Goal: Task Accomplishment & Management: Use online tool/utility

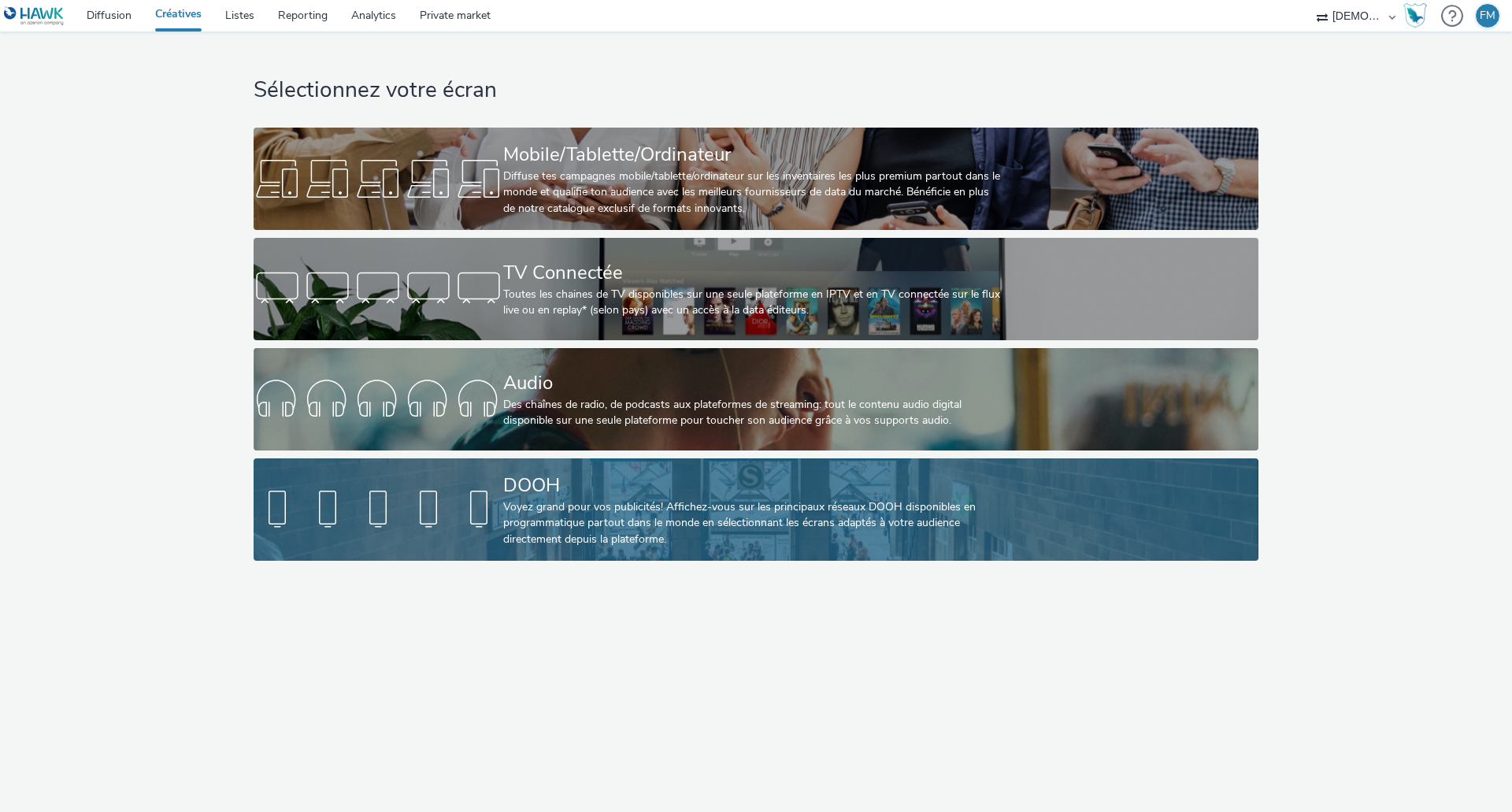
click at [587, 490] on div "DOOH" at bounding box center [753, 485] width 499 height 28
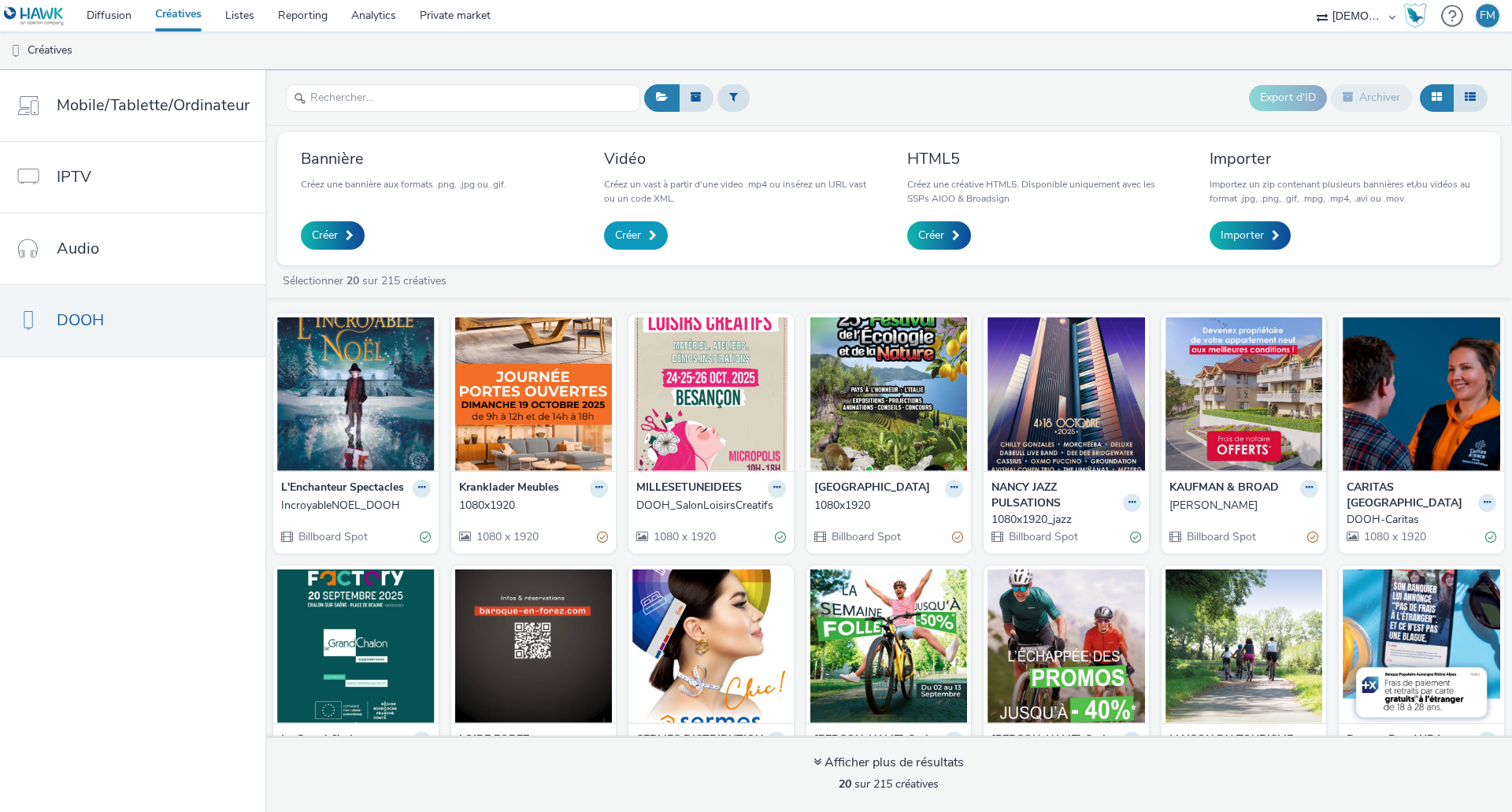
click at [651, 241] on span at bounding box center [653, 235] width 8 height 11
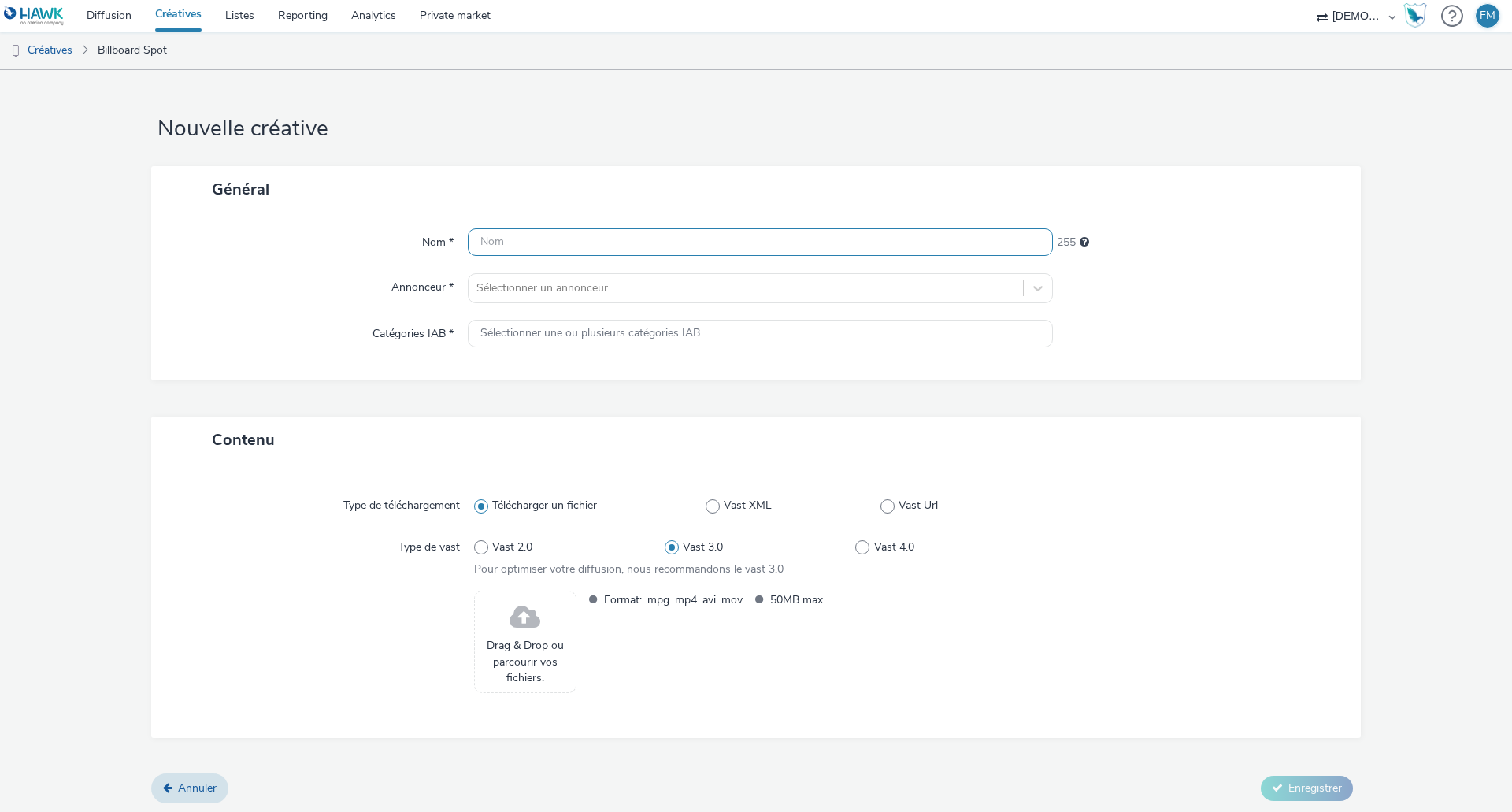
click at [589, 241] on input "text" at bounding box center [759, 243] width 585 height 28
type input "1080x1920"
click at [558, 277] on div "Sélectionner un annonceur..." at bounding box center [746, 289] width 554 height 26
type input "colmar"
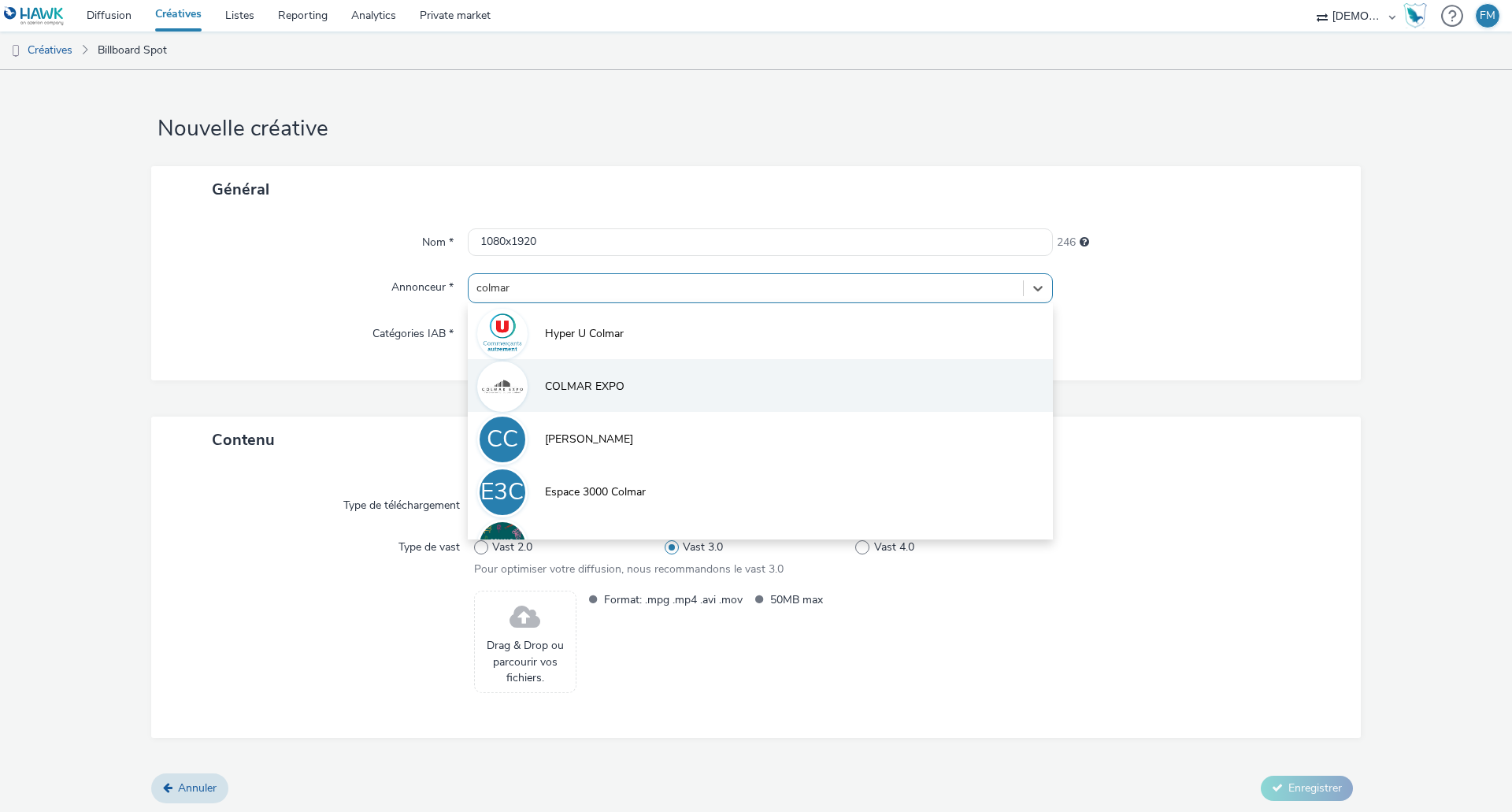
click at [630, 384] on li "COLMAR EXPO" at bounding box center [759, 386] width 585 height 53
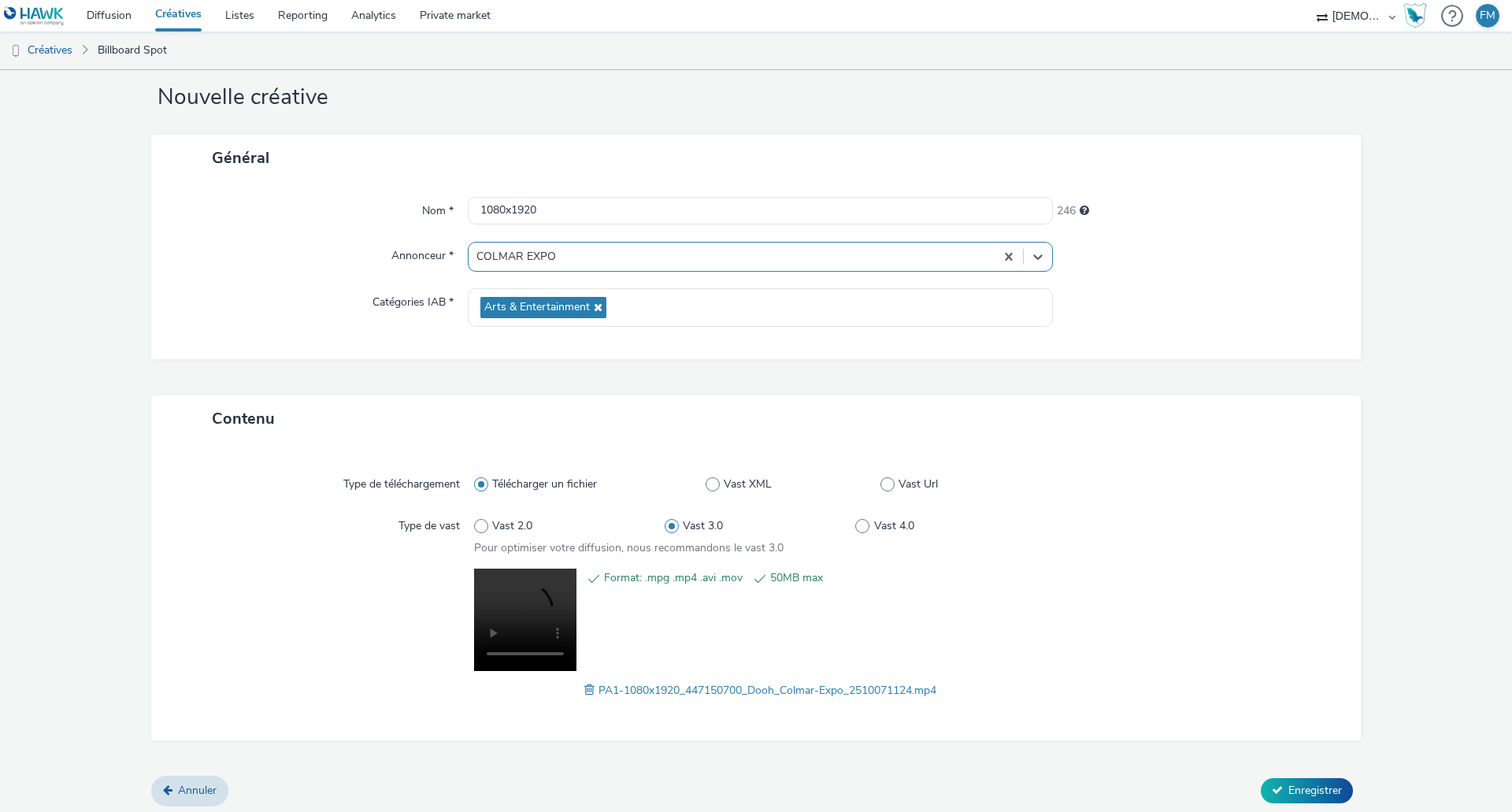
scroll to position [37, 0]
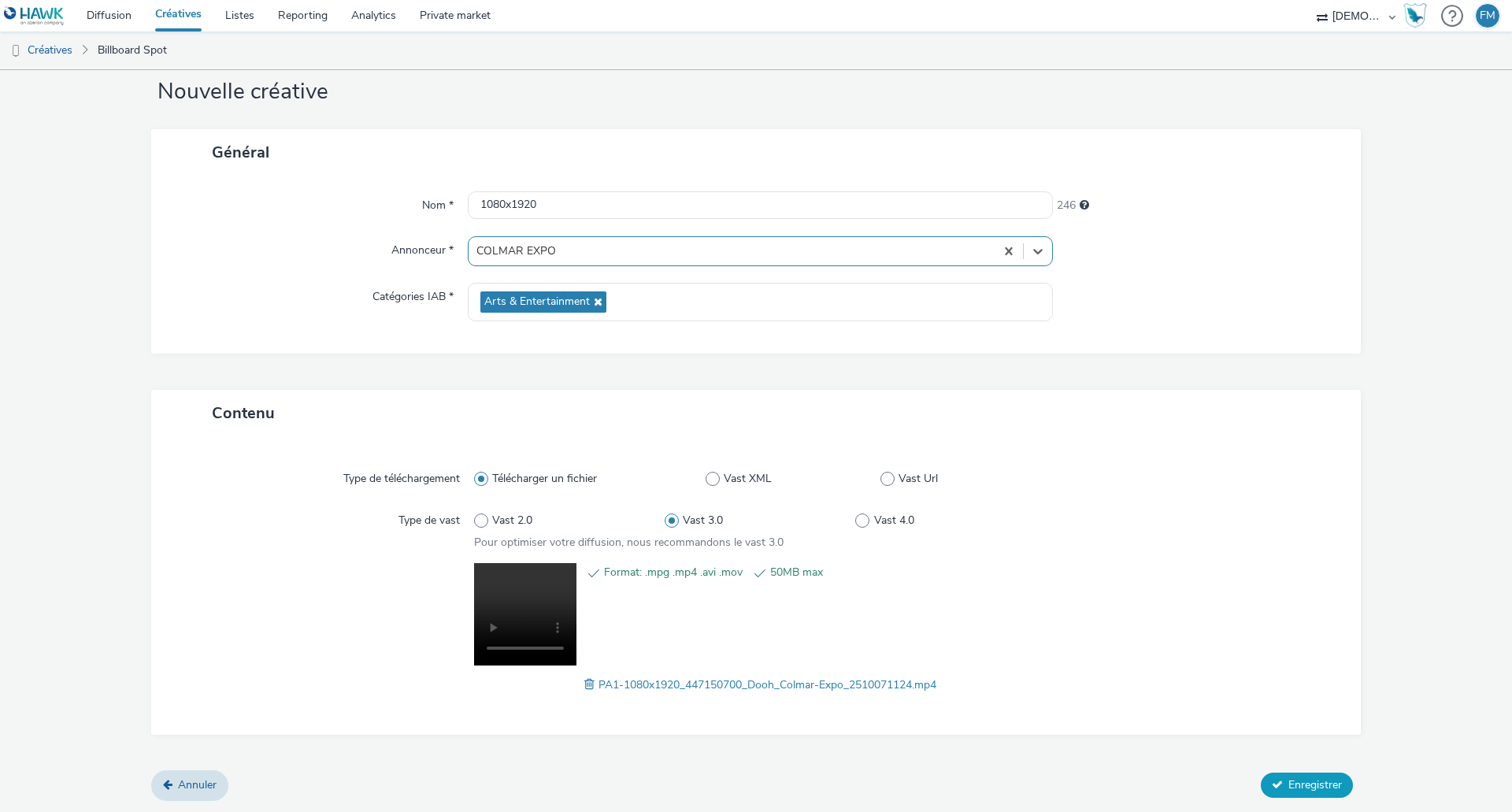
click at [1317, 780] on span "Enregistrer" at bounding box center [1316, 784] width 53 height 15
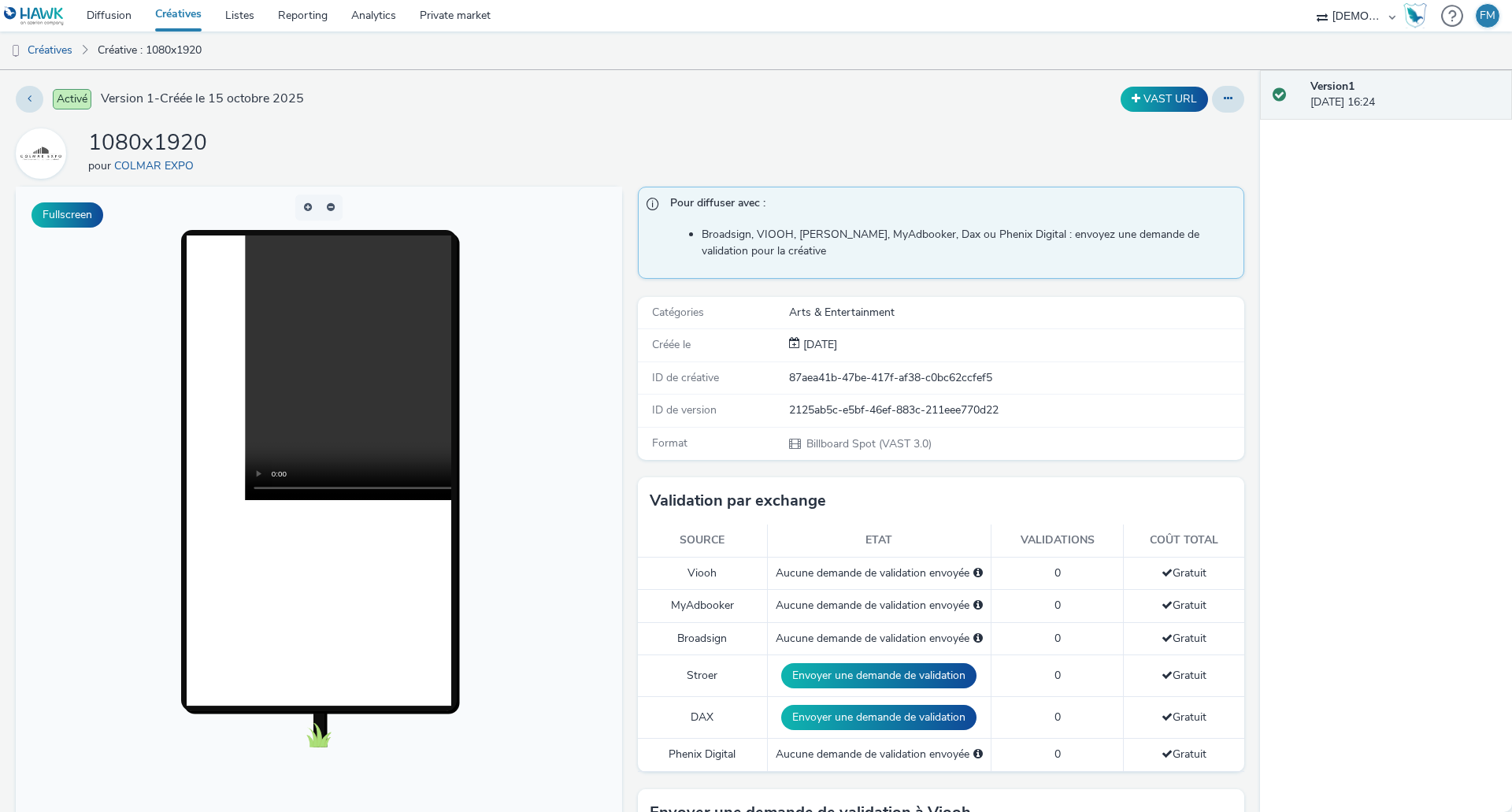
click at [174, 16] on link "Créatives" at bounding box center [178, 16] width 70 height 32
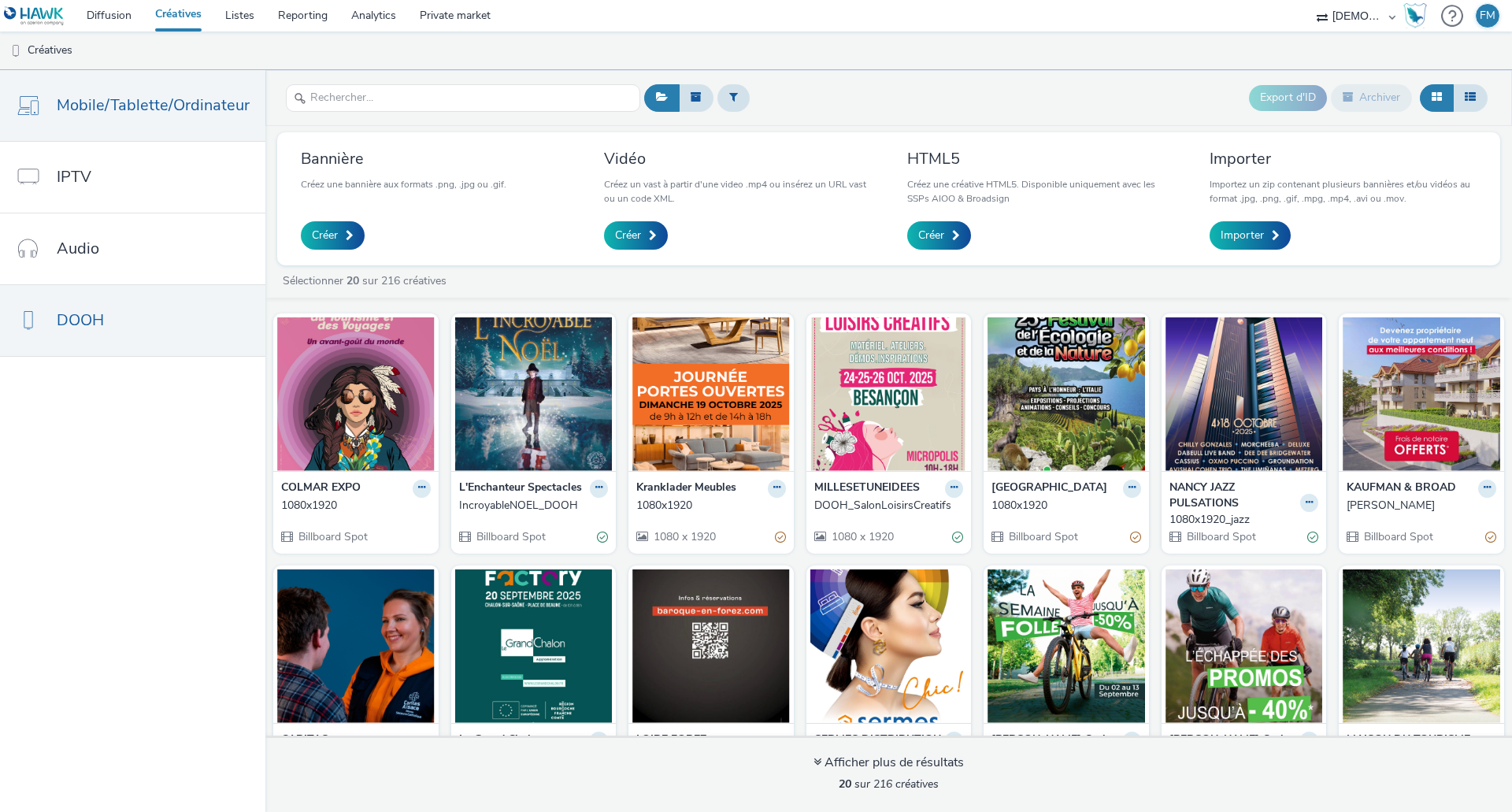
click at [142, 96] on span "Mobile/Tablette/Ordinateur" at bounding box center [154, 105] width 193 height 23
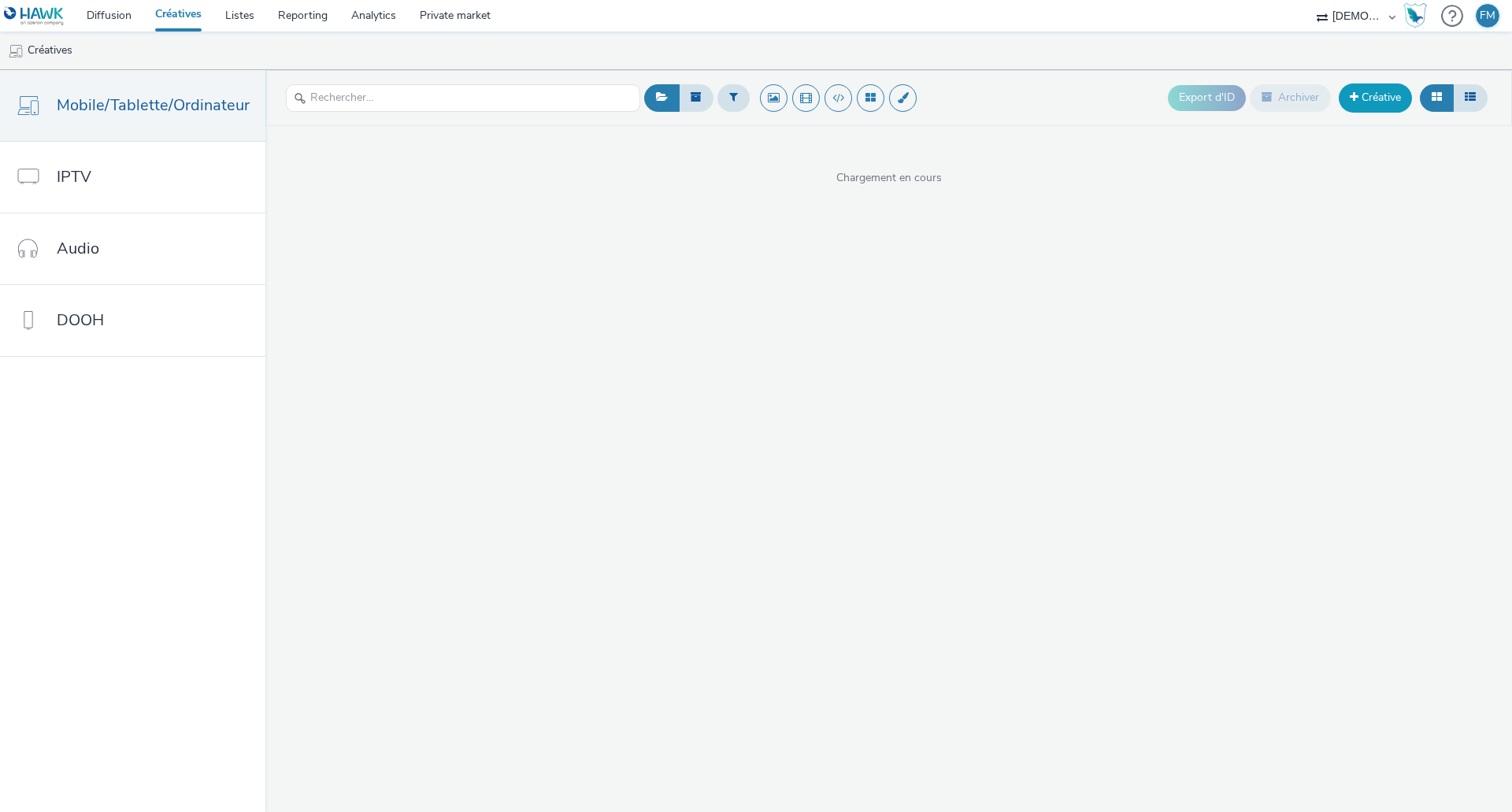
click at [1382, 92] on link "Créative" at bounding box center [1376, 98] width 73 height 29
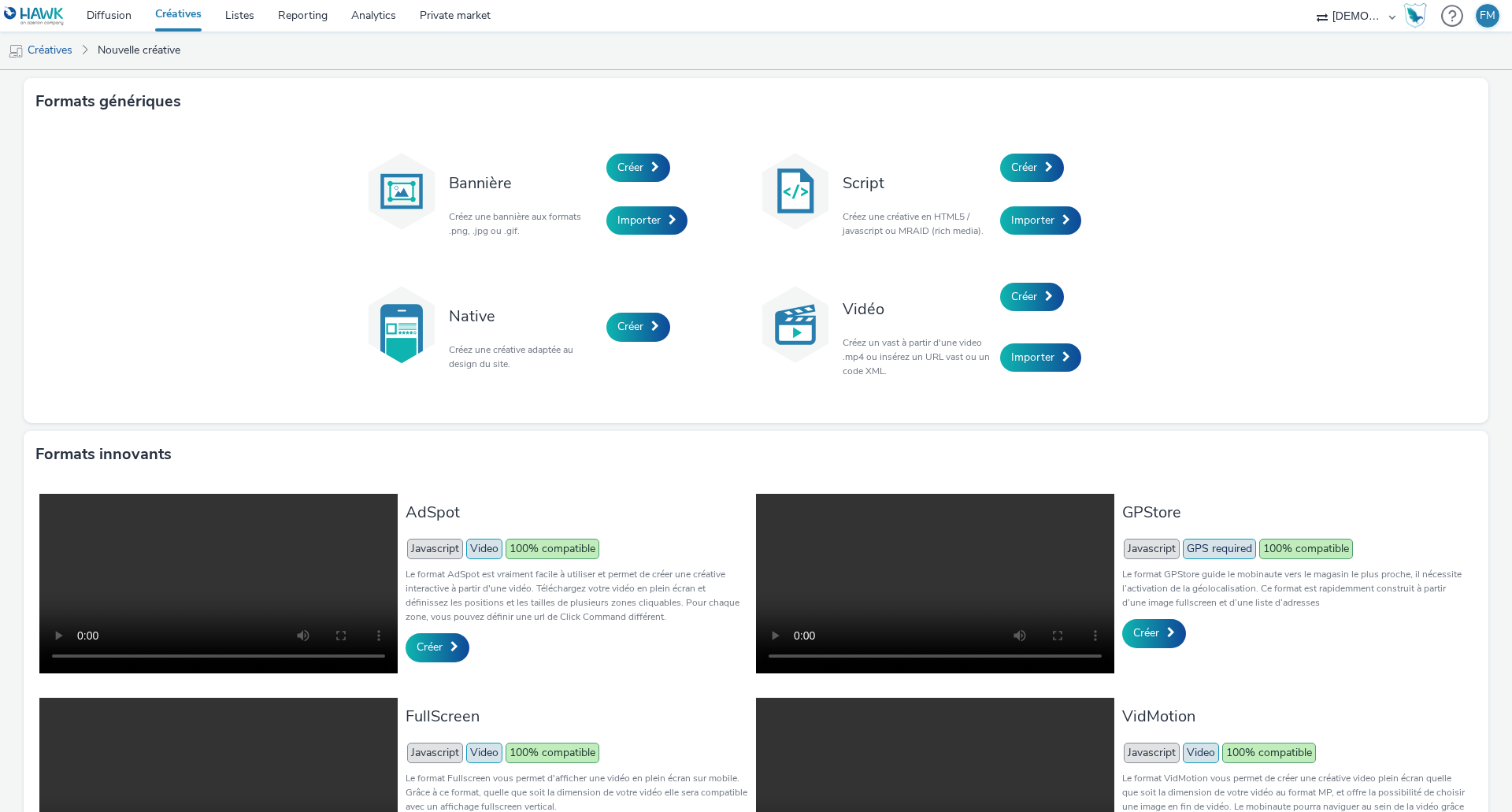
click at [673, 527] on div "AdSpot Javascript Video 100% compatible Le format AdSpot est vraiment facile à …" at bounding box center [576, 586] width 342 height 185
click at [68, 49] on link "Créatives" at bounding box center [39, 50] width 80 height 37
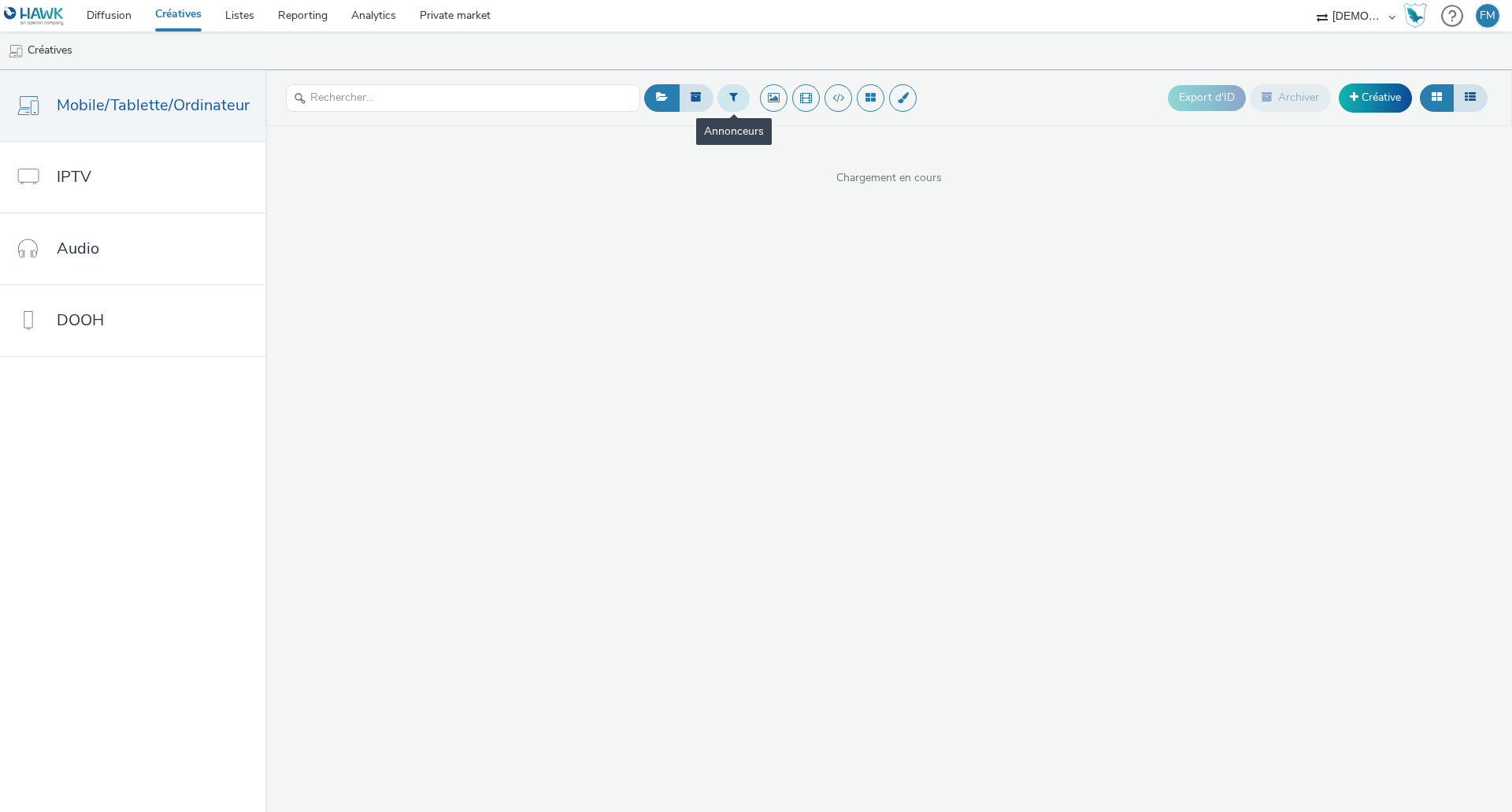
click at [734, 101] on button at bounding box center [734, 97] width 33 height 27
click at [835, 110] on div at bounding box center [814, 104] width 111 height 19
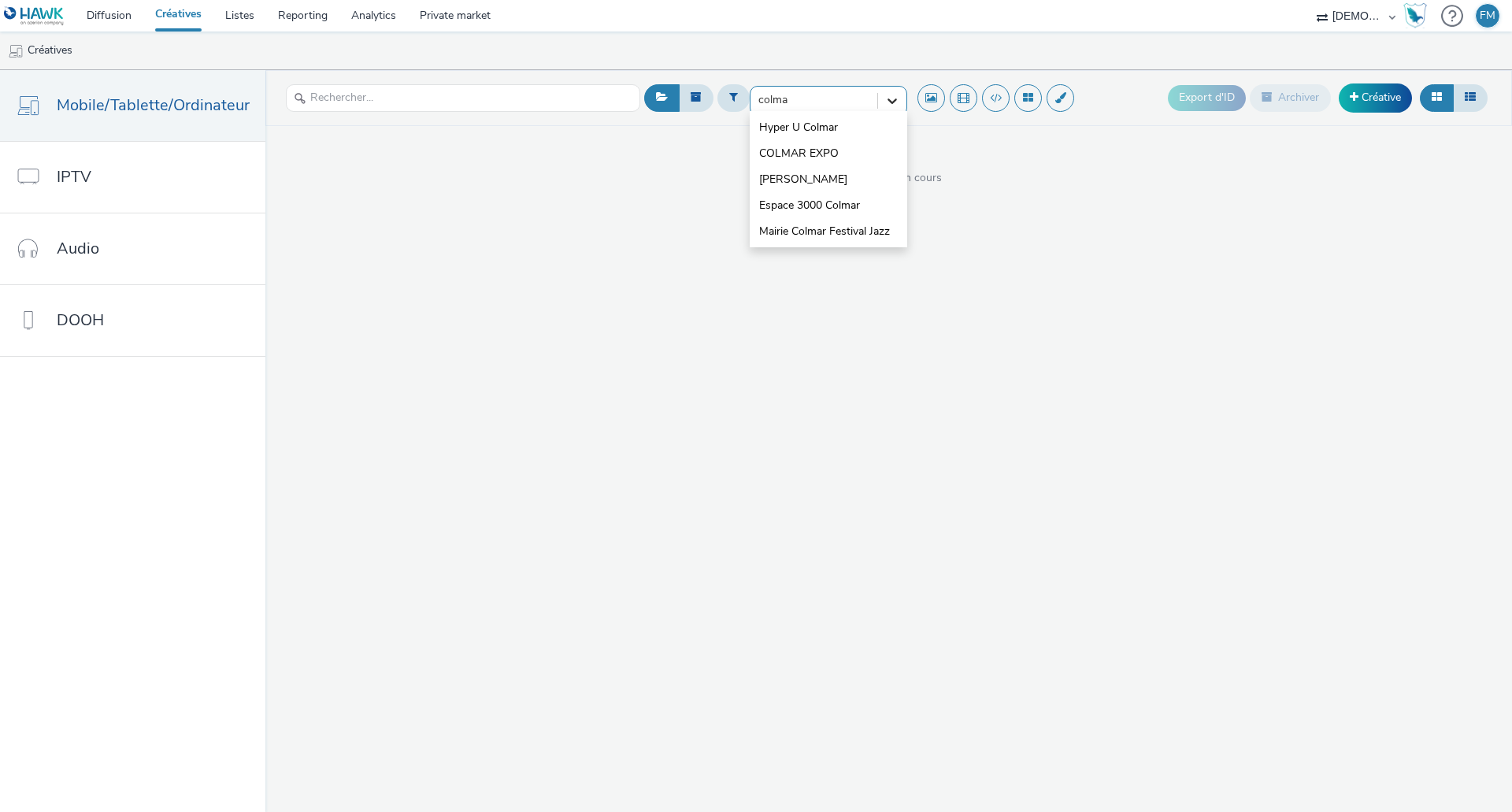
type input "colmar"
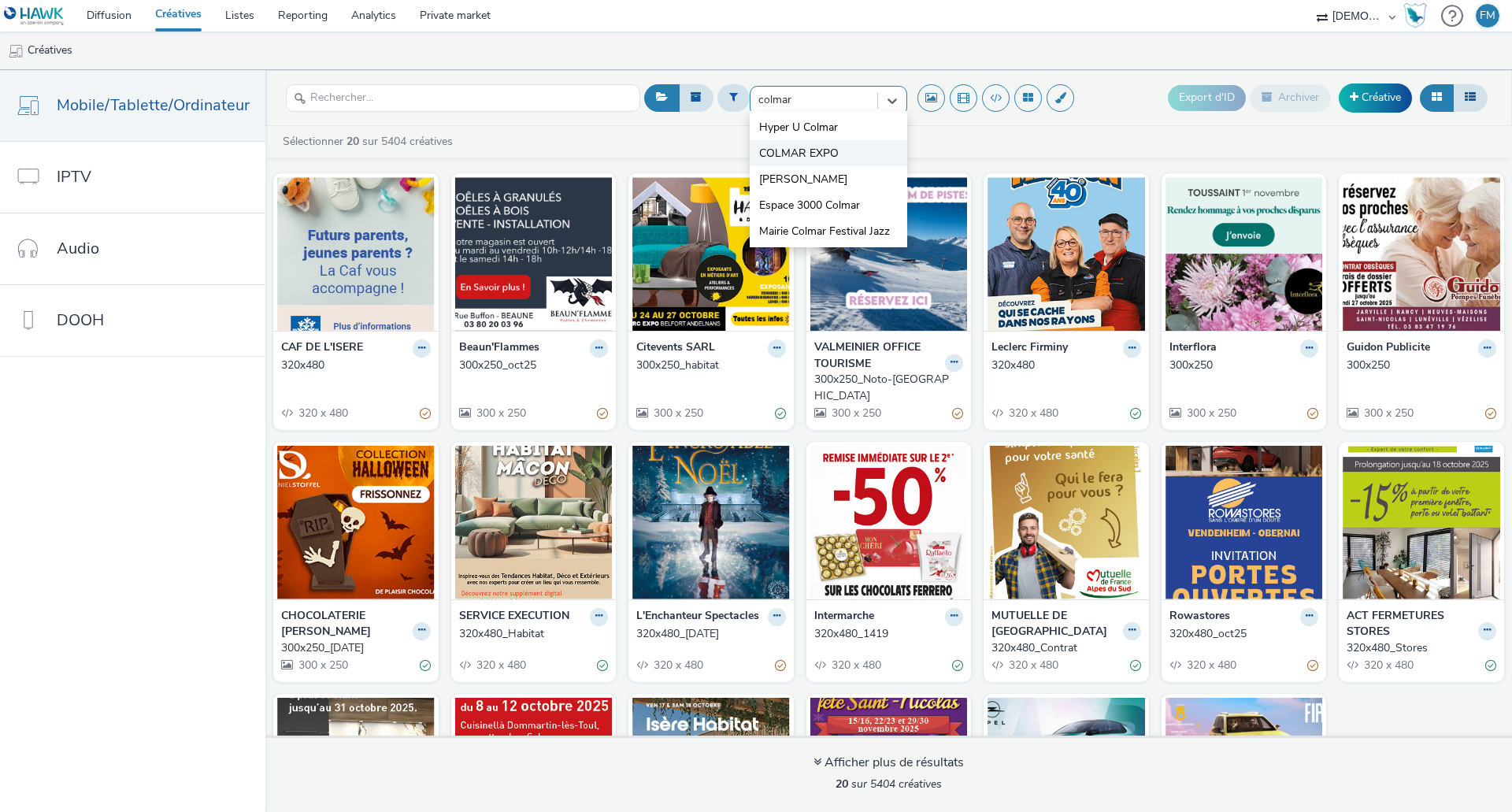
click at [802, 152] on span "COLMAR EXPO" at bounding box center [799, 154] width 80 height 16
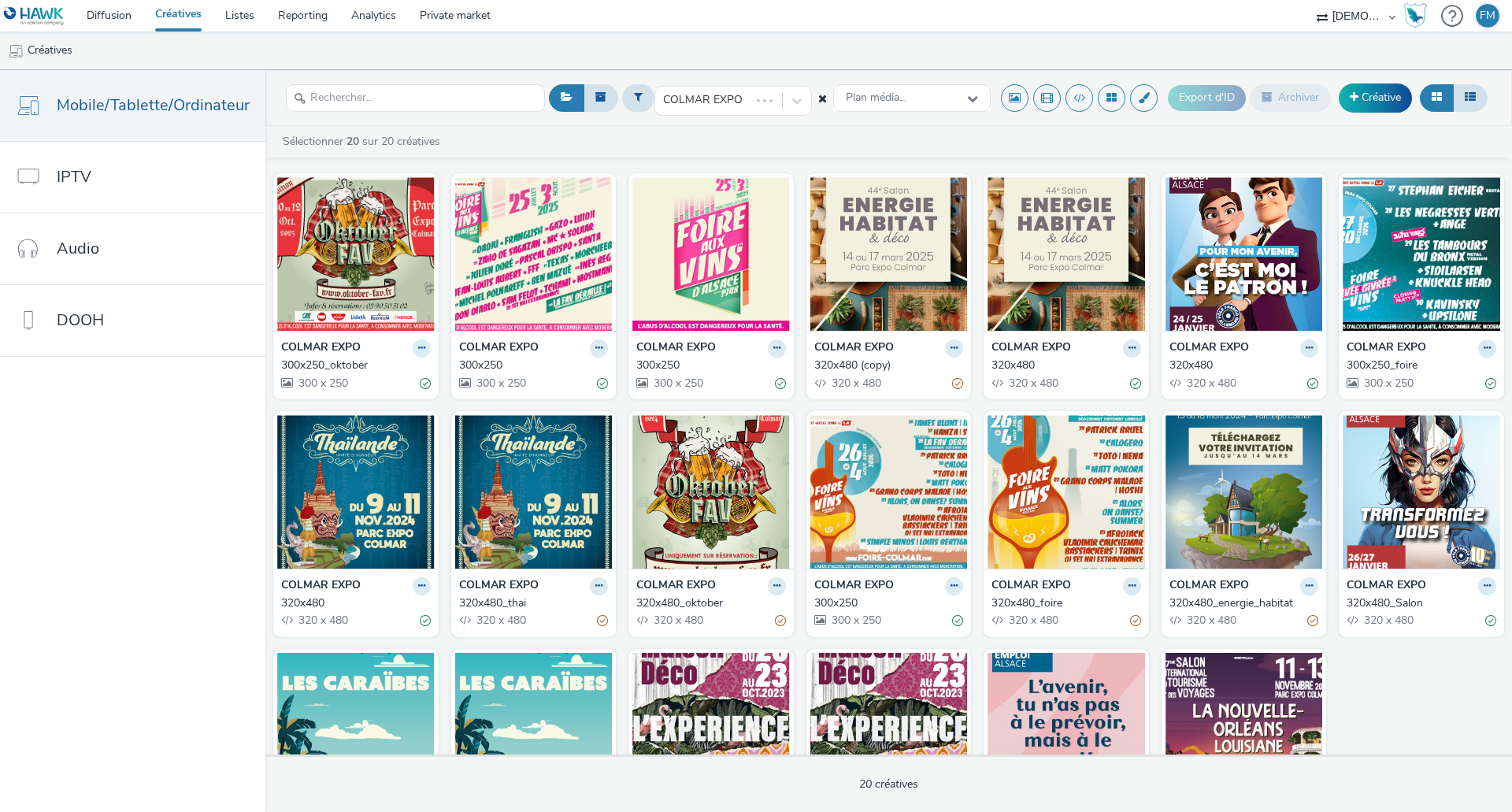
click at [420, 346] on button at bounding box center [421, 348] width 18 height 18
click at [397, 404] on link "Dupliquer" at bounding box center [372, 407] width 118 height 32
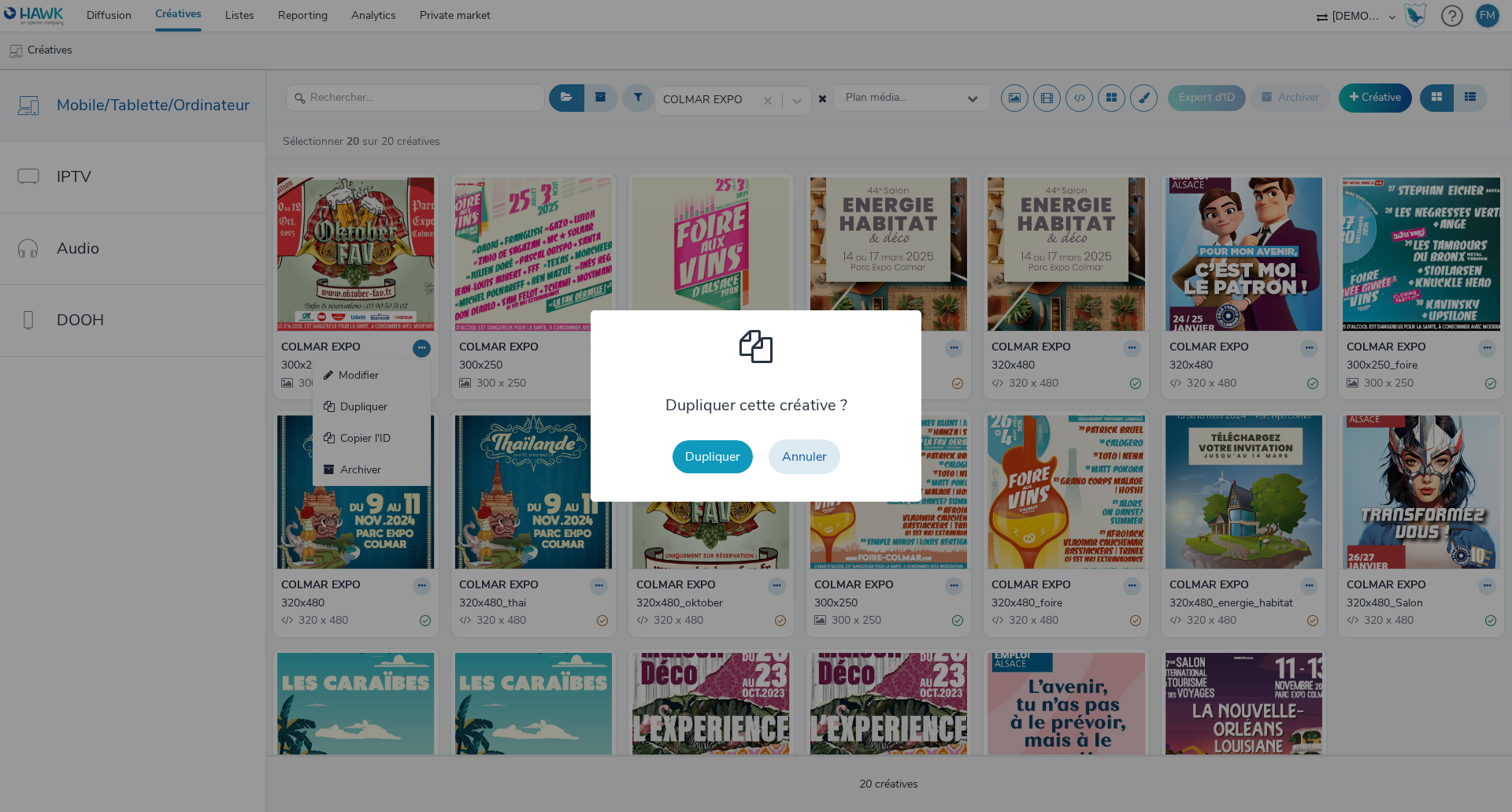
click at [718, 443] on button "Dupliquer" at bounding box center [712, 457] width 80 height 34
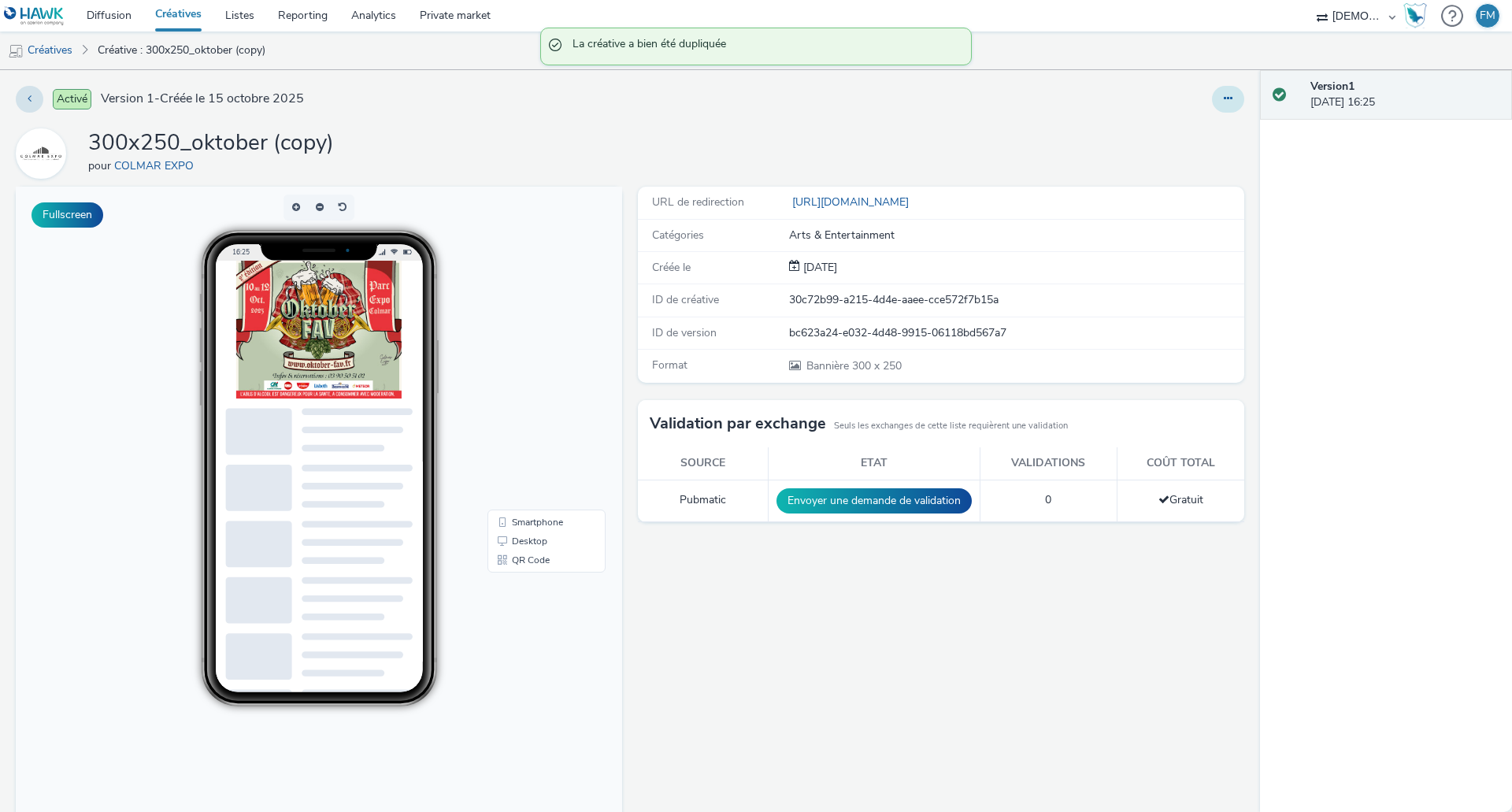
click at [1224, 97] on icon at bounding box center [1228, 98] width 9 height 11
click at [1203, 115] on link "Modifier" at bounding box center [1186, 131] width 118 height 32
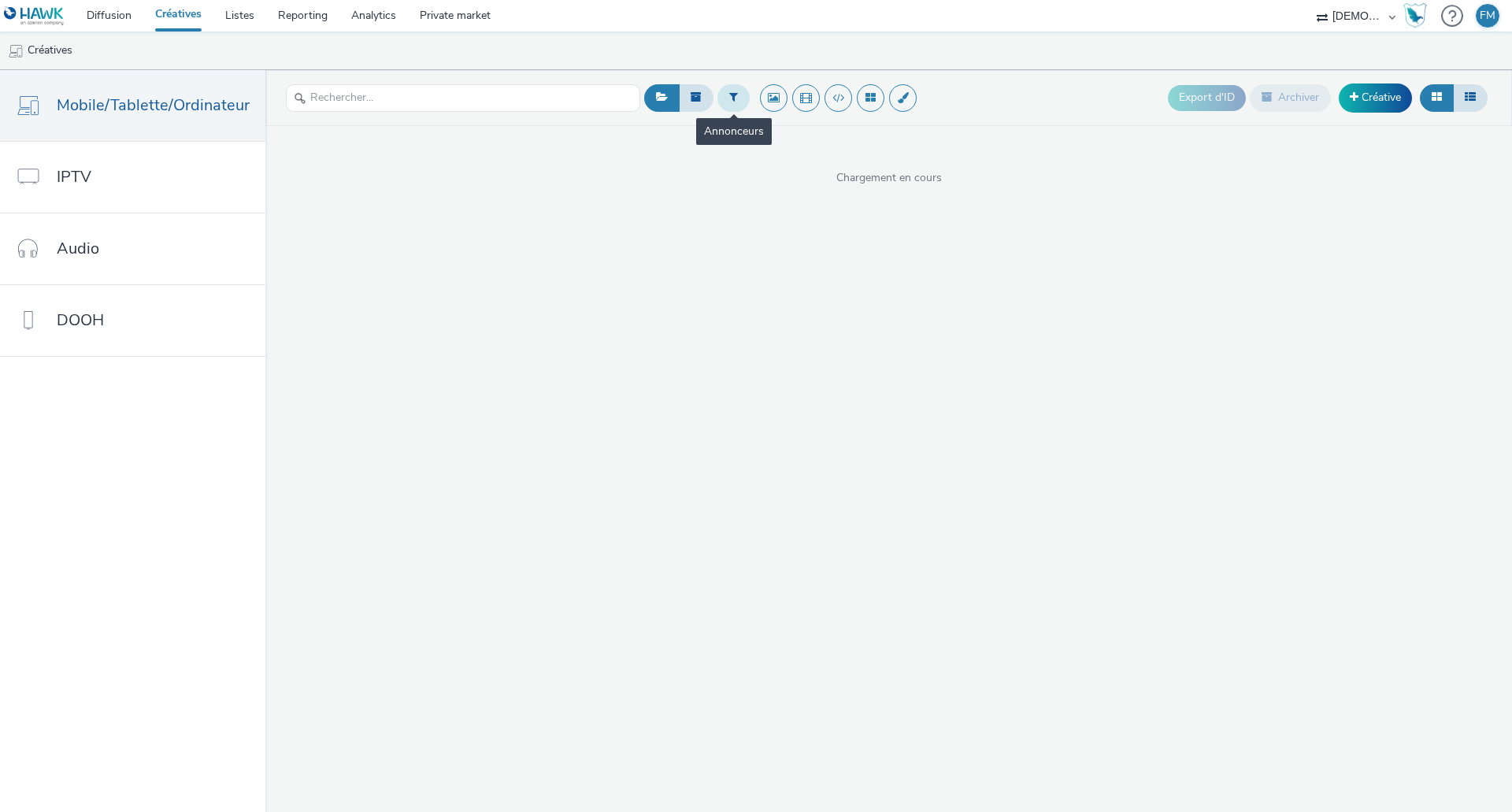
click at [731, 108] on button at bounding box center [734, 97] width 33 height 27
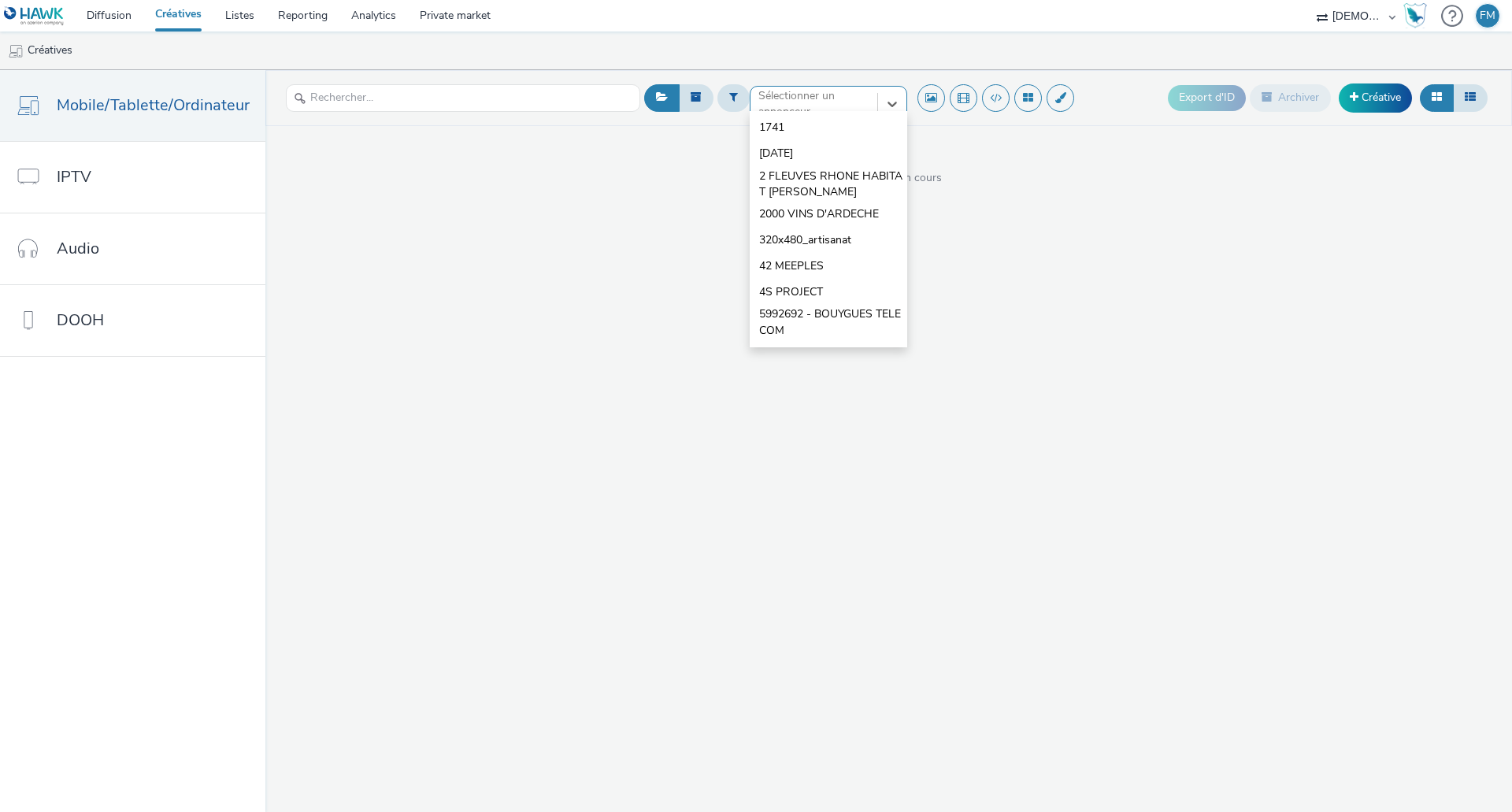
click at [781, 96] on div at bounding box center [814, 104] width 111 height 19
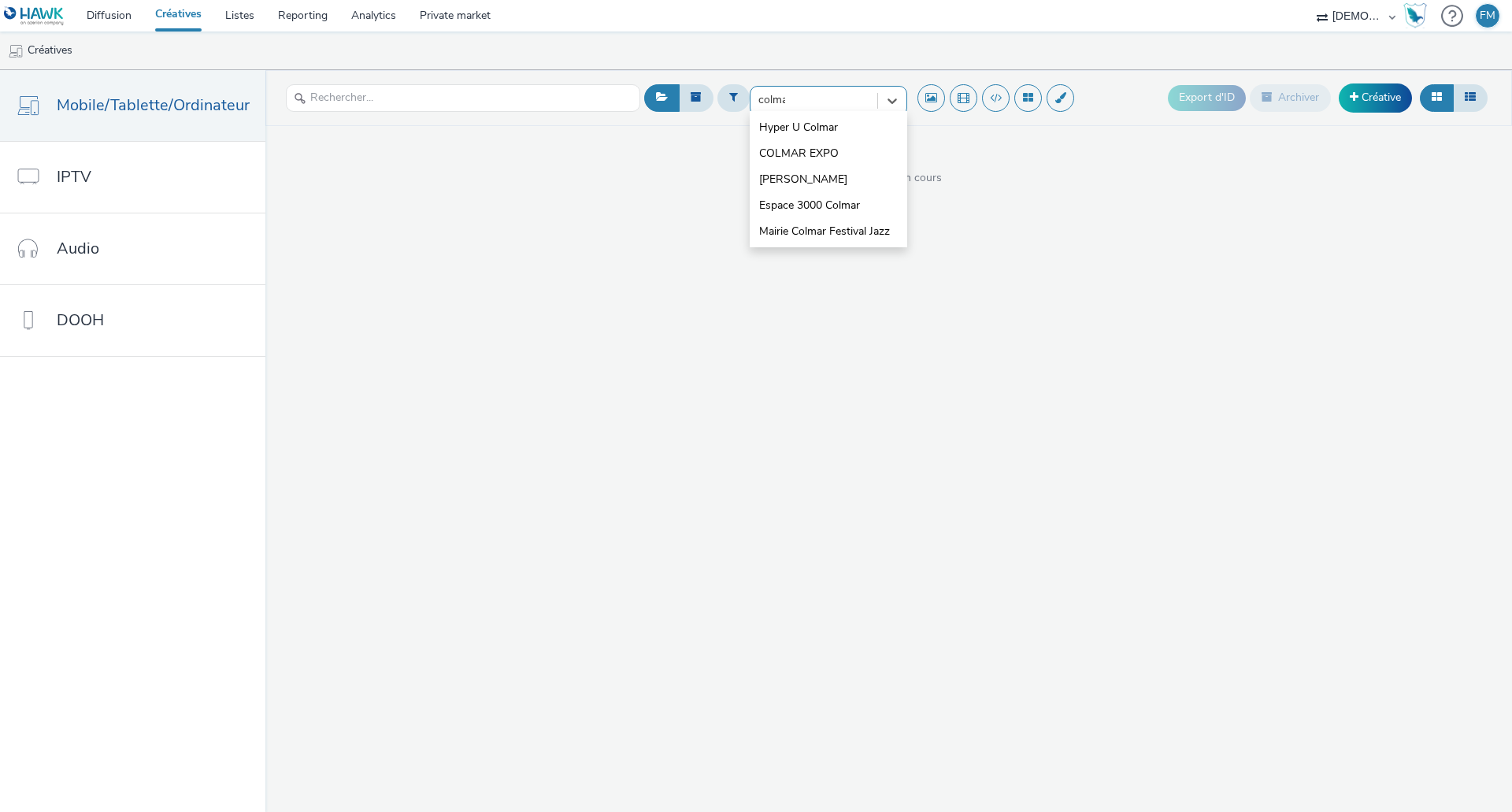
type input "colmar"
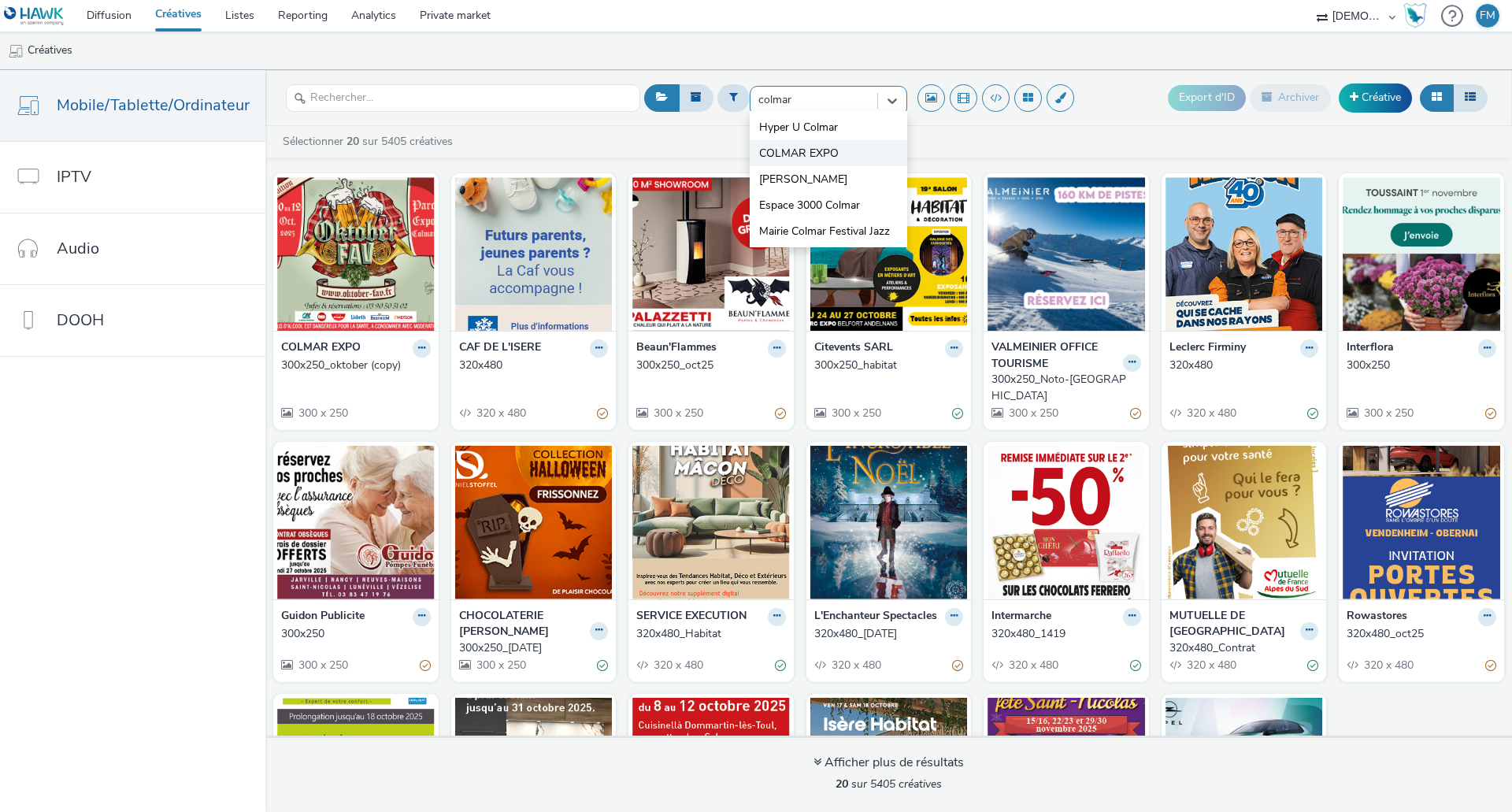
click at [808, 149] on span "COLMAR EXPO" at bounding box center [799, 154] width 80 height 16
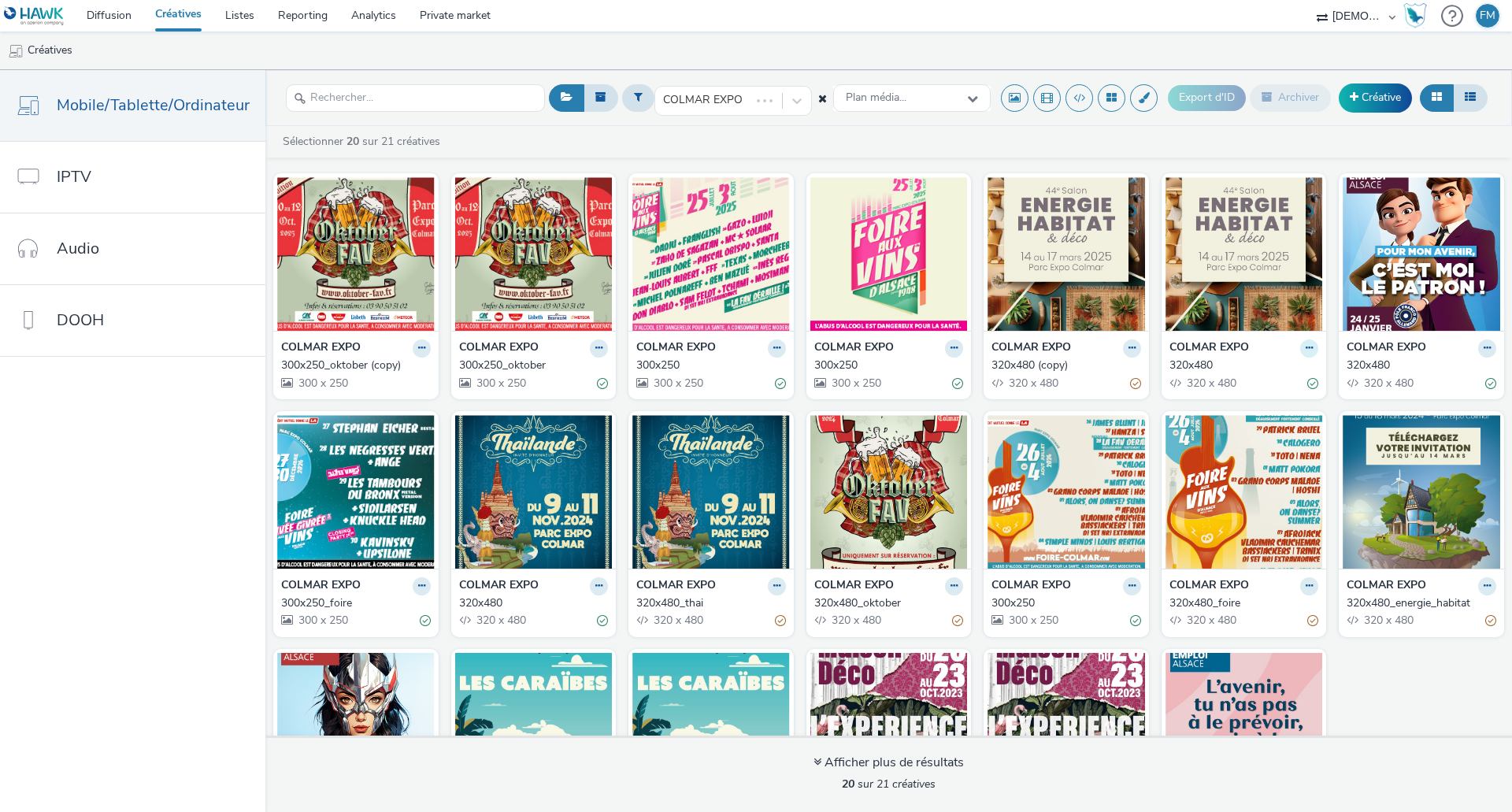
click at [1306, 349] on icon at bounding box center [1309, 348] width 7 height 10
click at [1242, 409] on link "Dupliquer" at bounding box center [1260, 407] width 118 height 32
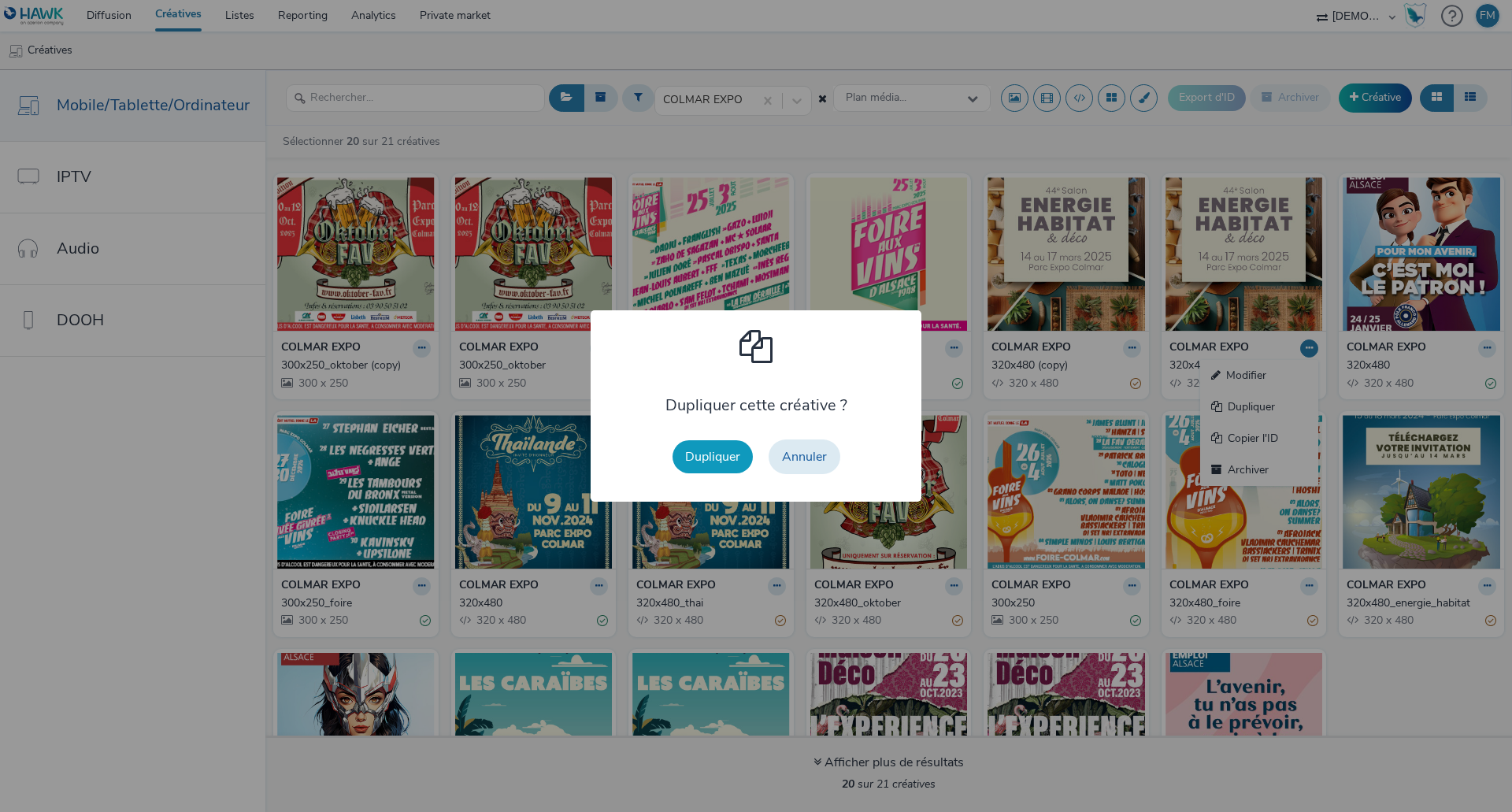
click at [703, 452] on button "Dupliquer" at bounding box center [712, 457] width 80 height 34
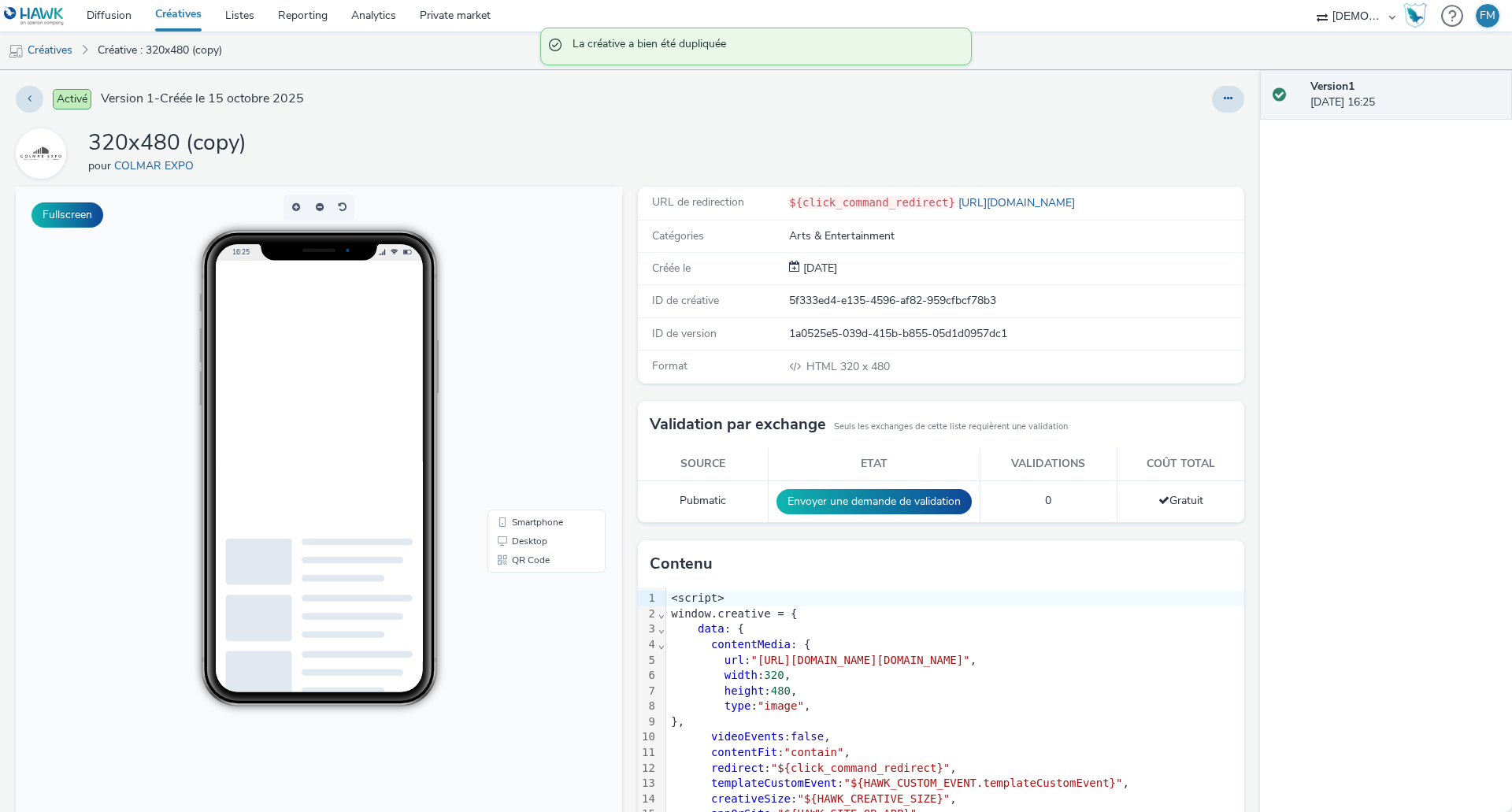
click at [1212, 111] on div at bounding box center [1228, 99] width 33 height 27
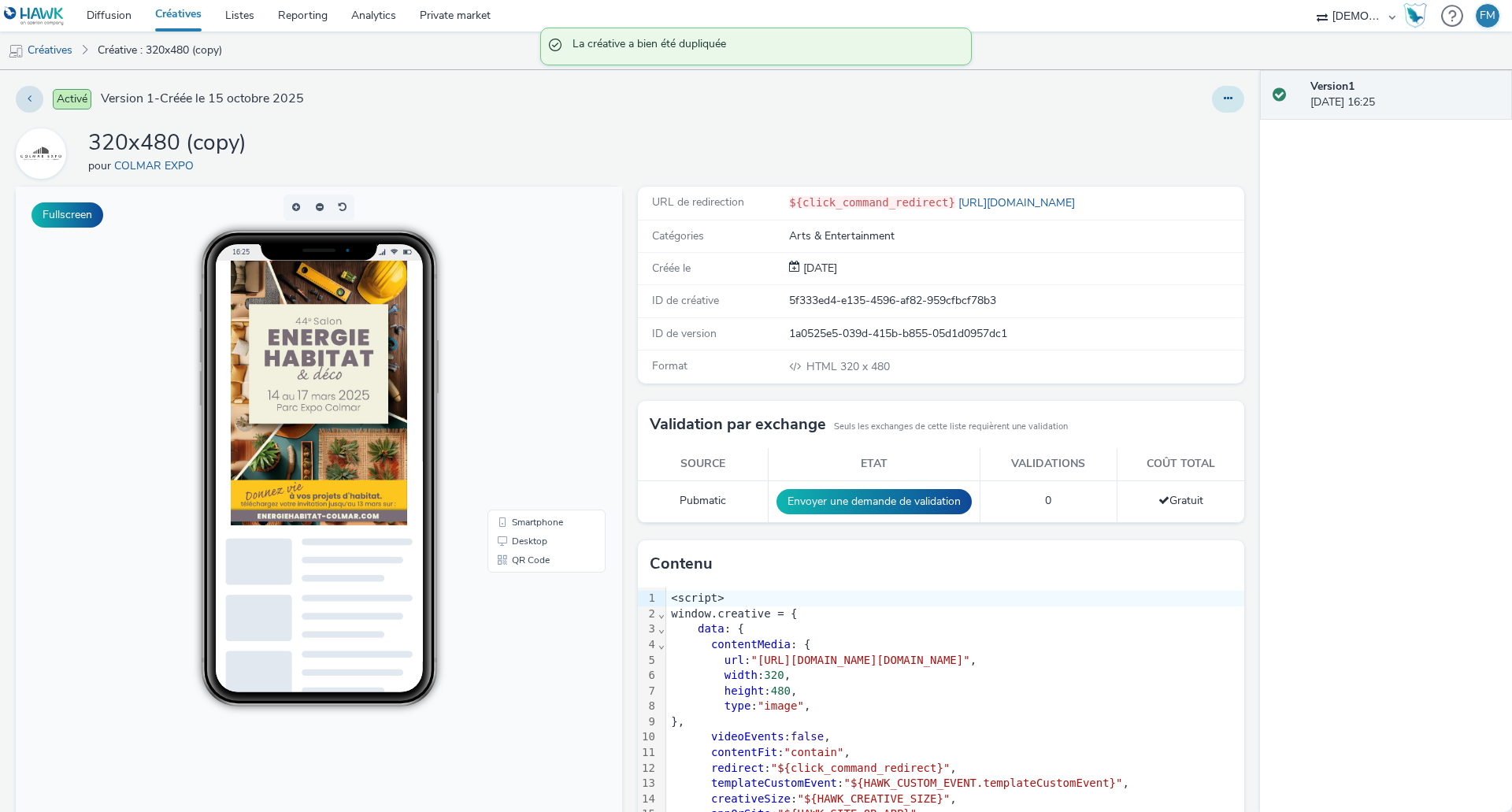
click at [1212, 104] on button at bounding box center [1228, 99] width 33 height 27
click at [1187, 145] on link "Modifier" at bounding box center [1186, 131] width 118 height 32
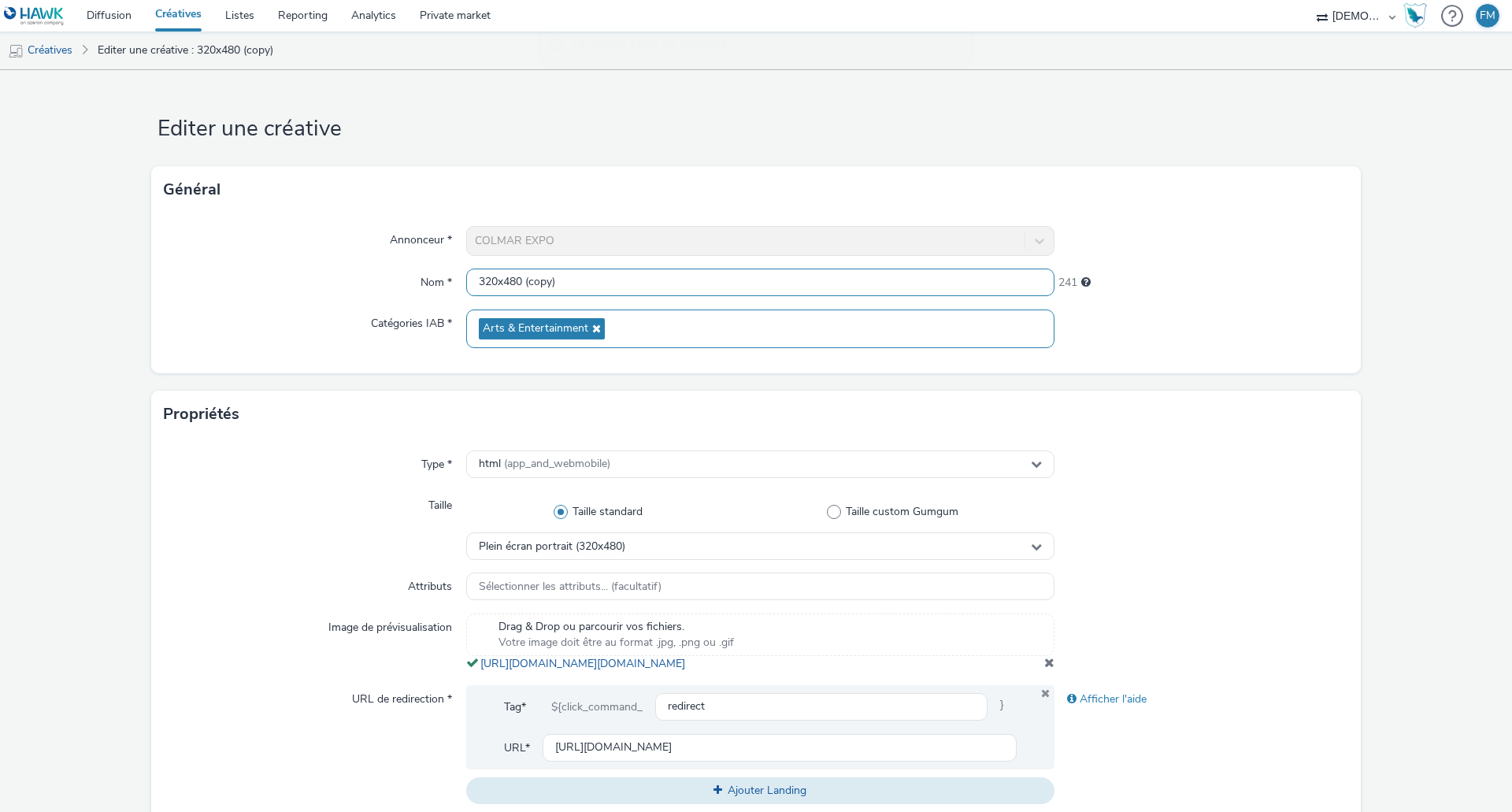
drag, startPoint x: 521, startPoint y: 277, endPoint x: 953, endPoint y: 338, distance: 436.3
click at [953, 338] on div "Annonceur * COLMAR EXPO Nom * 320x480 (copy) 241 Catégories IAB * Arts & Entert…" at bounding box center [756, 293] width 1210 height 160
type input "320x480"
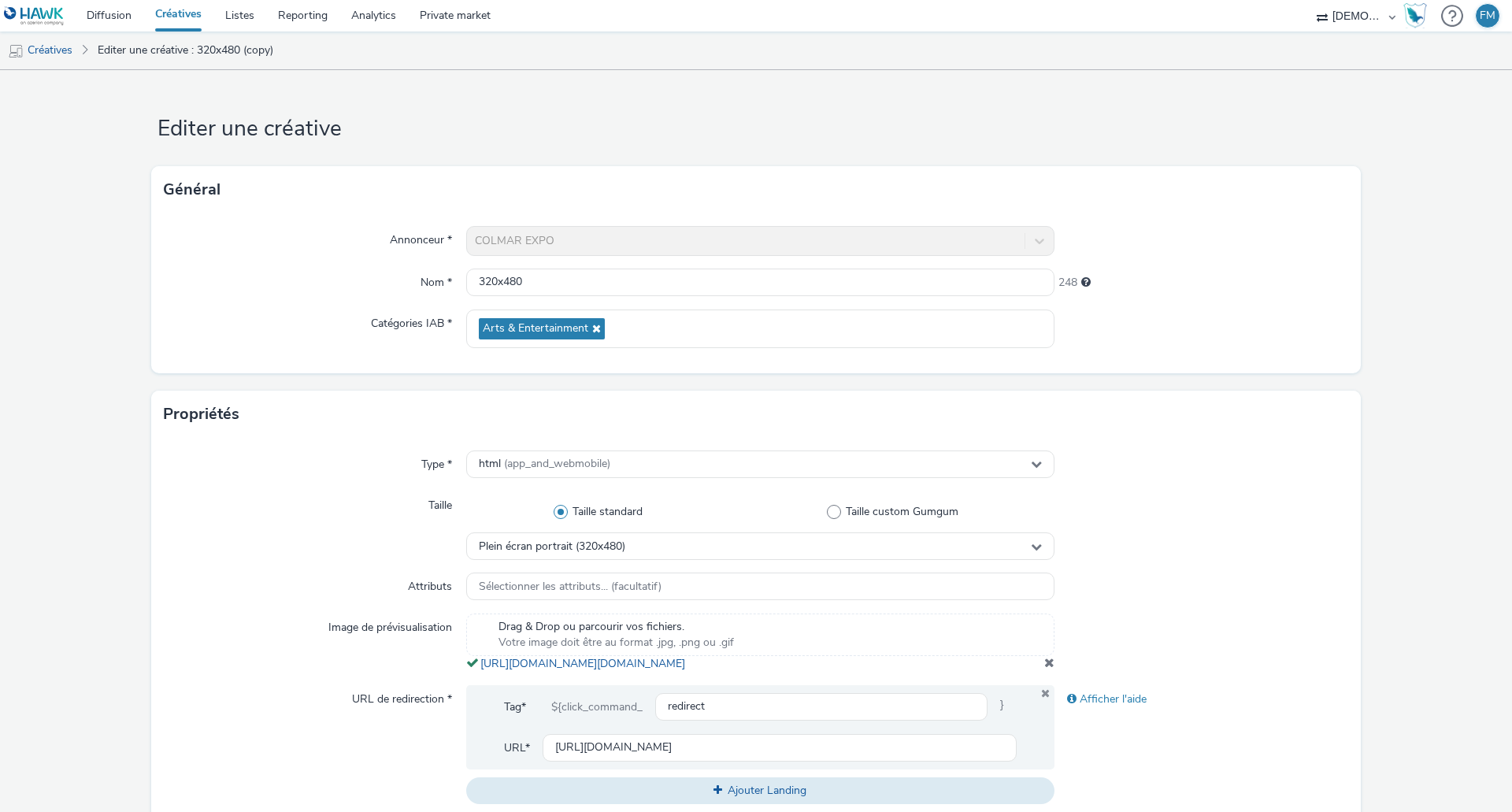
click at [800, 172] on div "Général" at bounding box center [756, 190] width 1210 height 47
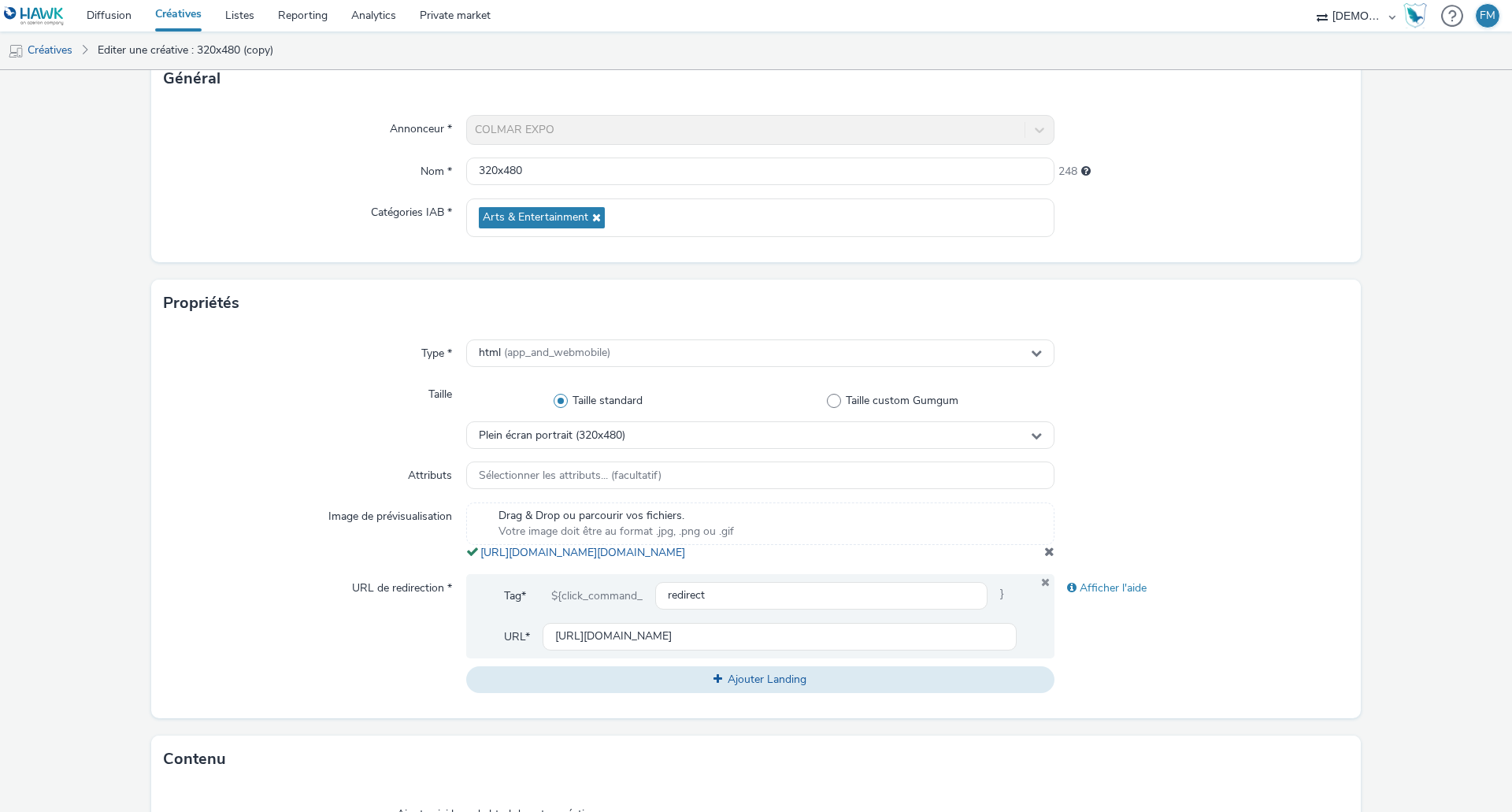
scroll to position [315, 0]
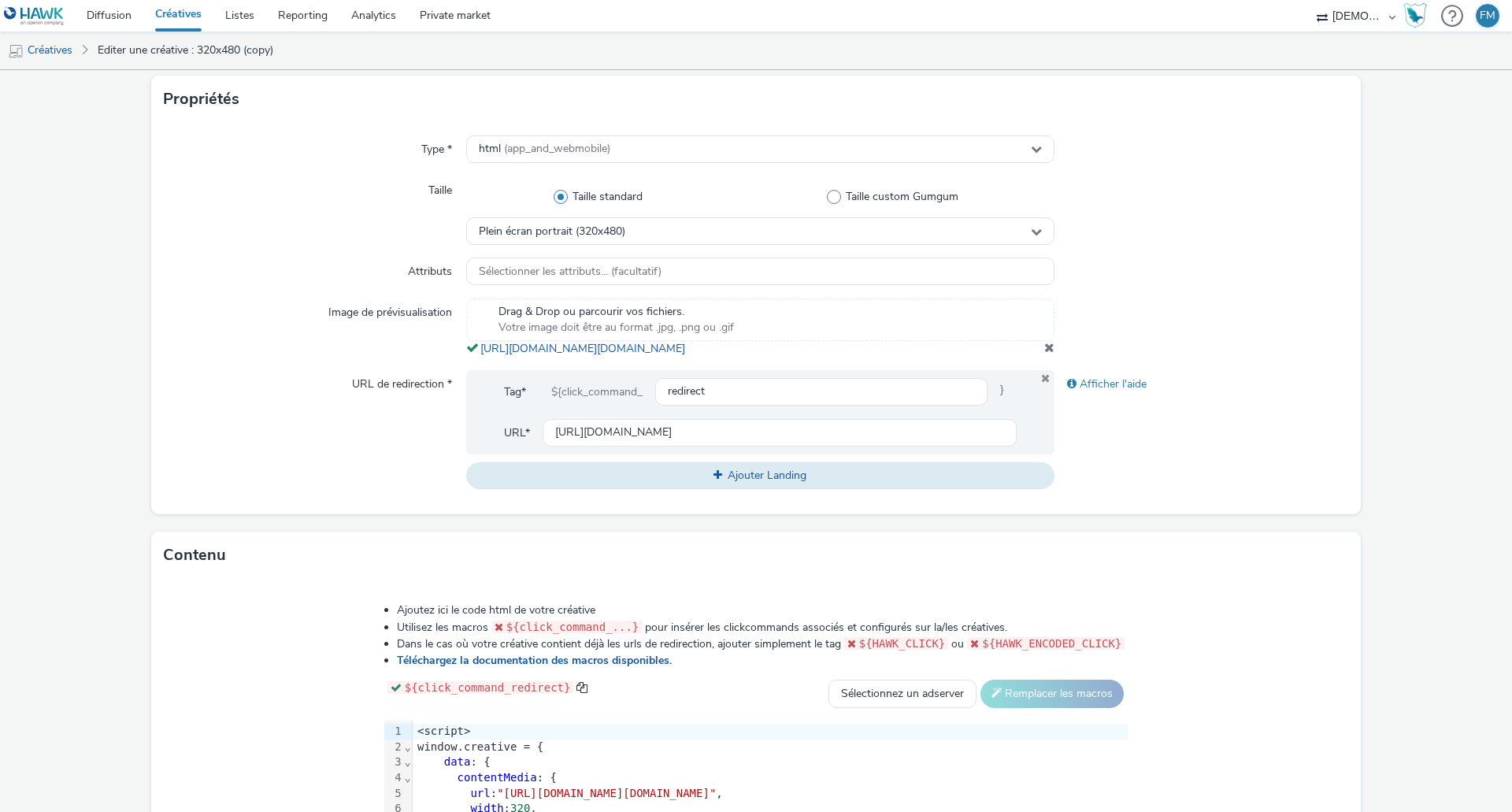
click at [1044, 354] on span at bounding box center [1049, 347] width 10 height 13
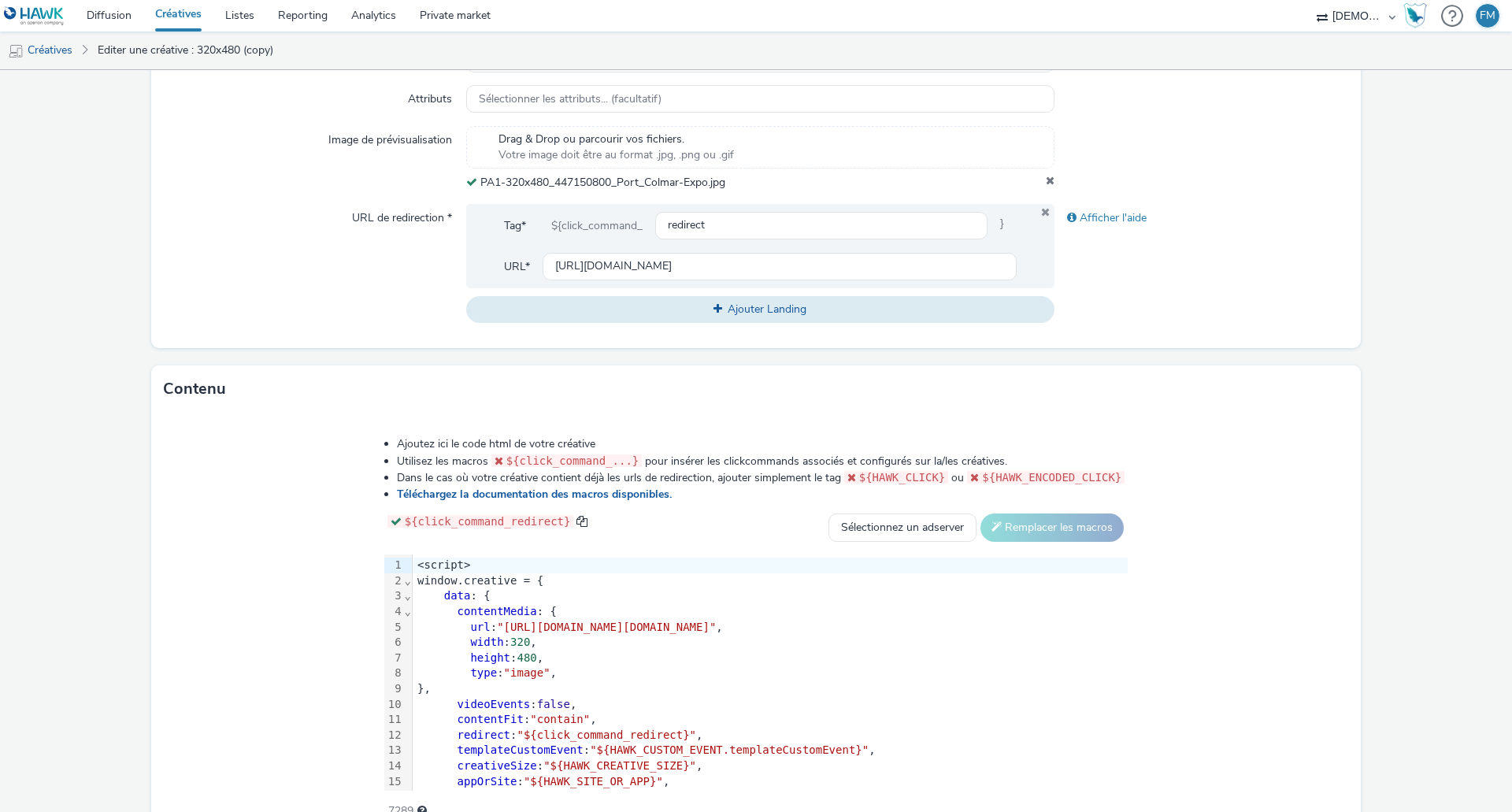
scroll to position [571, 0]
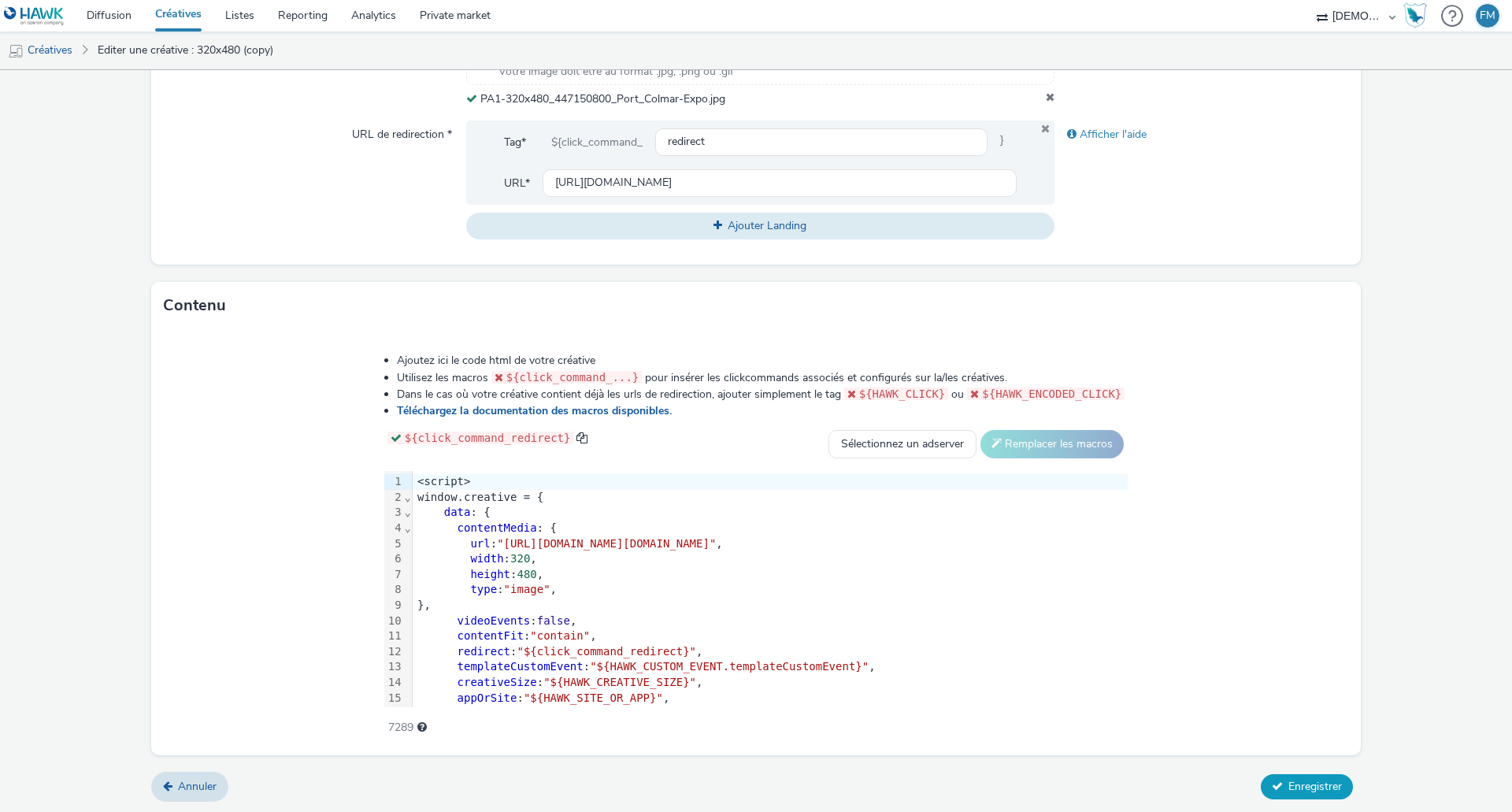
click at [1289, 781] on span "Enregistrer" at bounding box center [1316, 786] width 53 height 15
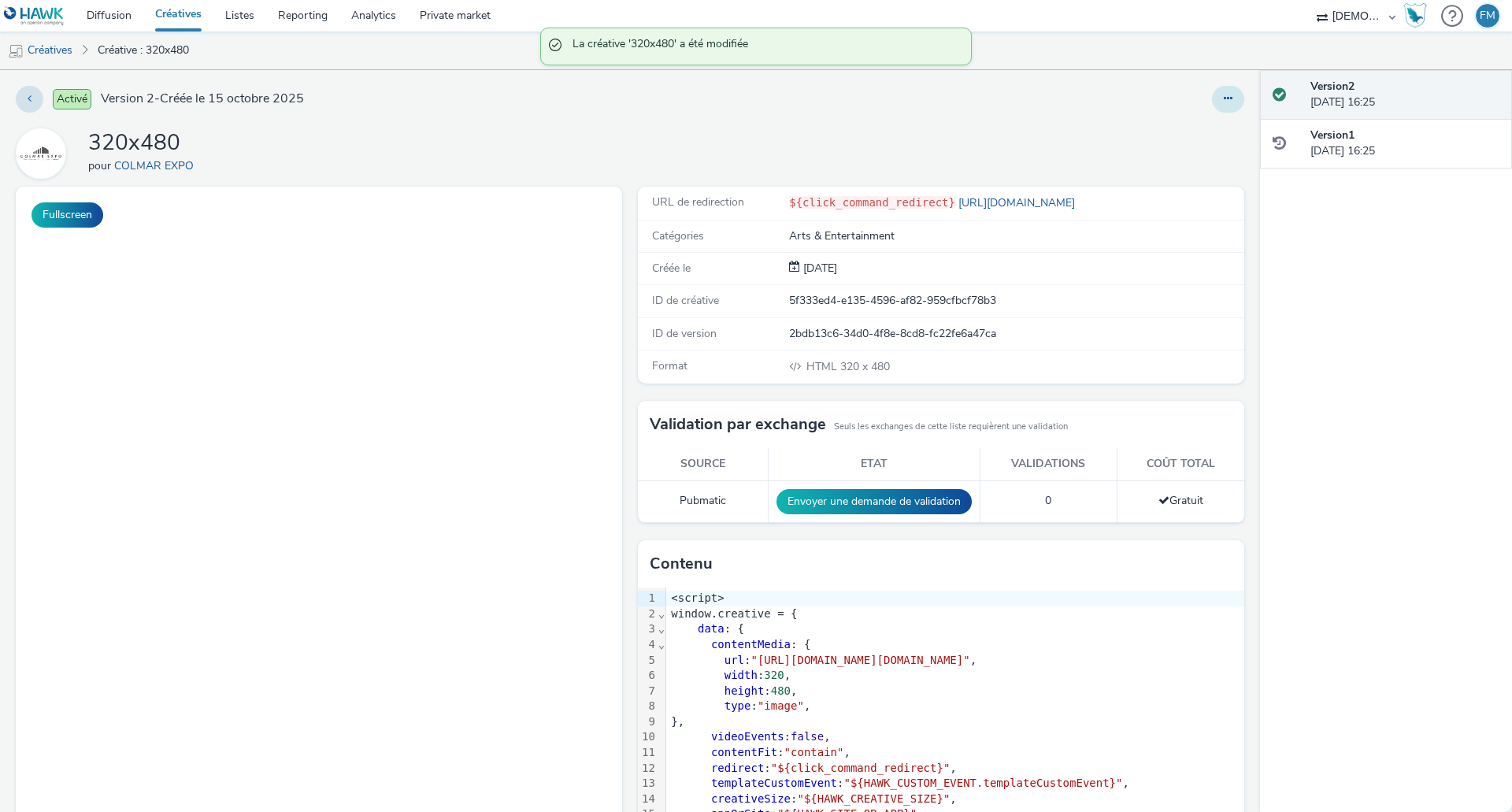
click at [1224, 95] on icon at bounding box center [1228, 98] width 9 height 11
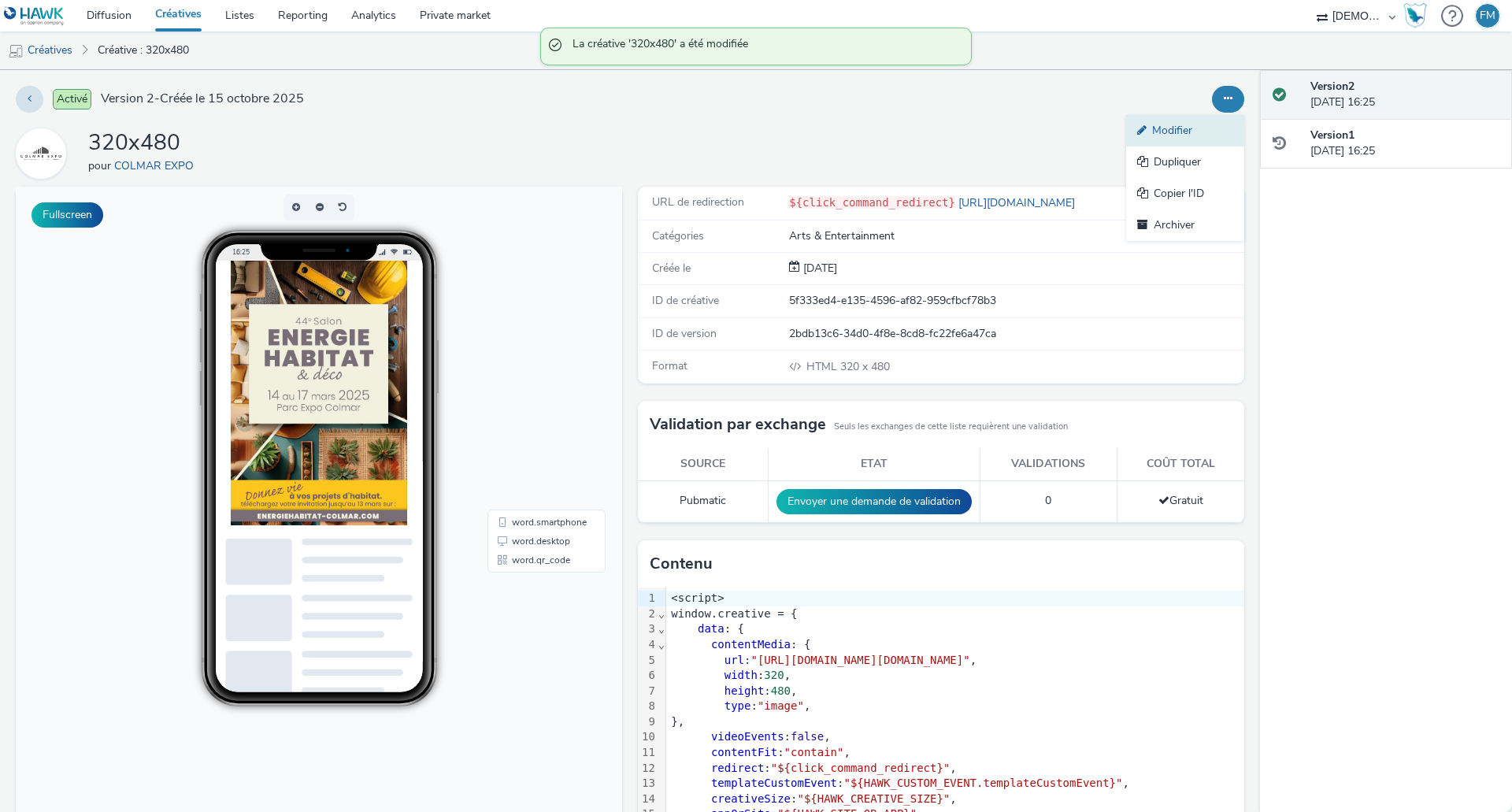
click at [1199, 123] on link "Modifier" at bounding box center [1186, 131] width 118 height 32
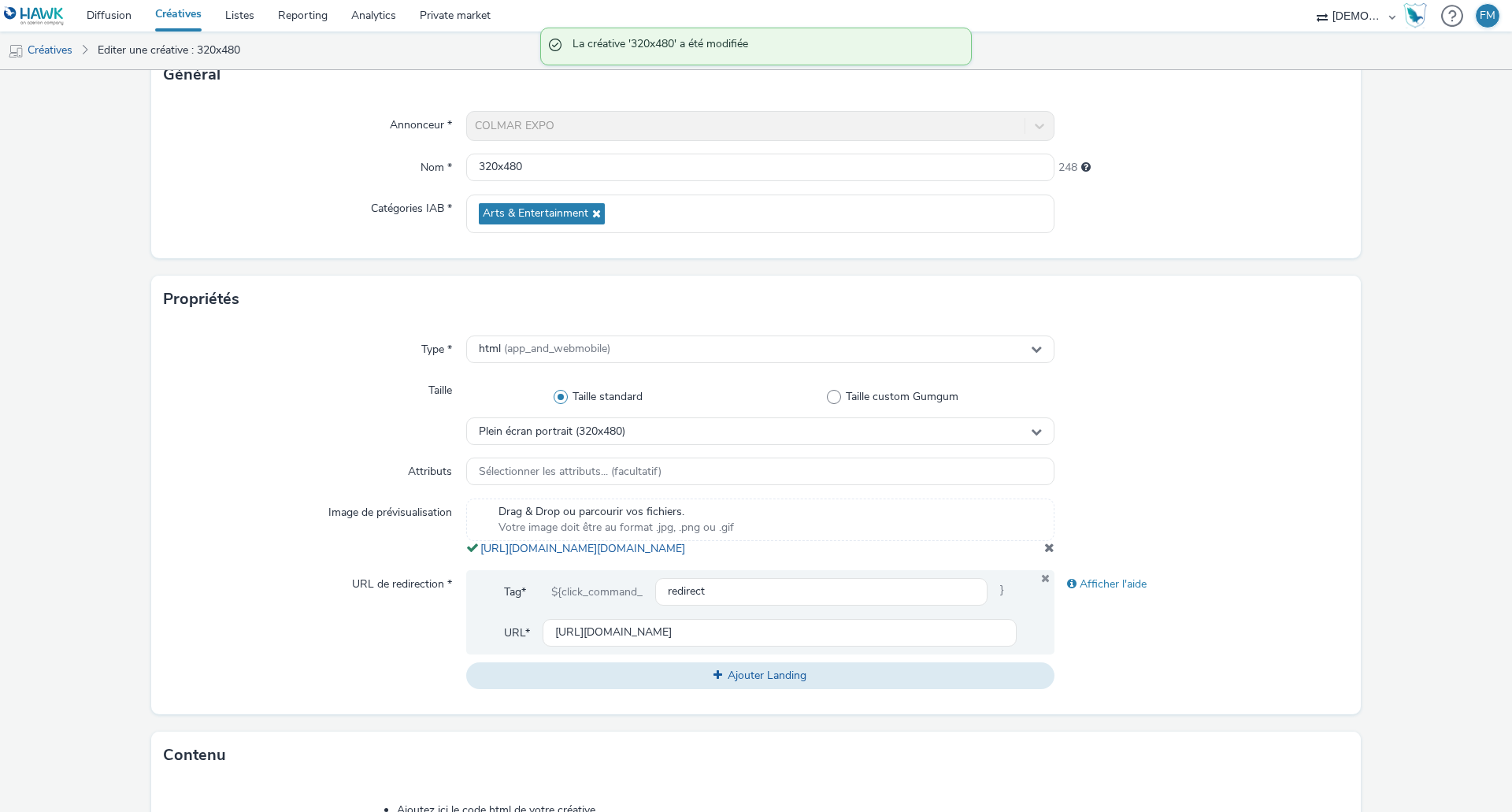
scroll to position [237, 0]
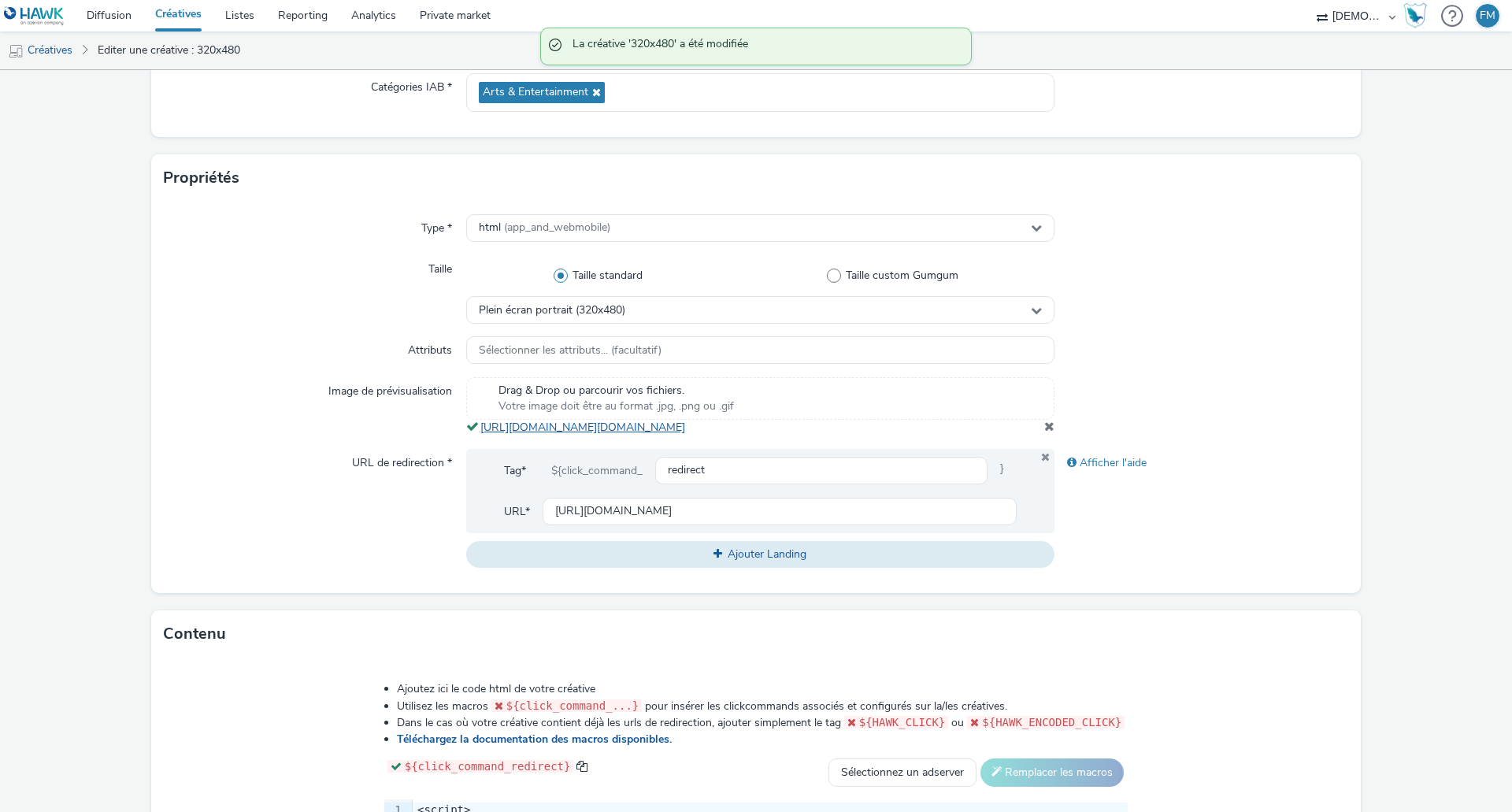
click at [625, 453] on div "Type * html (app_and_webmobile) Taille Taille standard Taille custom Gumgum Ple…" at bounding box center [756, 397] width 1210 height 392
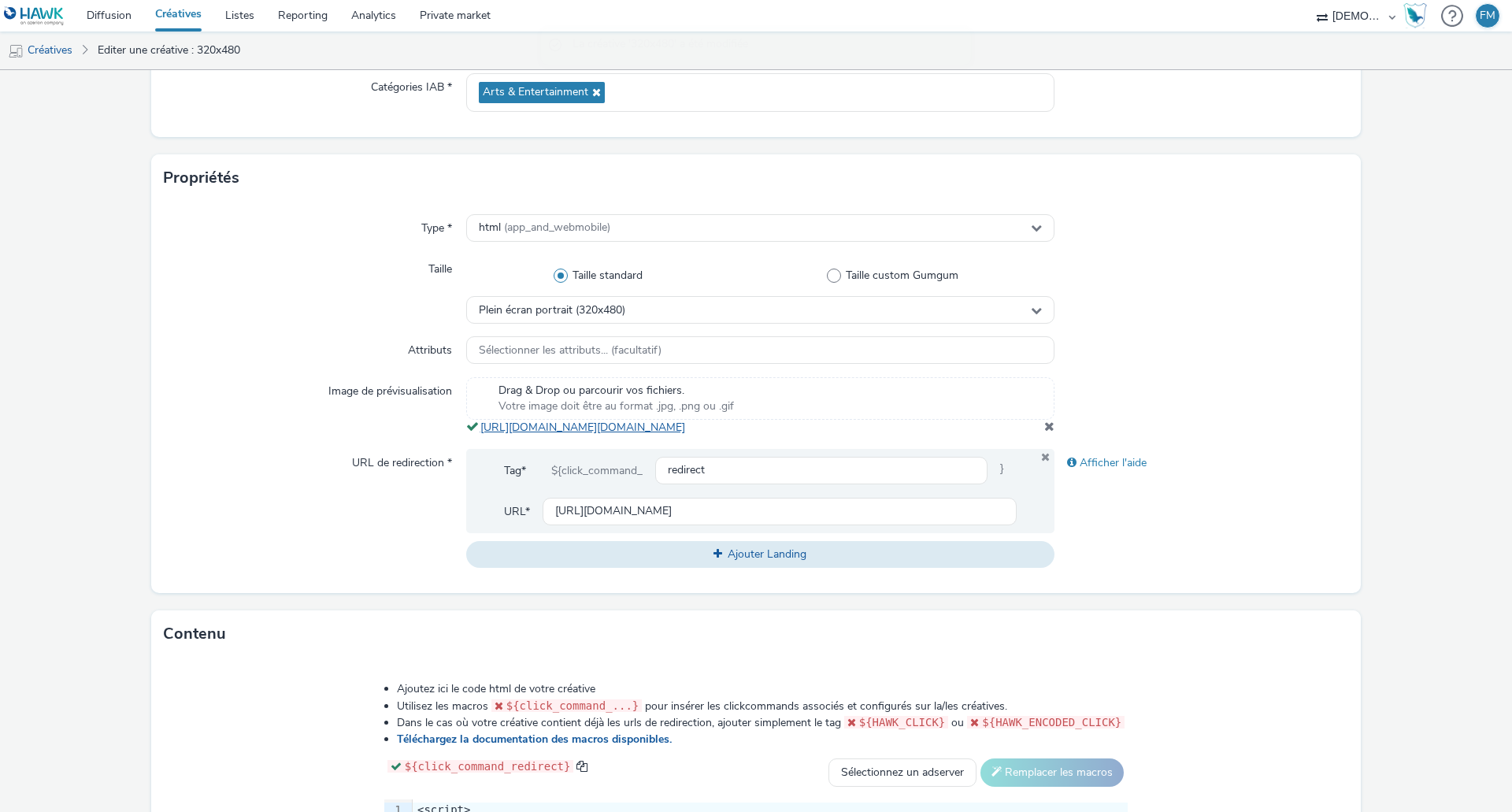
click at [629, 435] on link "[URL][DOMAIN_NAME][DOMAIN_NAME]" at bounding box center [586, 427] width 211 height 15
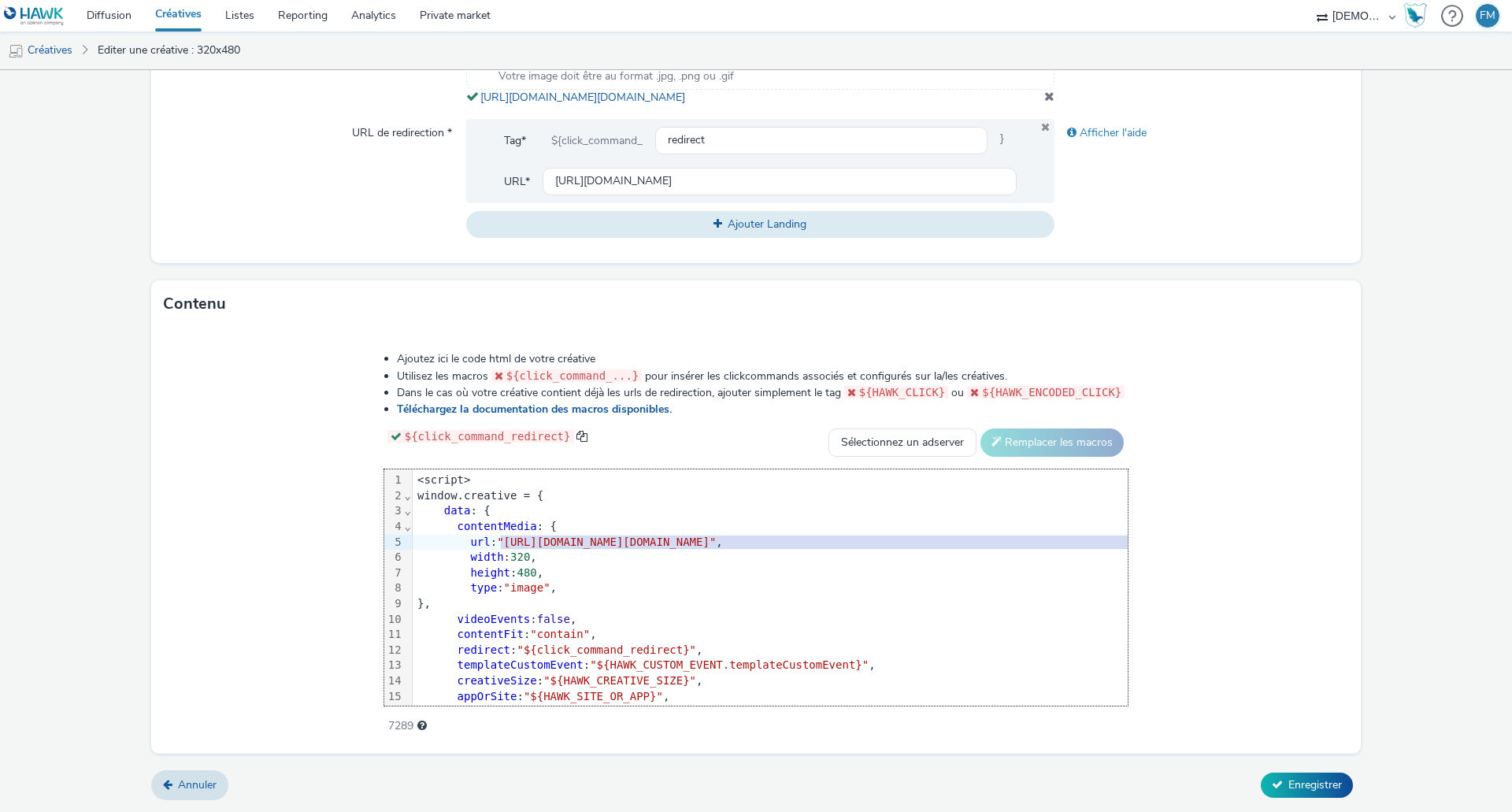
scroll to position [0, 44]
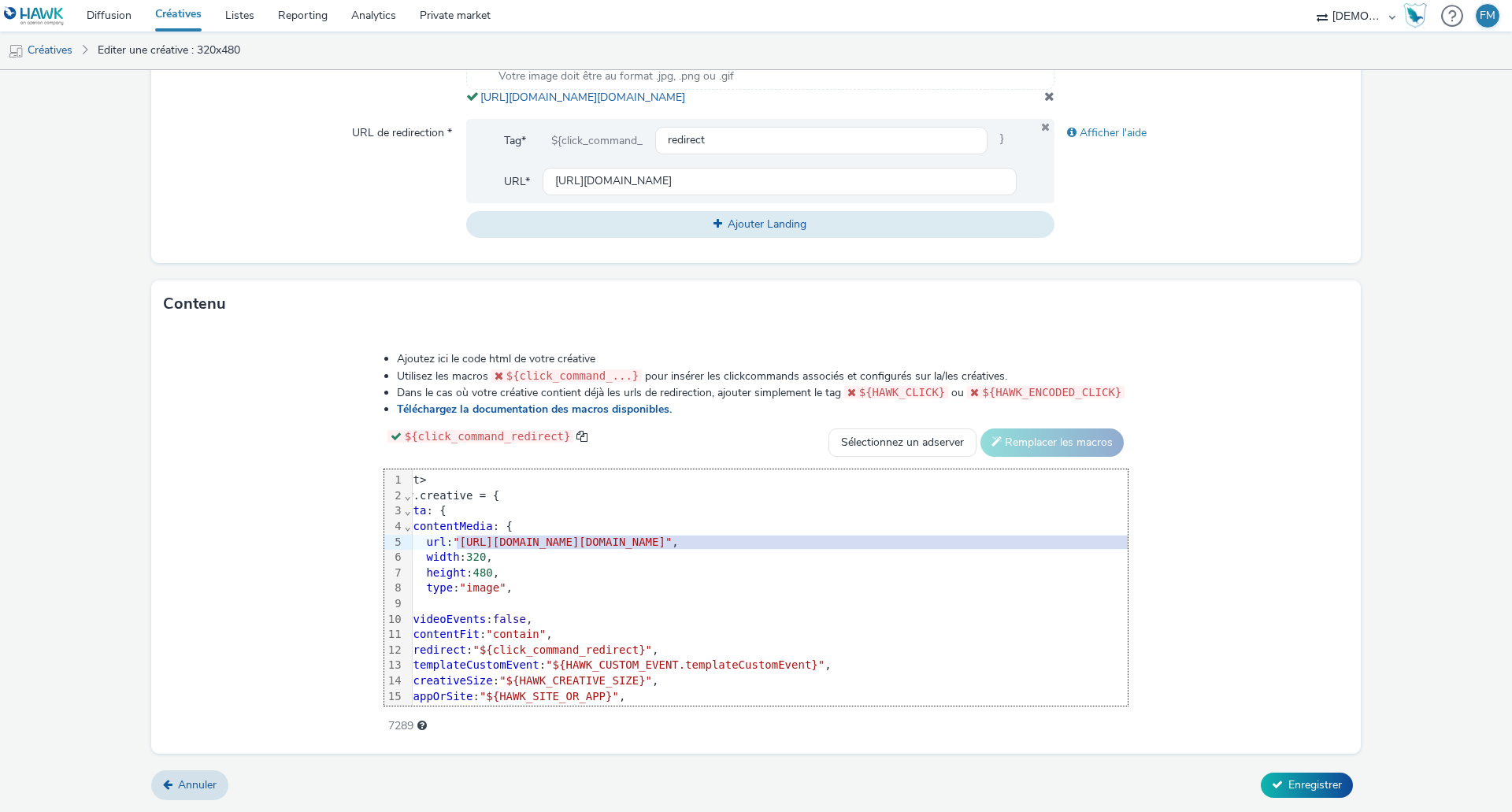
drag, startPoint x: 335, startPoint y: 542, endPoint x: 1254, endPoint y: 544, distance: 919.0
click at [672, 544] on span ""[URL][DOMAIN_NAME][DOMAIN_NAME]"" at bounding box center [562, 542] width 219 height 13
click at [1318, 781] on span "Enregistrer" at bounding box center [1316, 784] width 53 height 15
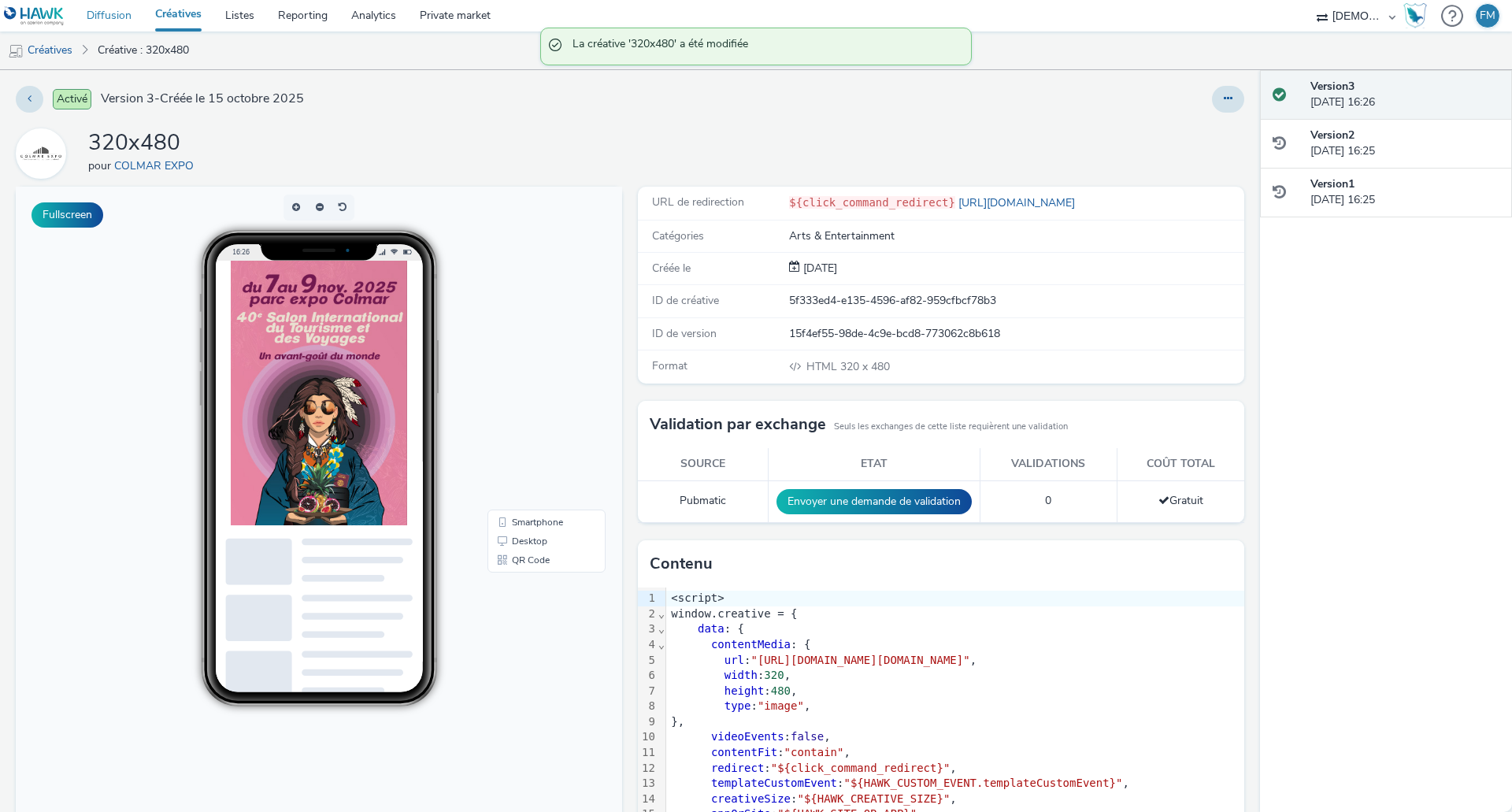
click at [108, 14] on link "Diffusion" at bounding box center [108, 16] width 68 height 32
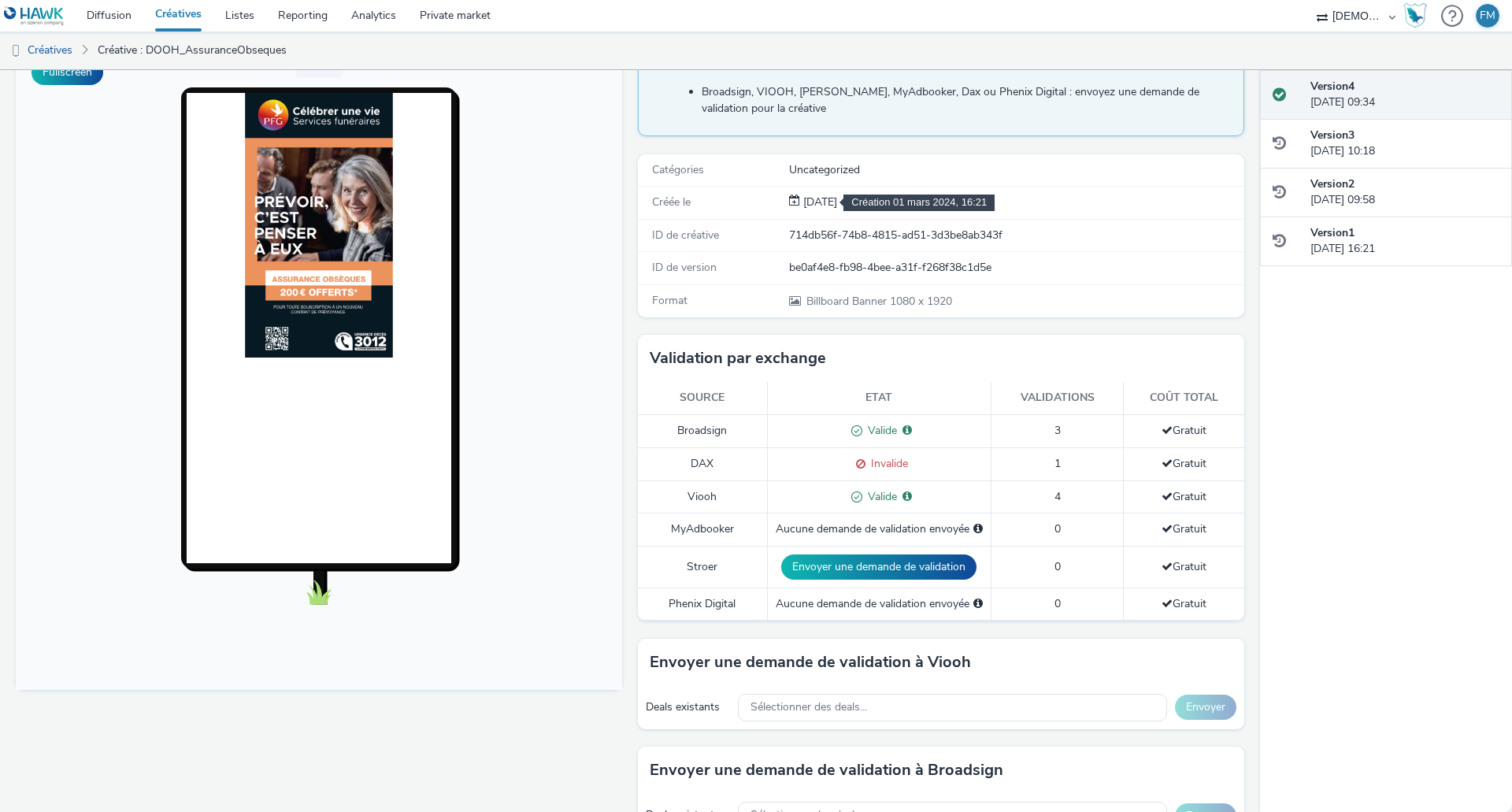
scroll to position [315, 0]
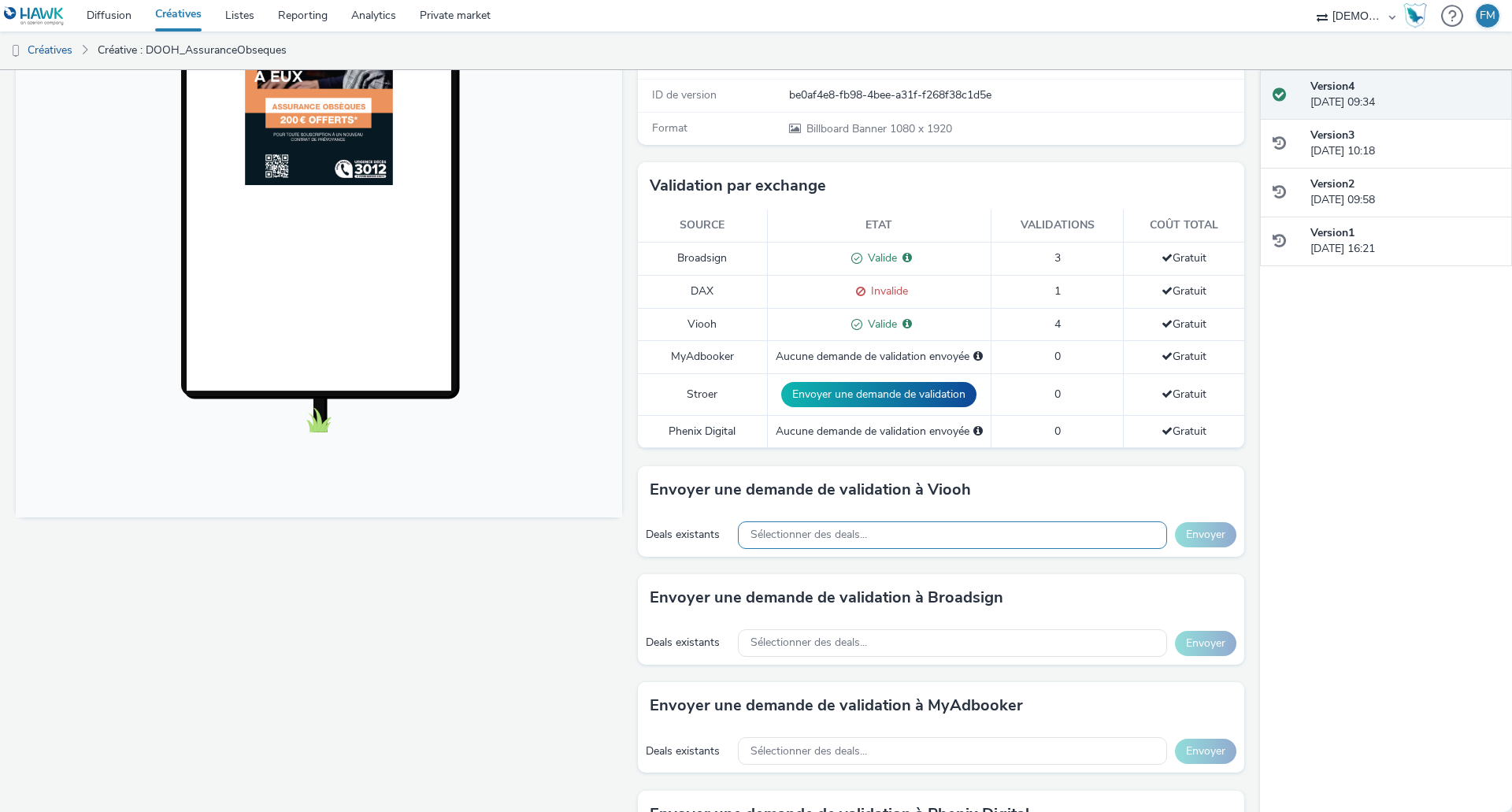
click at [816, 535] on span "Sélectionner des deals..." at bounding box center [809, 536] width 116 height 14
click at [780, 572] on input "CityzMedia_Malls_Preferred_10.10$_E0TD5SWFAM" at bounding box center [953, 568] width 428 height 28
drag, startPoint x: 1027, startPoint y: 567, endPoint x: 794, endPoint y: 564, distance: 233.0
click at [794, 564] on input "CityzMedia_Malls_Preferred_10.10$_E0TD5SWFAM" at bounding box center [953, 568] width 428 height 28
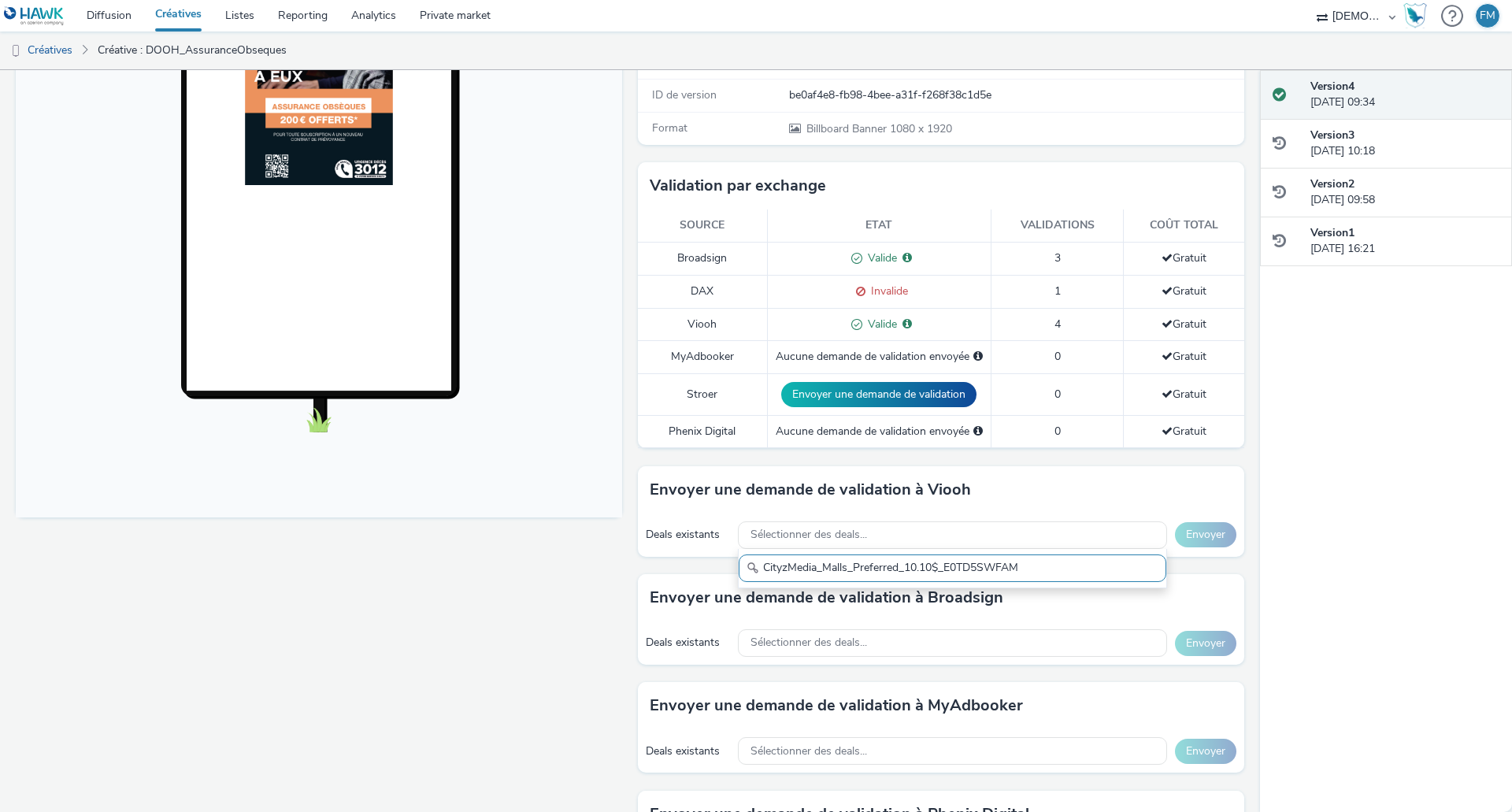
click at [794, 564] on input "CityzMedia_Malls_Preferred_10.10$_E0TD5SWFAM" at bounding box center [953, 568] width 428 height 28
drag, startPoint x: 979, startPoint y: 565, endPoint x: 938, endPoint y: 565, distance: 41.0
click at [938, 565] on input "CityzMedia_Malls_Preferred_10.10$_E0TD5SWFAM" at bounding box center [953, 568] width 428 height 28
type input "CityzMedia_Malls_Preferred_10.10$_E0TD5SWFAM"
click at [986, 481] on div "Envoyer une demande de validation à Viooh" at bounding box center [941, 490] width 607 height 47
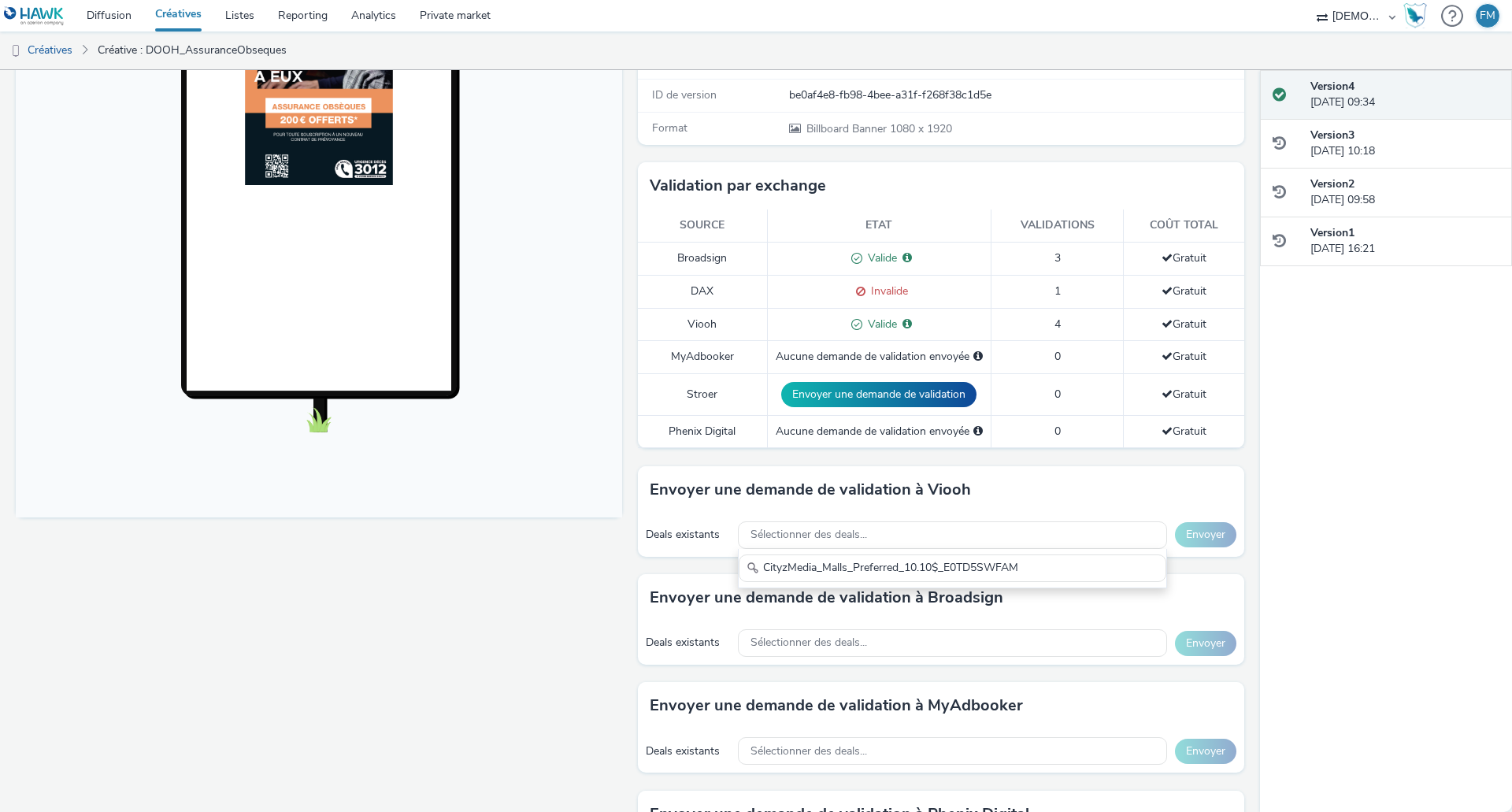
scroll to position [0, 0]
click at [828, 636] on span "Sélectionner des deals..." at bounding box center [809, 643] width 116 height 14
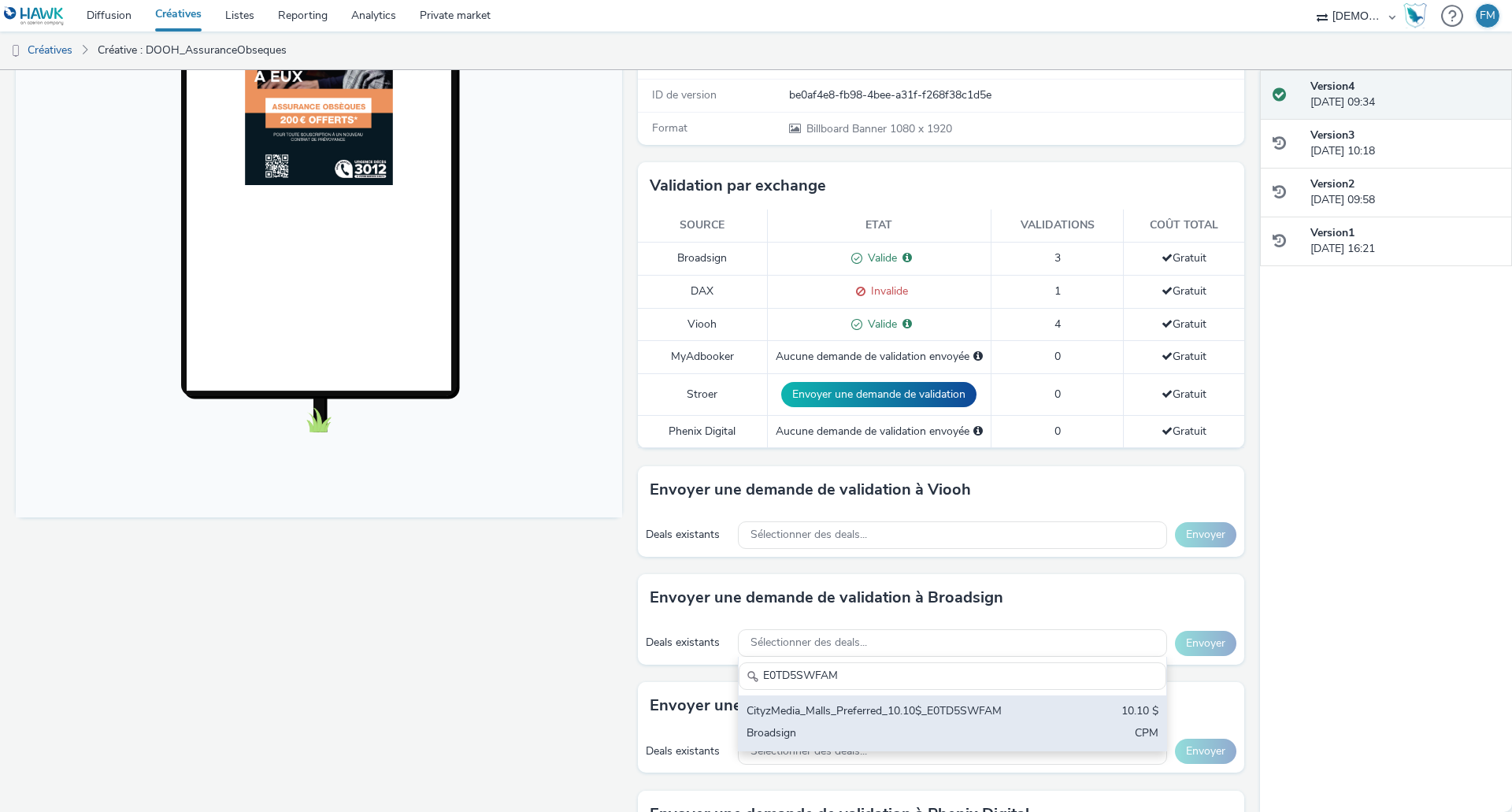
type input "E0TD5SWFAM"
click at [866, 708] on div "CityzMedia_Malls_Preferred_10.10$_E0TD5SWFAM" at bounding box center [883, 712] width 272 height 18
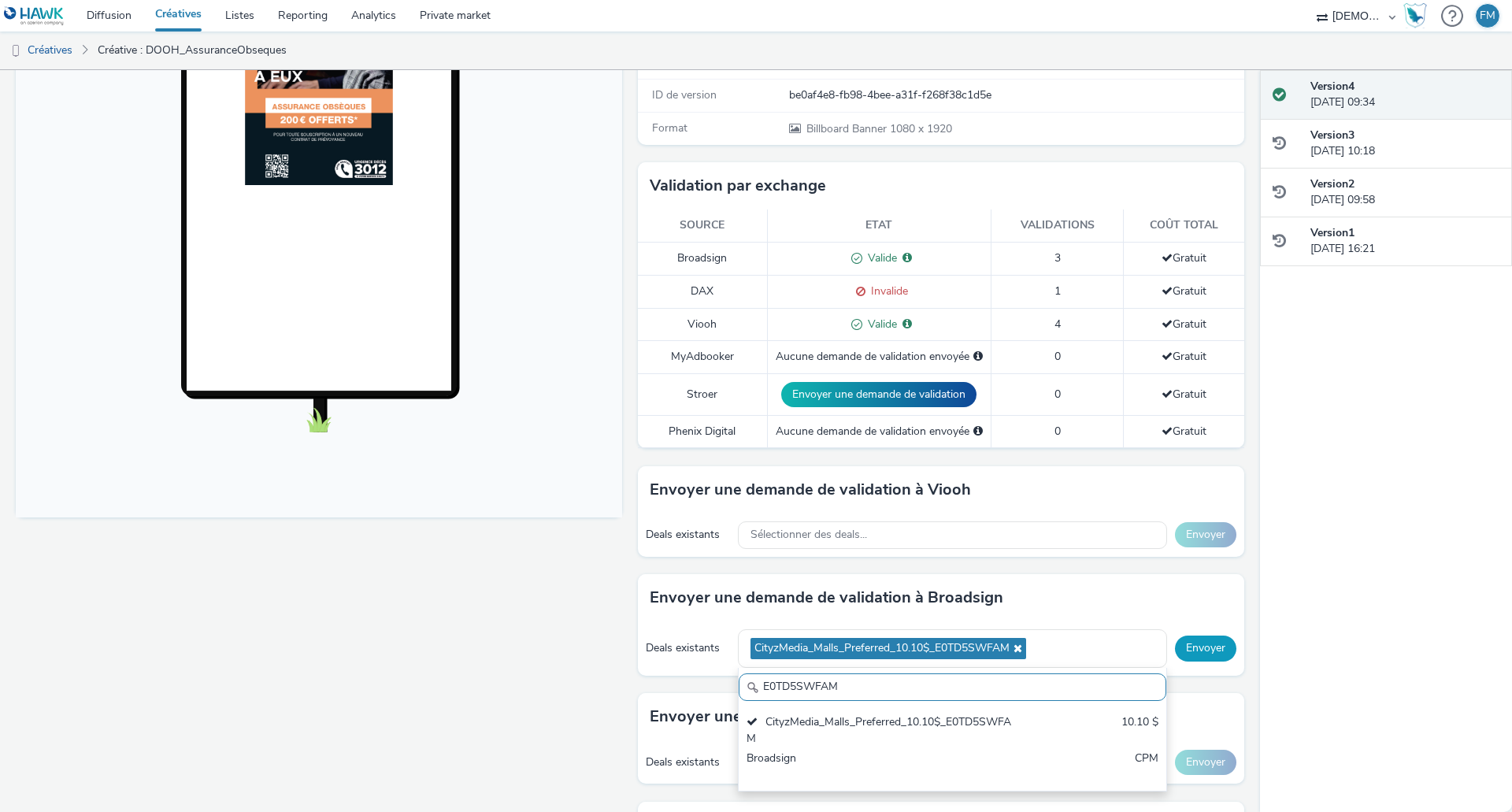
click at [1202, 646] on button "Envoyer" at bounding box center [1206, 648] width 61 height 26
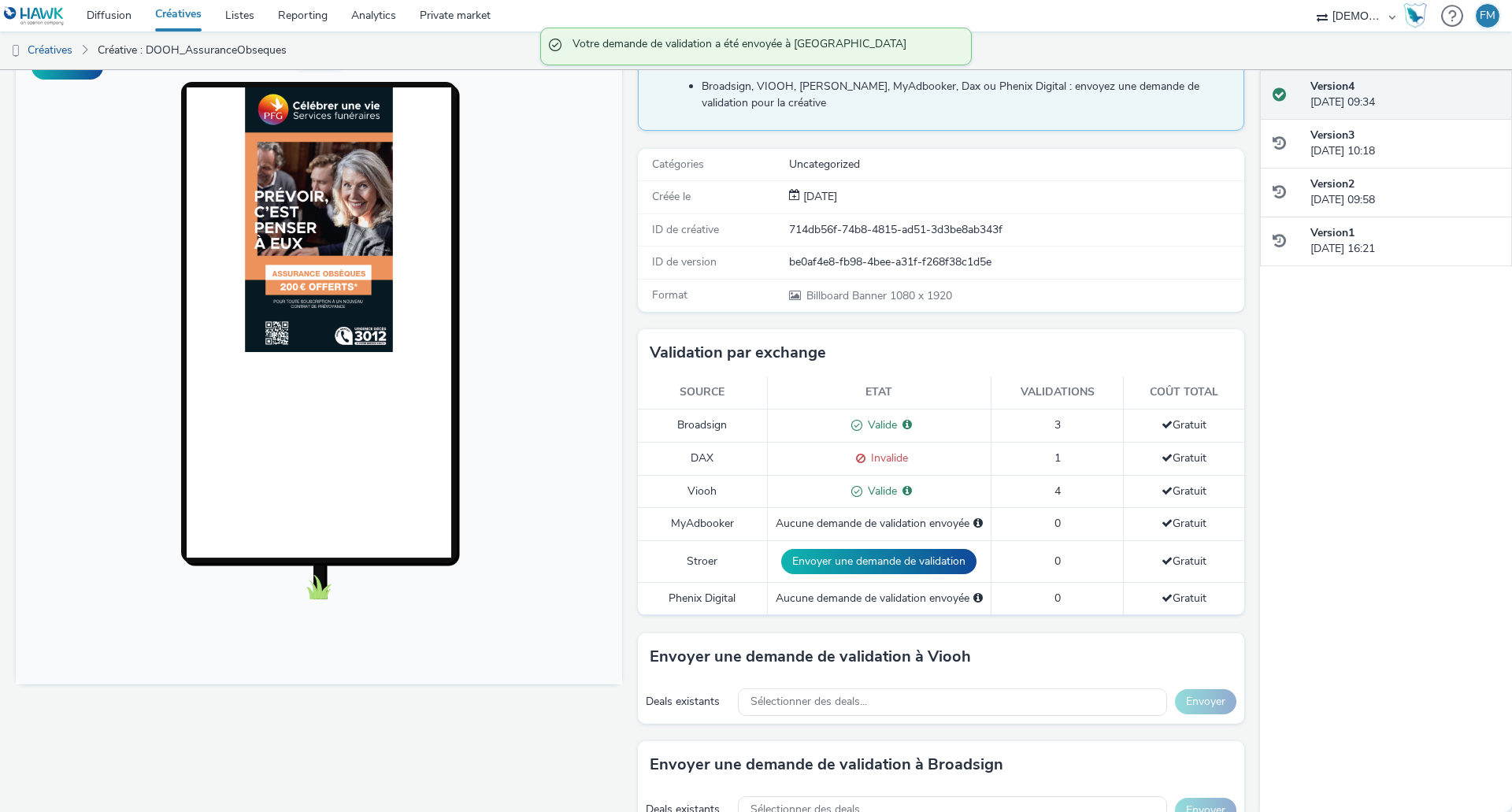
scroll to position [0, 0]
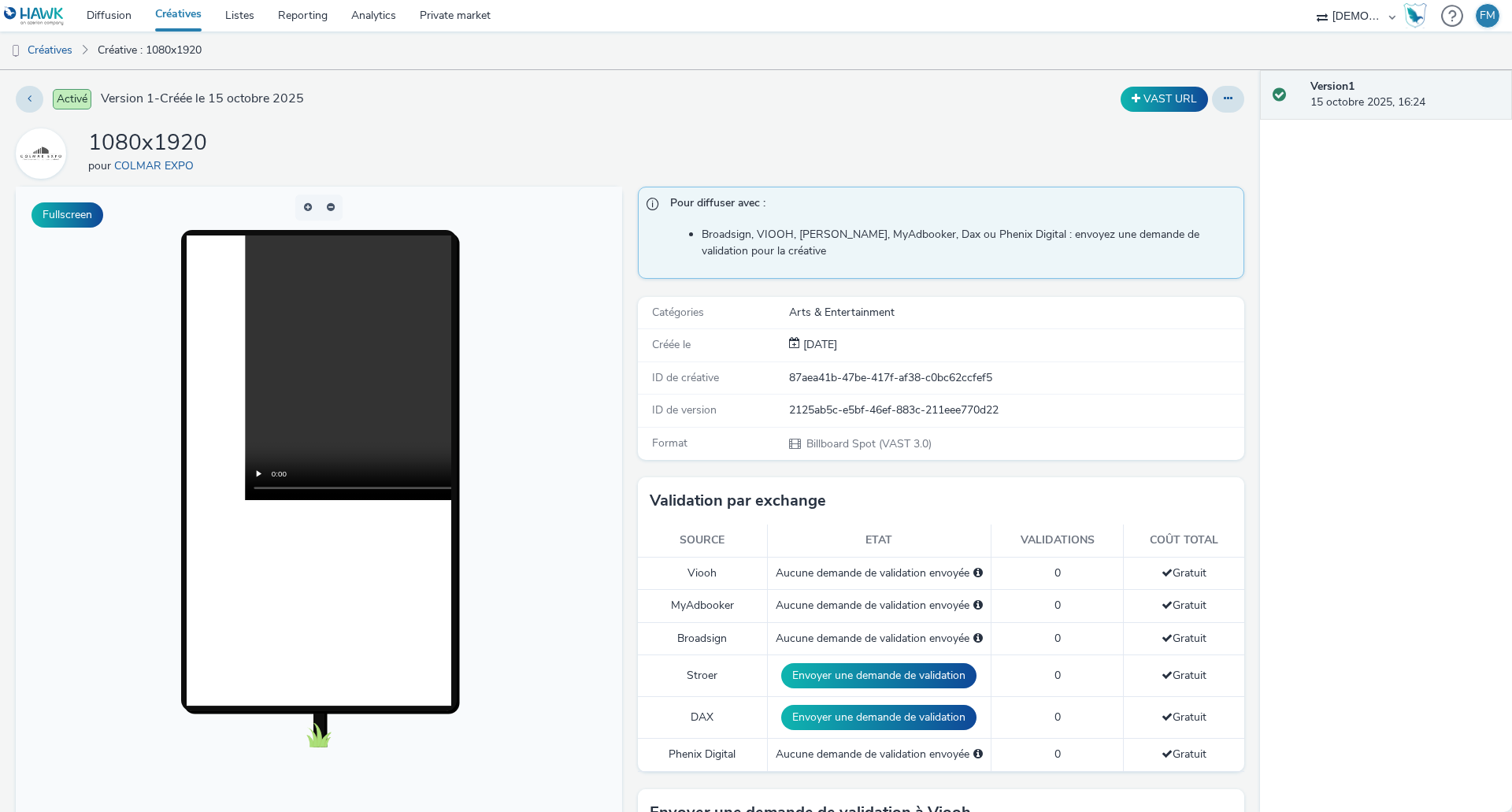
scroll to position [552, 0]
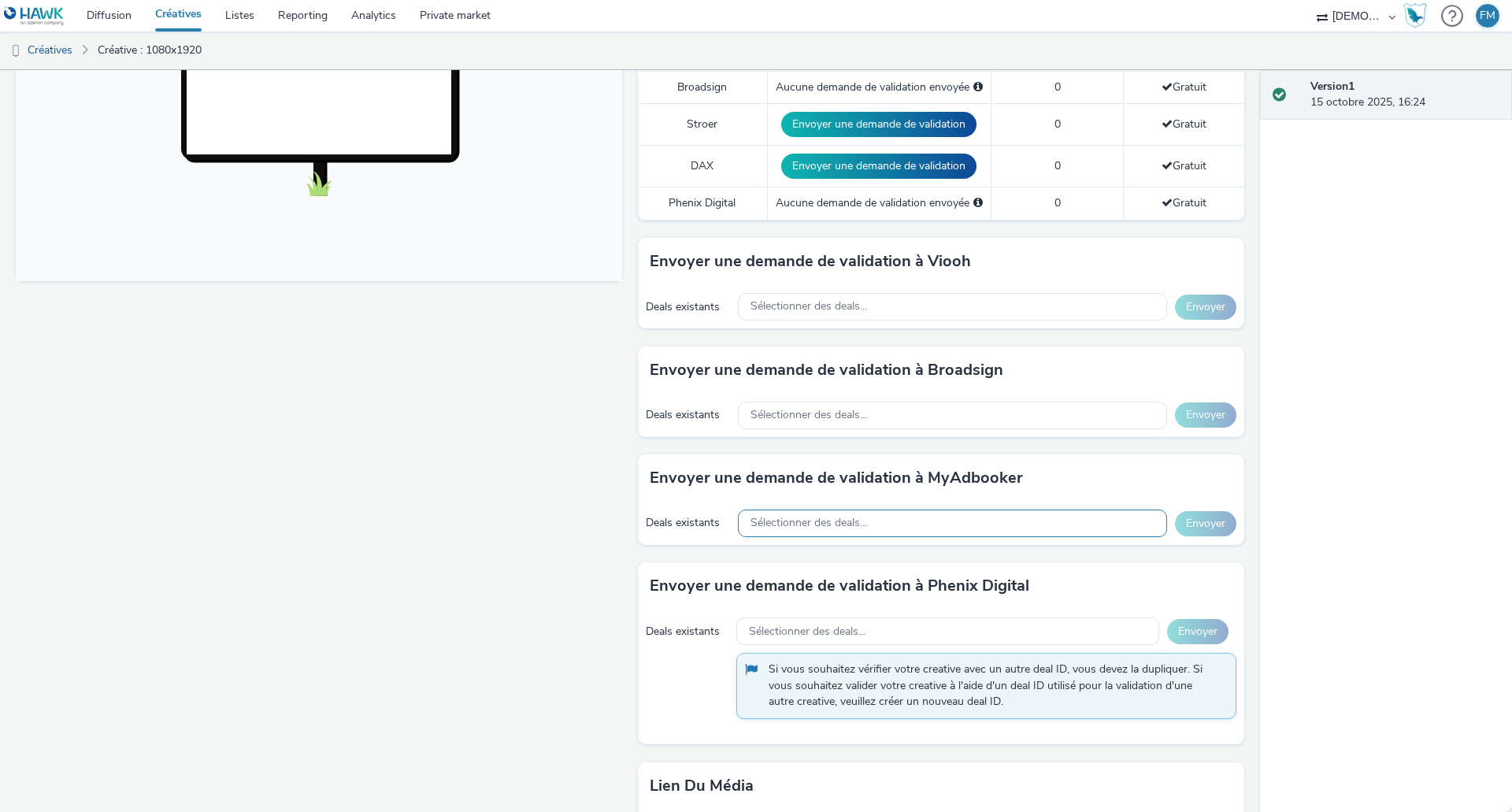
click at [863, 534] on div "Sélectionner des deals..." at bounding box center [952, 524] width 429 height 28
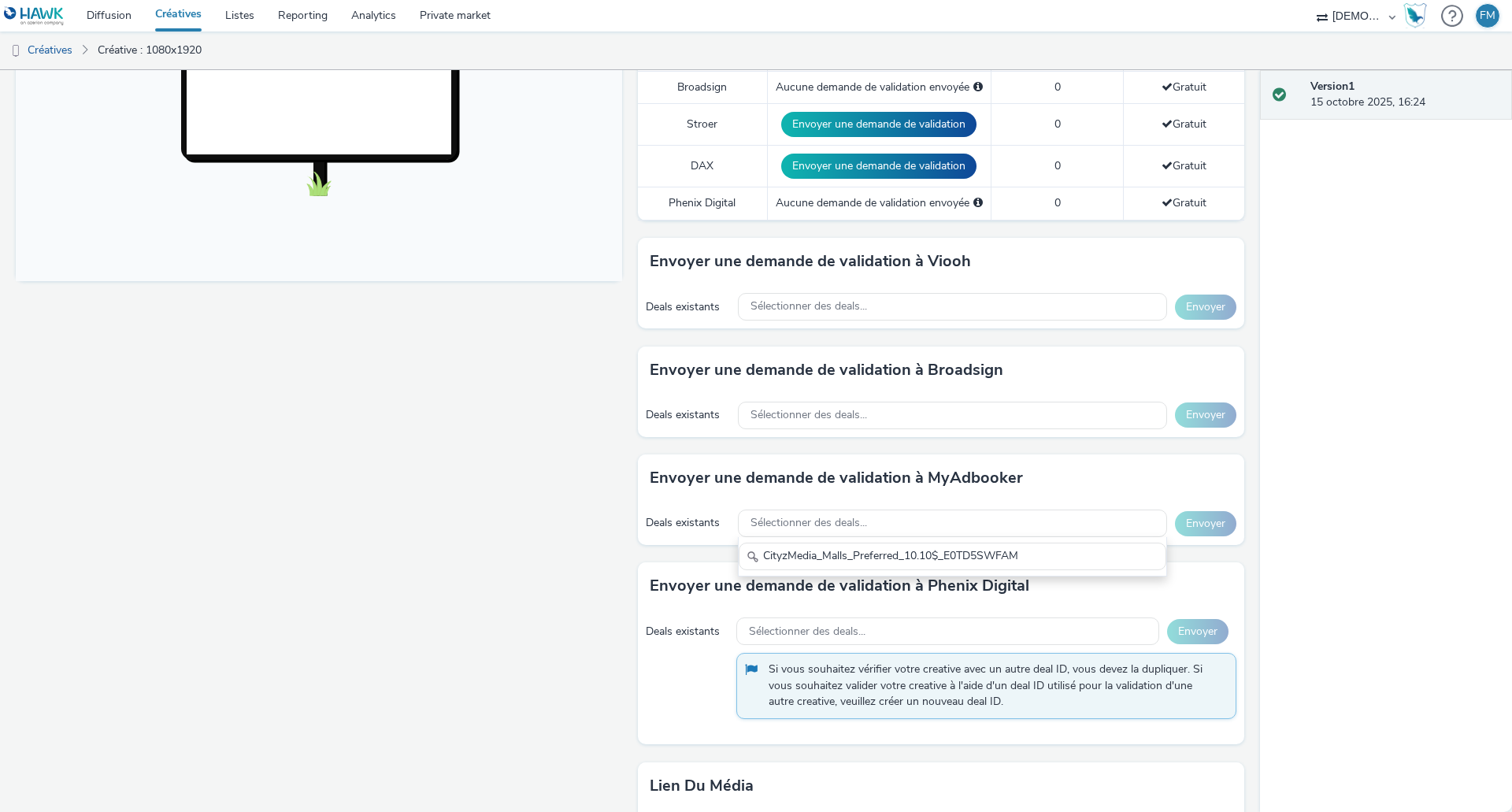
drag, startPoint x: 780, startPoint y: 558, endPoint x: 704, endPoint y: 558, distance: 76.0
click at [704, 558] on div "Envoyer une demande de validation à MyAdbooker Deals existants Sélectionner des…" at bounding box center [941, 508] width 607 height 108
drag, startPoint x: 962, startPoint y: 554, endPoint x: 696, endPoint y: 537, distance: 266.5
click at [696, 537] on div "Deals existants Sélectionner des deals... CityzMedia_Malls_Preferred_10.10$_E0T…" at bounding box center [941, 524] width 607 height 43
type input "CityzMedia_Malls_Preferred_10.10$_E0TD5SWFAM"
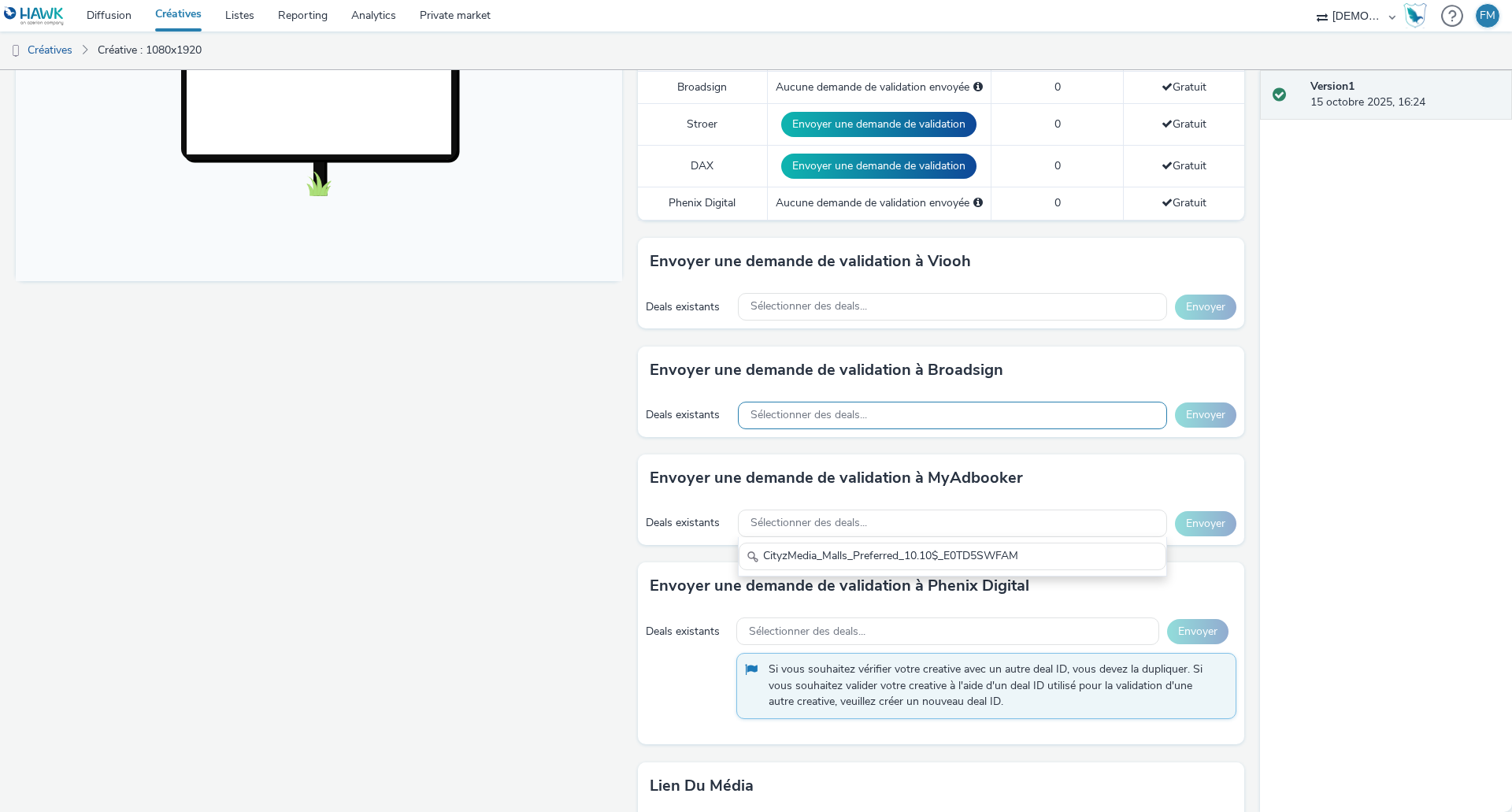
click at [823, 412] on span "Sélectionner des deals..." at bounding box center [809, 415] width 116 height 14
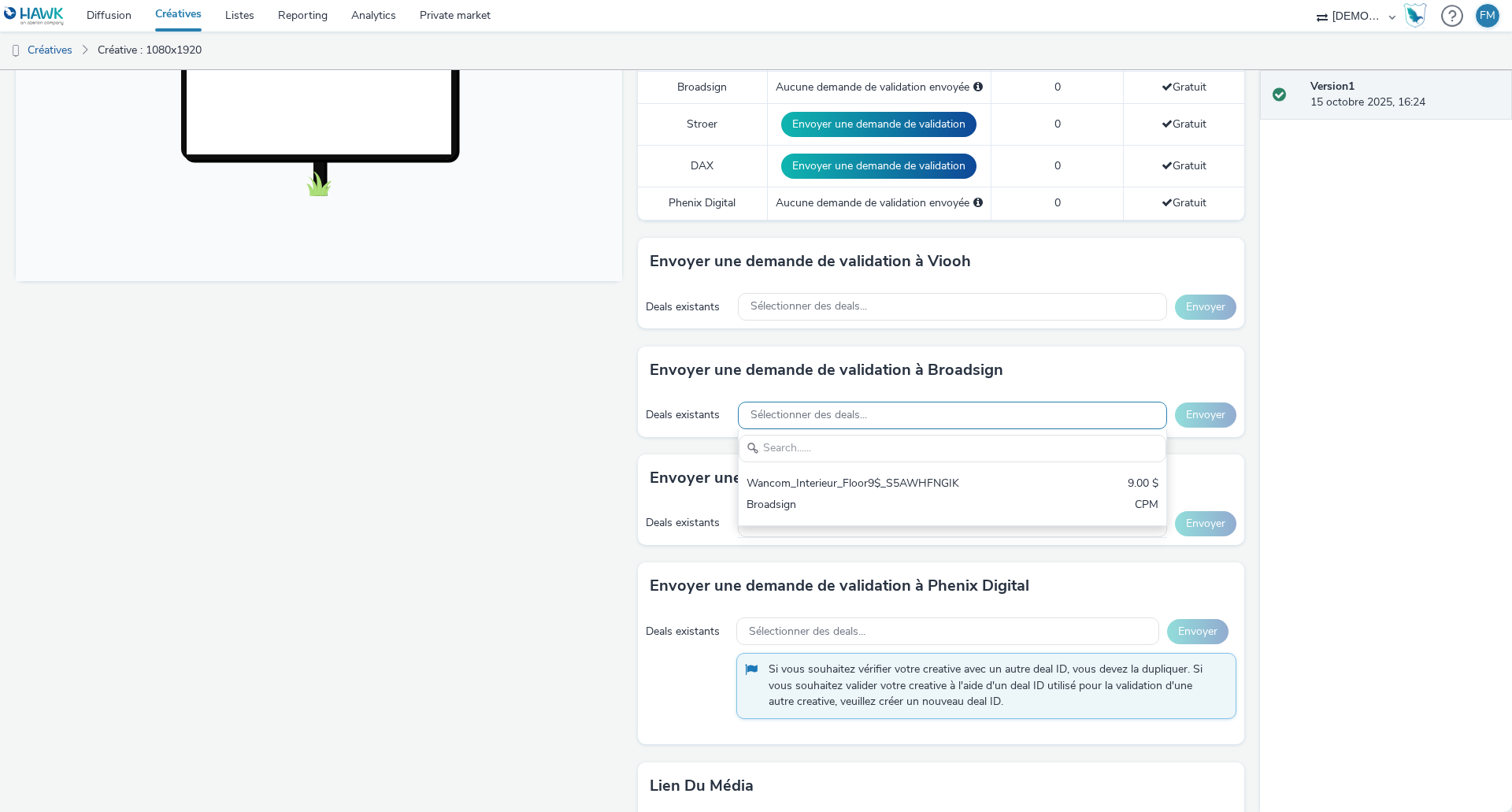
scroll to position [0, 0]
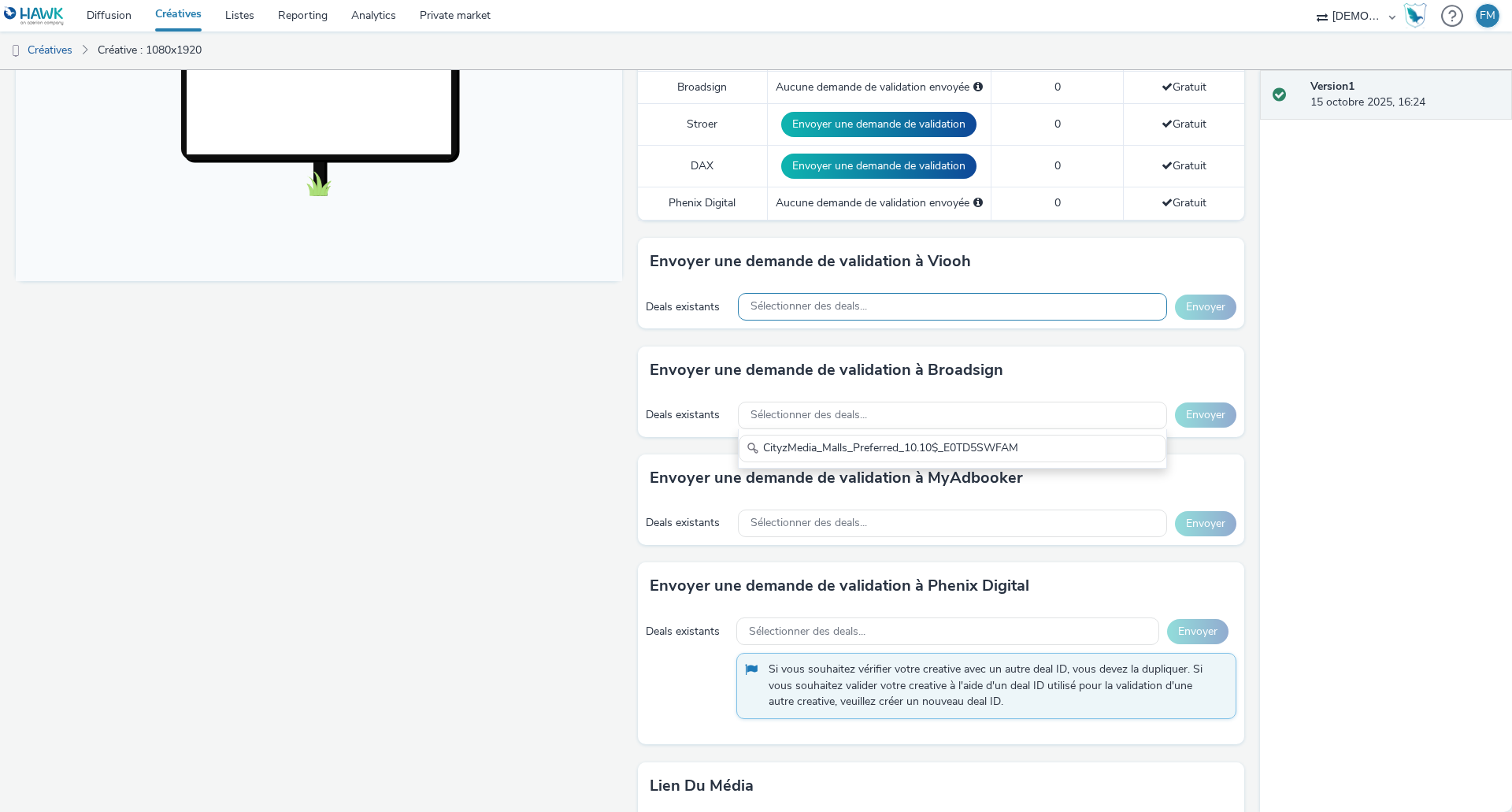
type input "CityzMedia_Malls_Preferred_10.10$_E0TD5SWFAM"
click at [871, 312] on div "Sélectionner des deals..." at bounding box center [952, 307] width 429 height 28
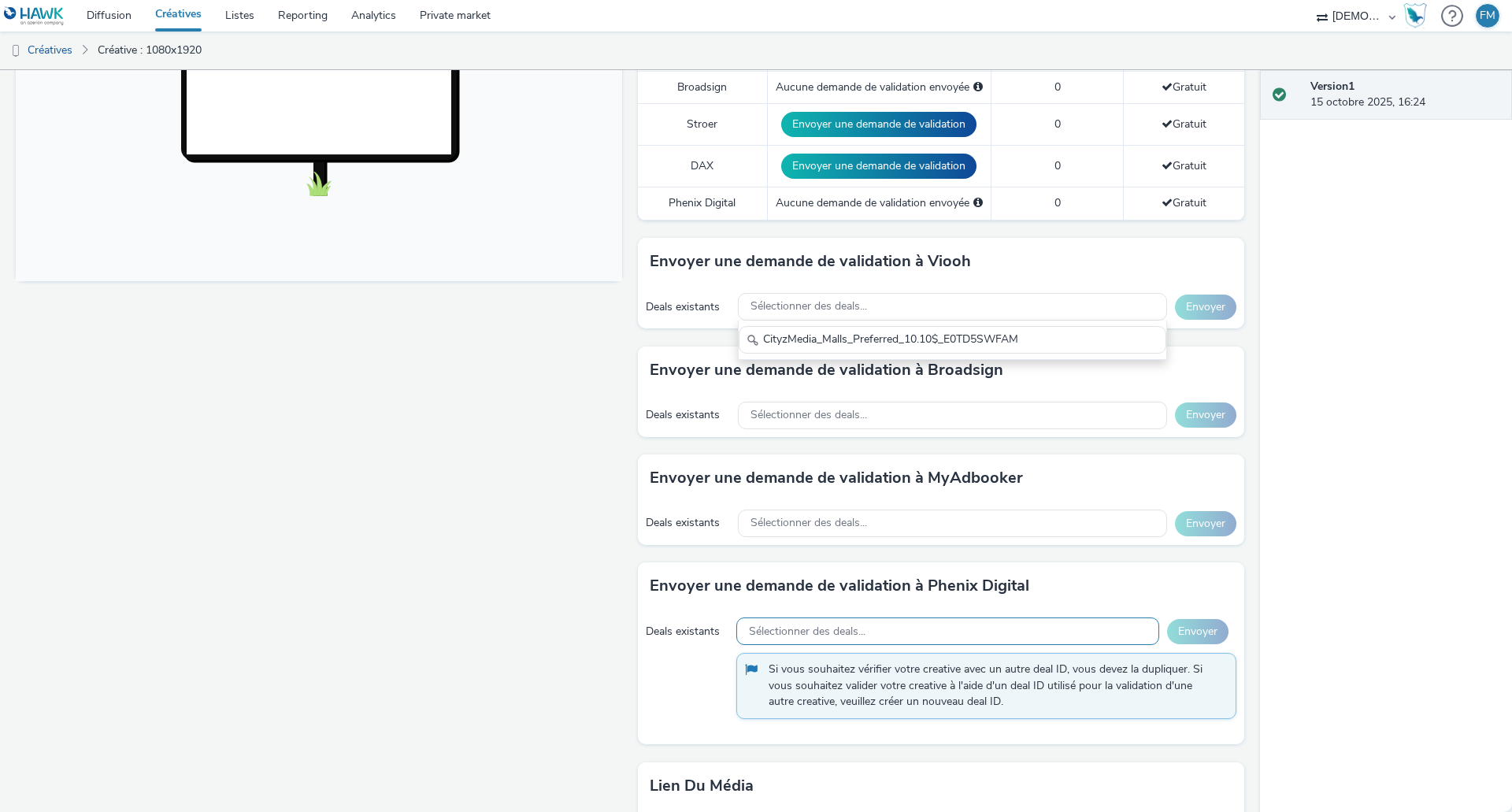
type input "CityzMedia_Malls_Preferred_10.10$_E0TD5SWFAM"
click at [817, 627] on span "Sélectionner des deals..." at bounding box center [807, 632] width 116 height 14
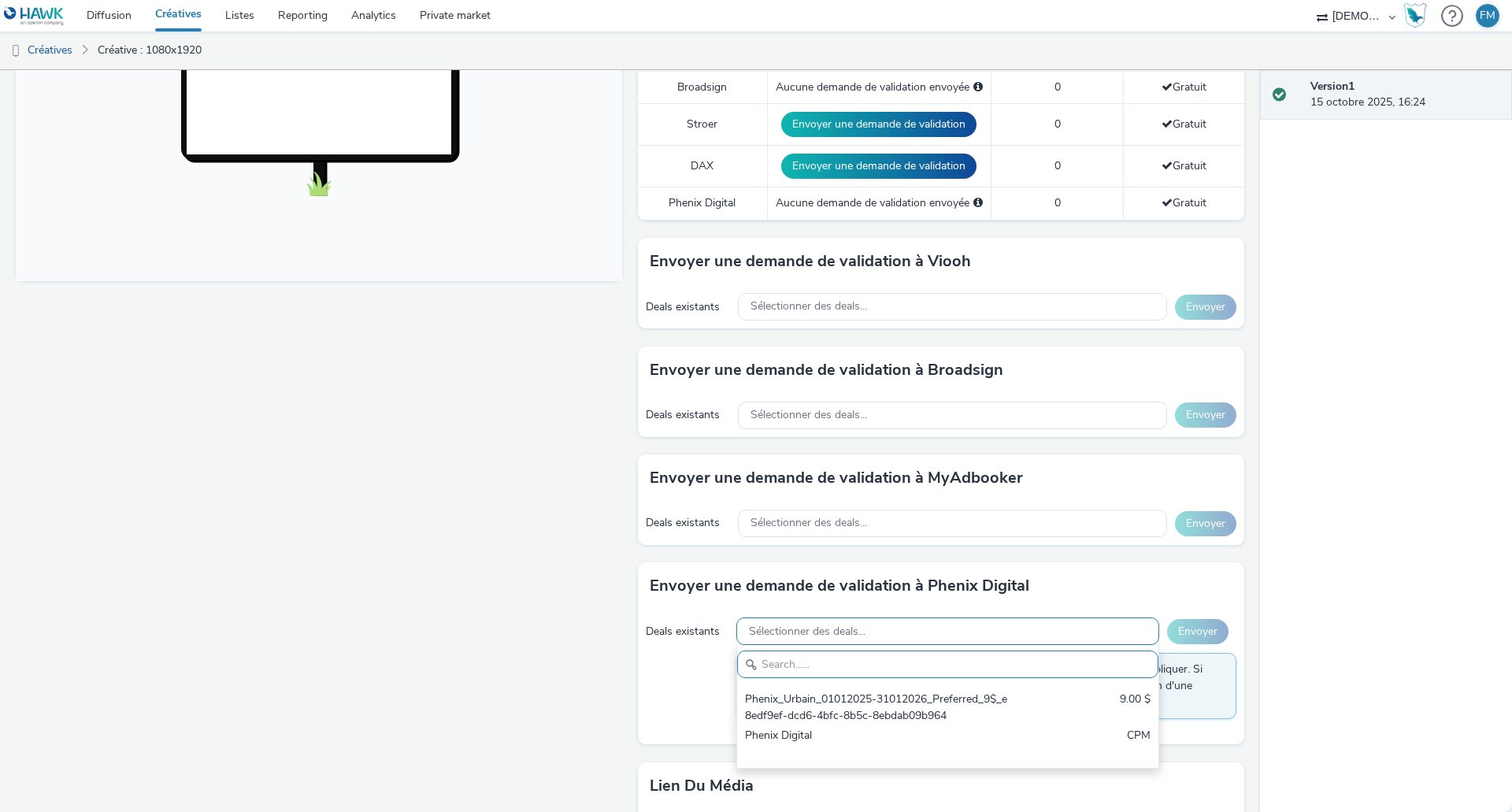
paste input "CityzMedia_Malls_Preferred_10.10$_E0TD5SWFAM"
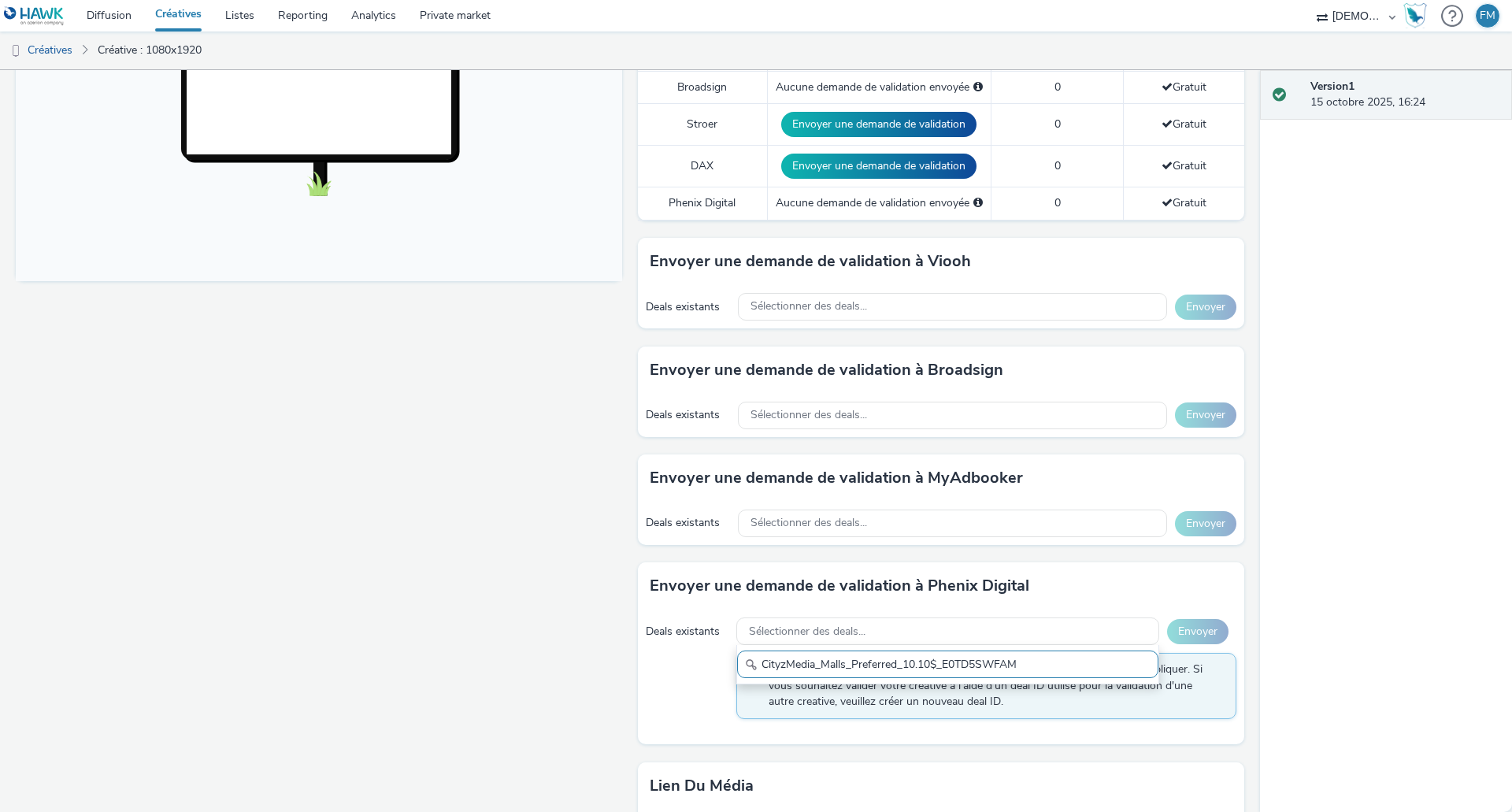
type input "CityzMedia_Malls_Preferred_10.10$_E0TD5SWFAM"
click at [581, 630] on div "Fullscreen" at bounding box center [323, 316] width 614 height 1363
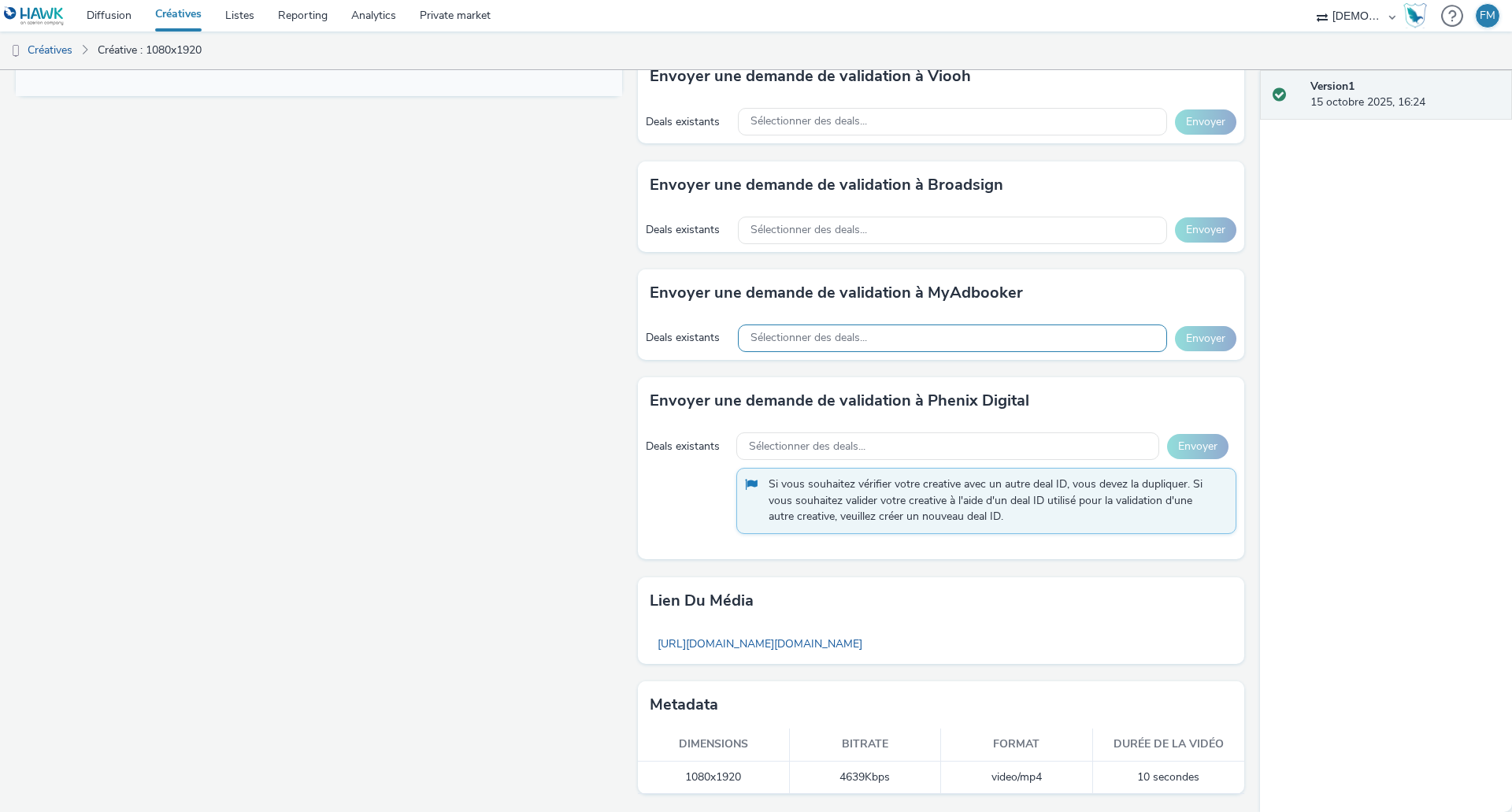
click at [803, 335] on span "Sélectionner des deals..." at bounding box center [809, 338] width 116 height 14
paste input "CityzMedia_Malls_Preferred_10.10$_E0TD5SWFAM"
drag, startPoint x: 937, startPoint y: 374, endPoint x: 742, endPoint y: 366, distance: 195.2
click at [742, 366] on div "CityzMedia_Malls_Preferred_10.10$_E0TD5SWFAM" at bounding box center [953, 372] width 428 height 28
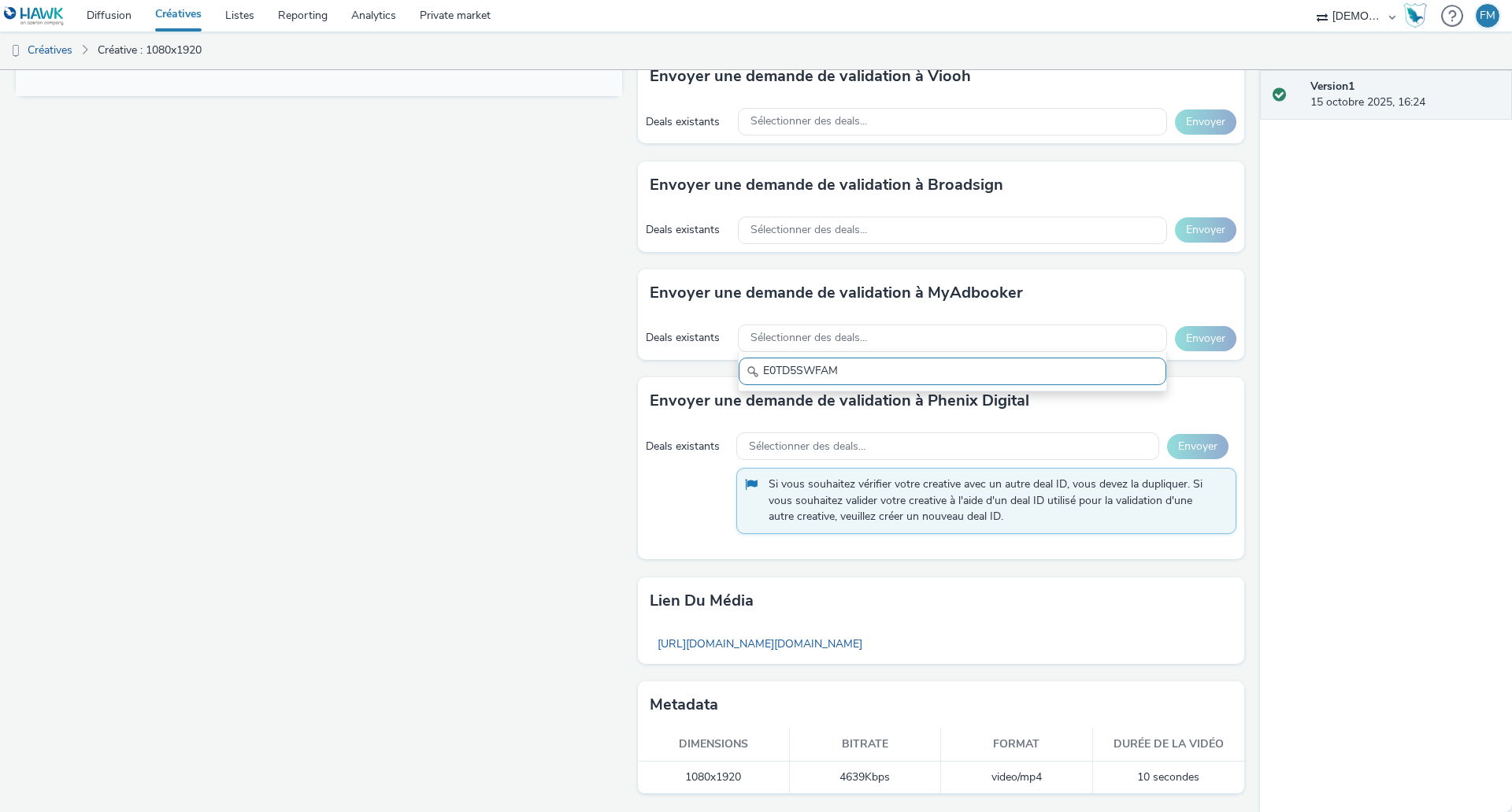
drag, startPoint x: 808, startPoint y: 374, endPoint x: 725, endPoint y: 374, distance: 83.0
click at [725, 374] on div "Envoyer une demande de validation à MyAdbooker Deals existants Sélectionner des…" at bounding box center [941, 323] width 607 height 108
type input "E0TD5SWFAM"
click at [459, 327] on div "Fullscreen" at bounding box center [323, 131] width 614 height 1363
click at [826, 218] on div "Sélectionner des deals..." at bounding box center [952, 231] width 429 height 28
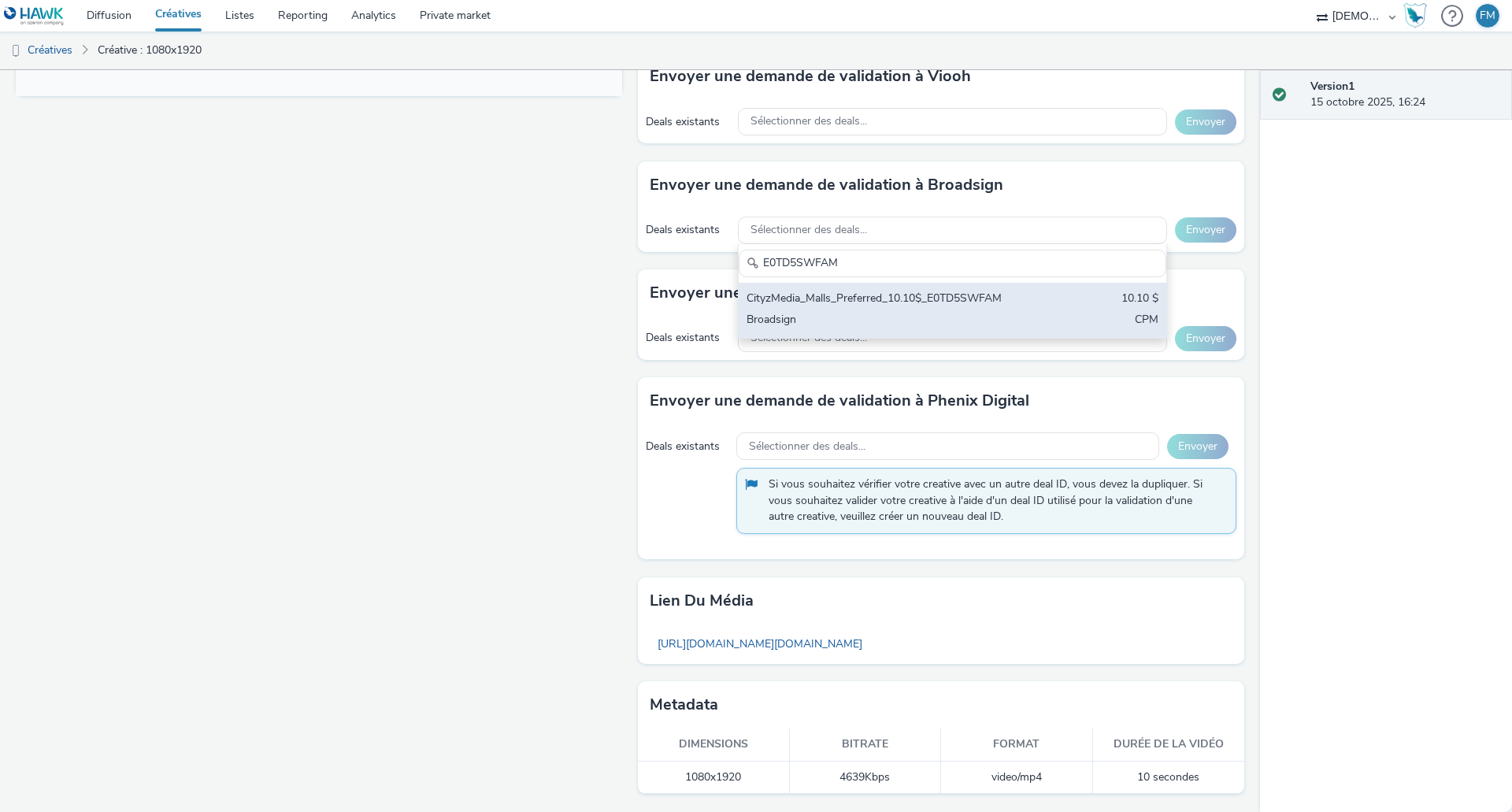
type input "E0TD5SWFAM"
click at [829, 296] on div "CityzMedia_Malls_Preferred_10.10$_E0TD5SWFAM" at bounding box center [883, 300] width 272 height 18
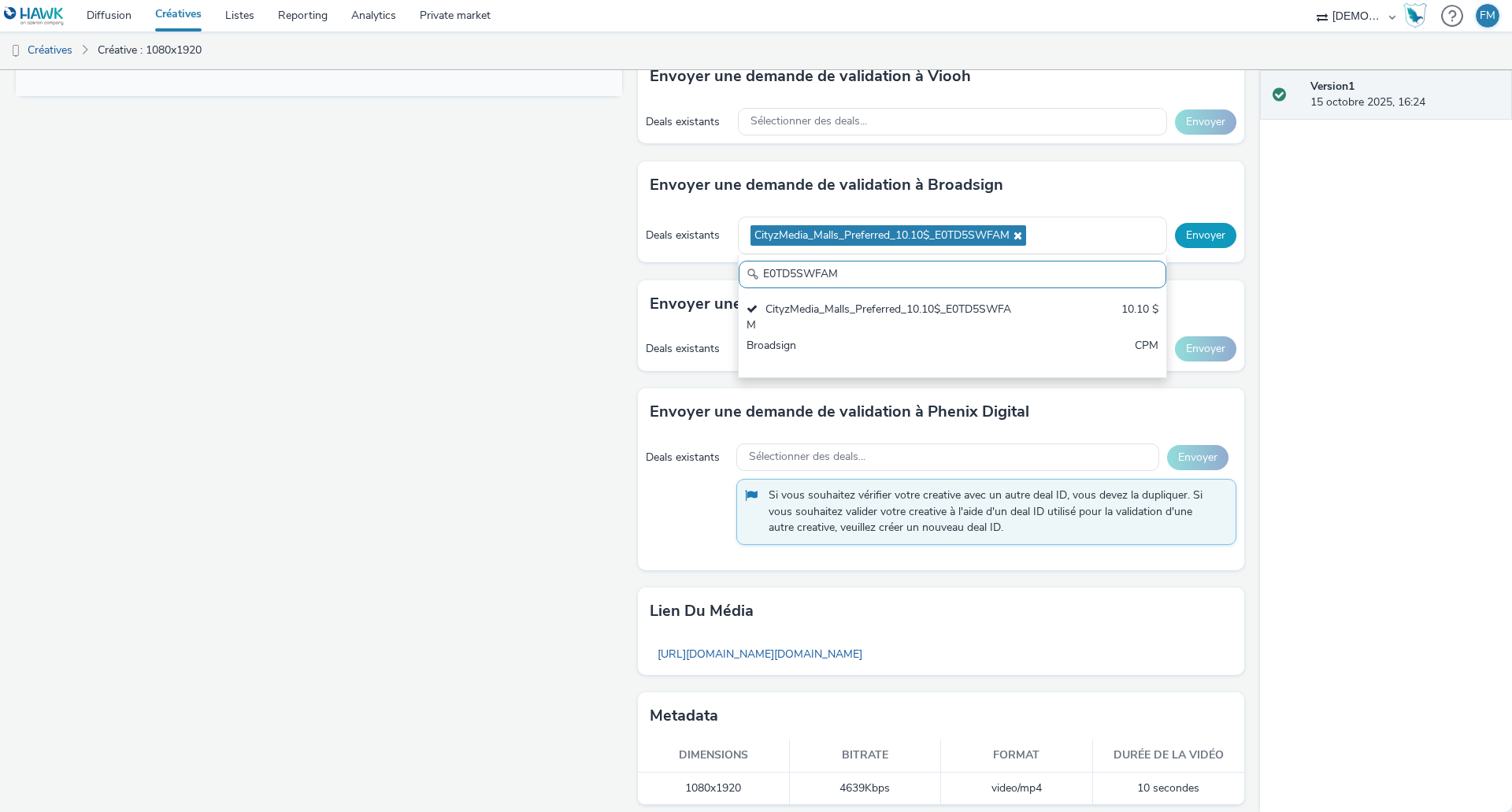
click at [1179, 225] on button "Envoyer" at bounding box center [1206, 236] width 61 height 26
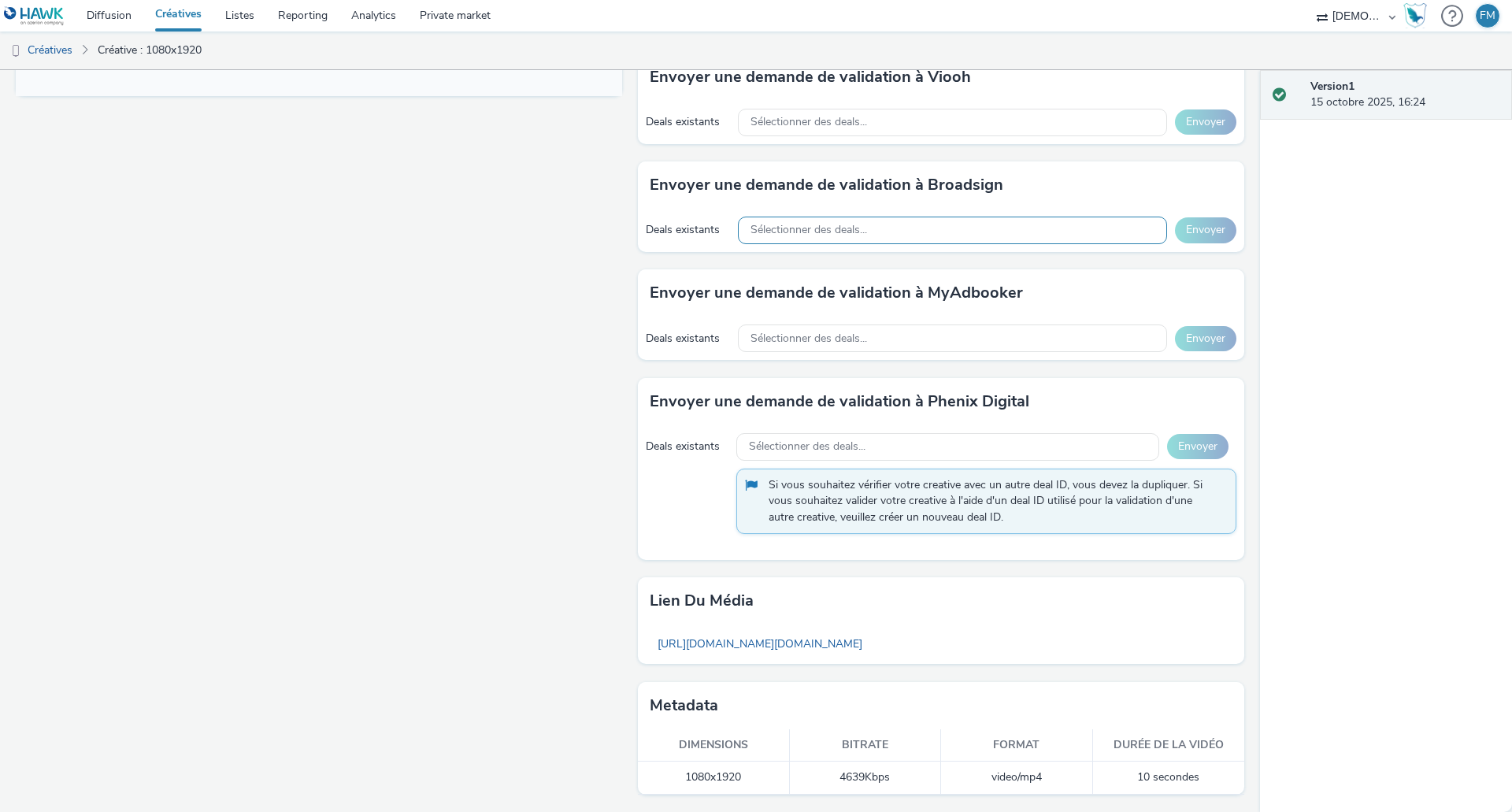
click at [830, 217] on div "Sélectionner des deals..." at bounding box center [952, 231] width 429 height 28
type input "La1"
click at [847, 131] on div "Sélectionner des deals..." at bounding box center [952, 122] width 429 height 28
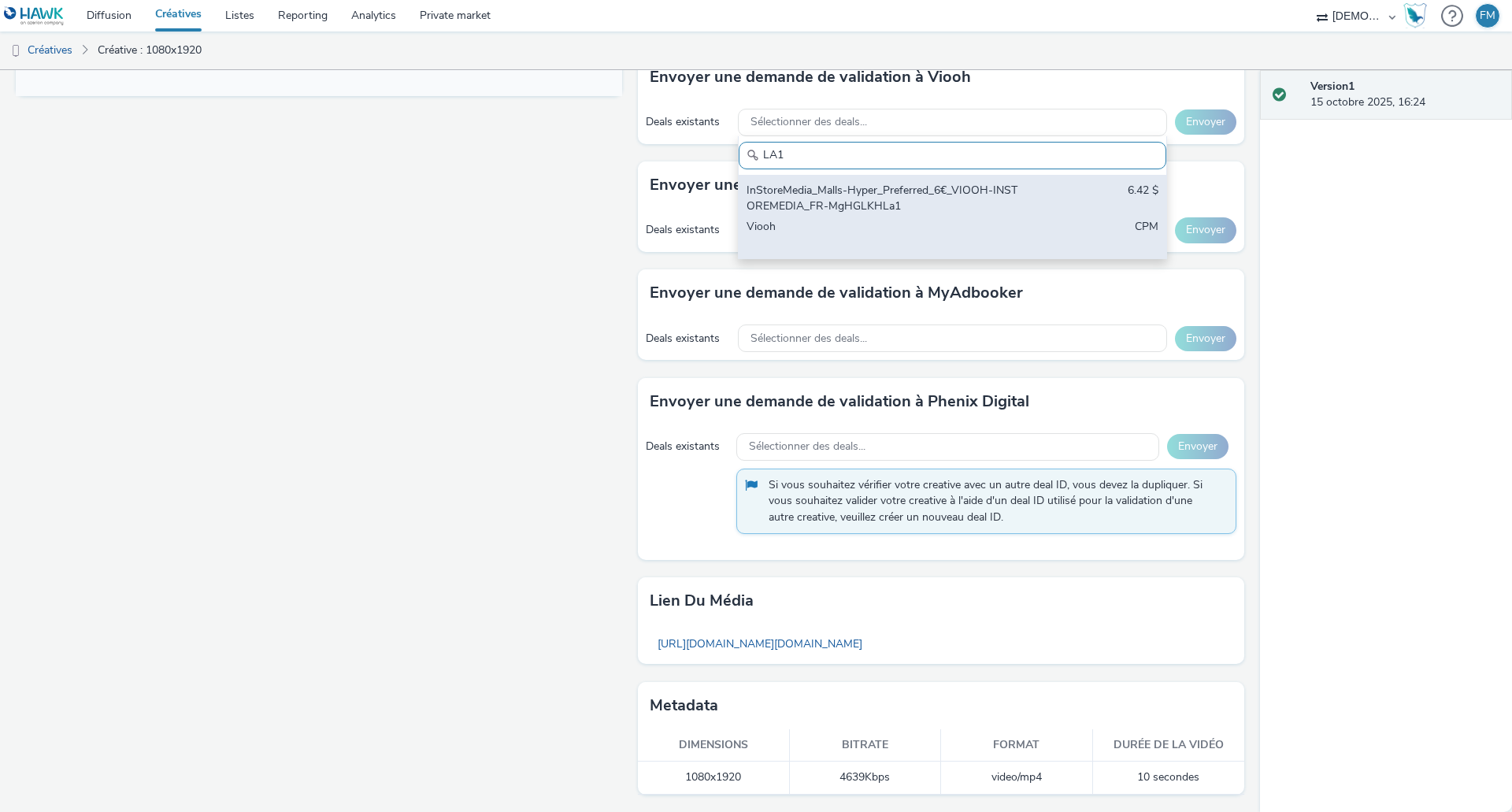
type input "LA1"
click at [880, 205] on div "InStoreMedia_Malls-Hyper_Preferred_6€_VIOOH-INSTOREMEDIA_FR-MgHGLKHLa1" at bounding box center [883, 198] width 272 height 33
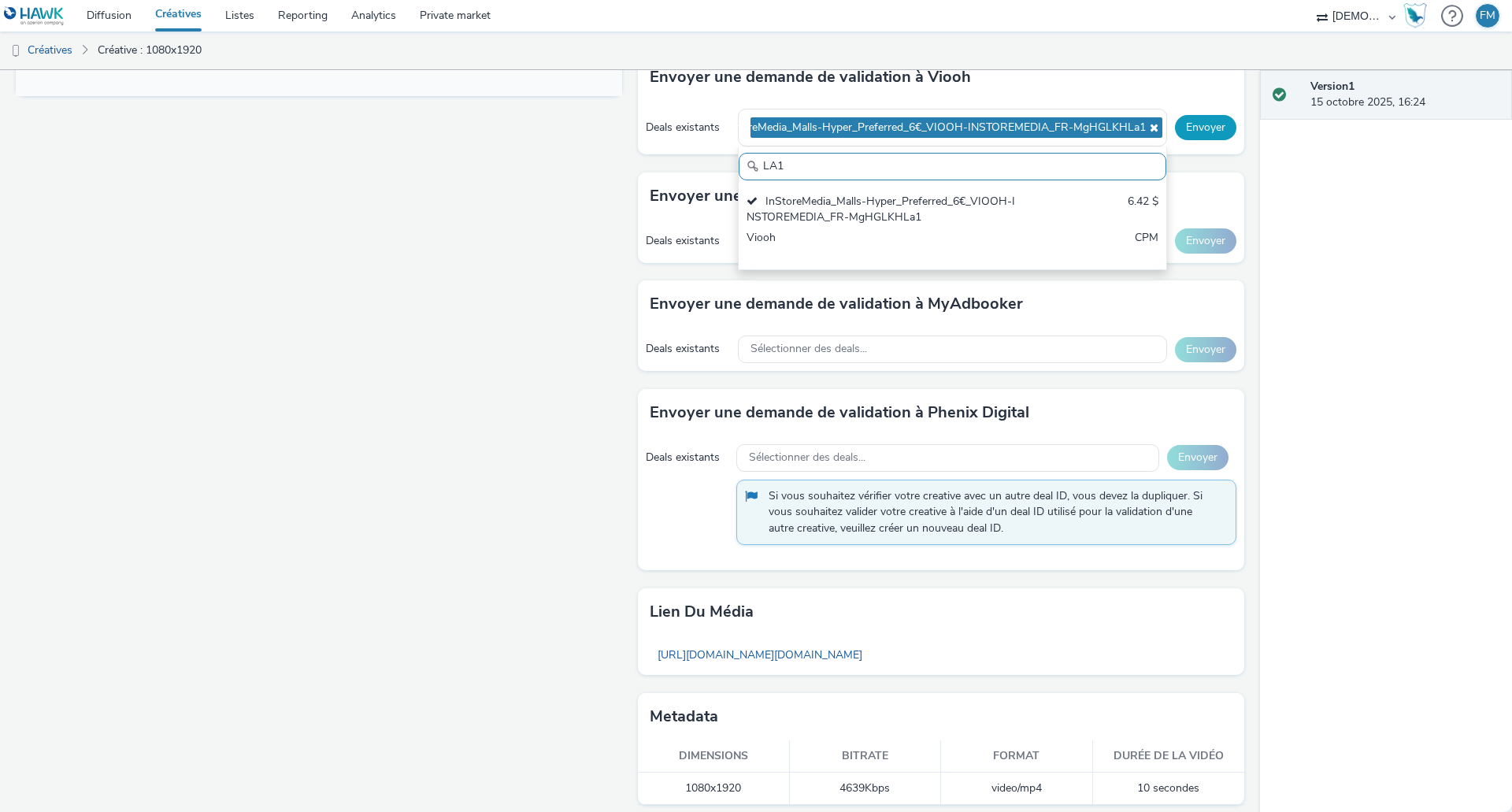
click at [1188, 123] on button "Envoyer" at bounding box center [1206, 128] width 61 height 26
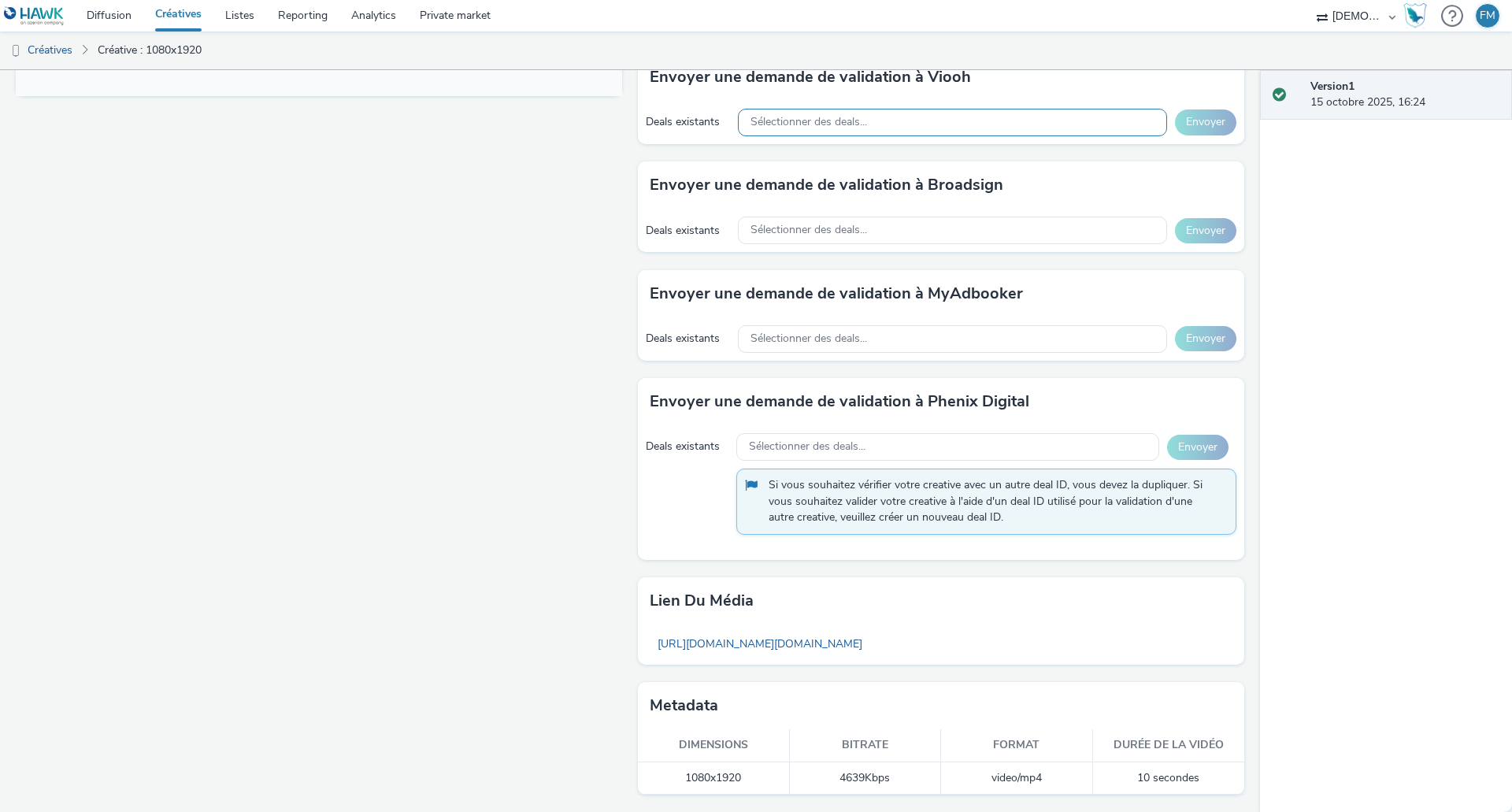
click at [889, 129] on div "Sélectionner des deals..." at bounding box center [952, 122] width 429 height 28
type input "CPES"
click at [850, 226] on span "Sélectionner des deals..." at bounding box center [809, 231] width 116 height 14
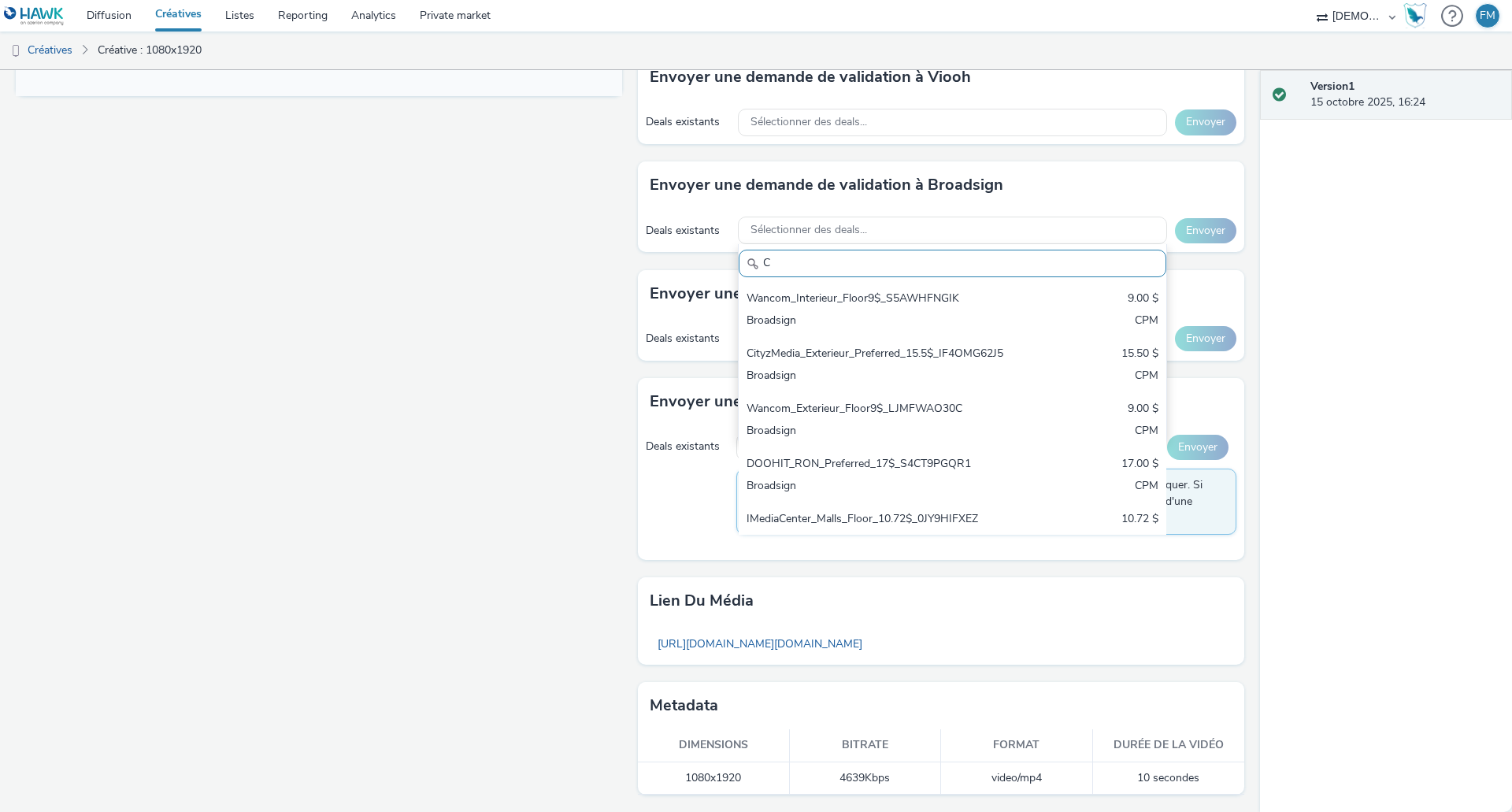
scroll to position [0, 0]
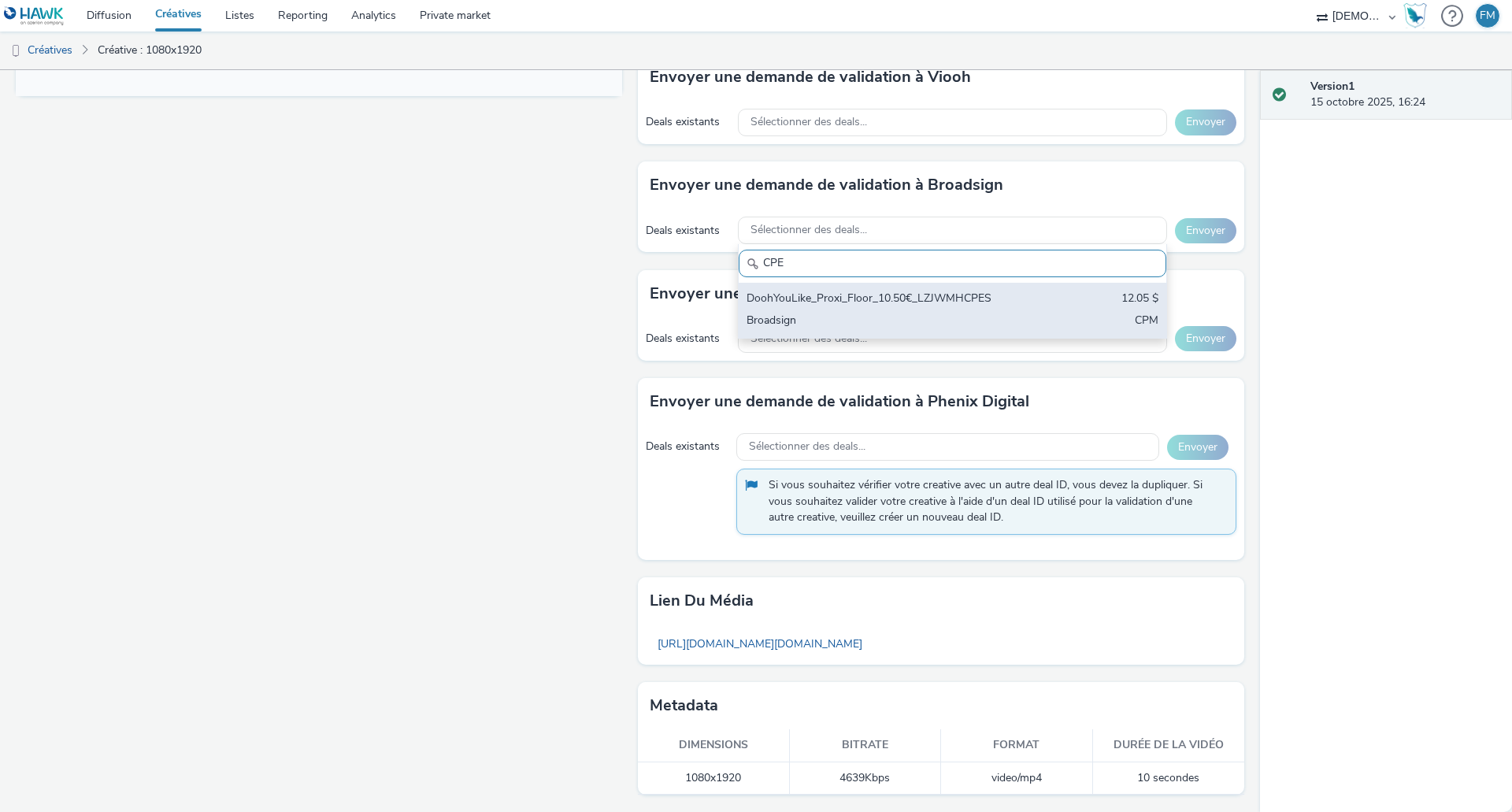
type input "CPE"
click at [976, 289] on div "DoohYouLike_Proxi_Floor_10.50€_LZJWMHCPES 12.05 $ Broadsign CPM" at bounding box center [953, 311] width 428 height 55
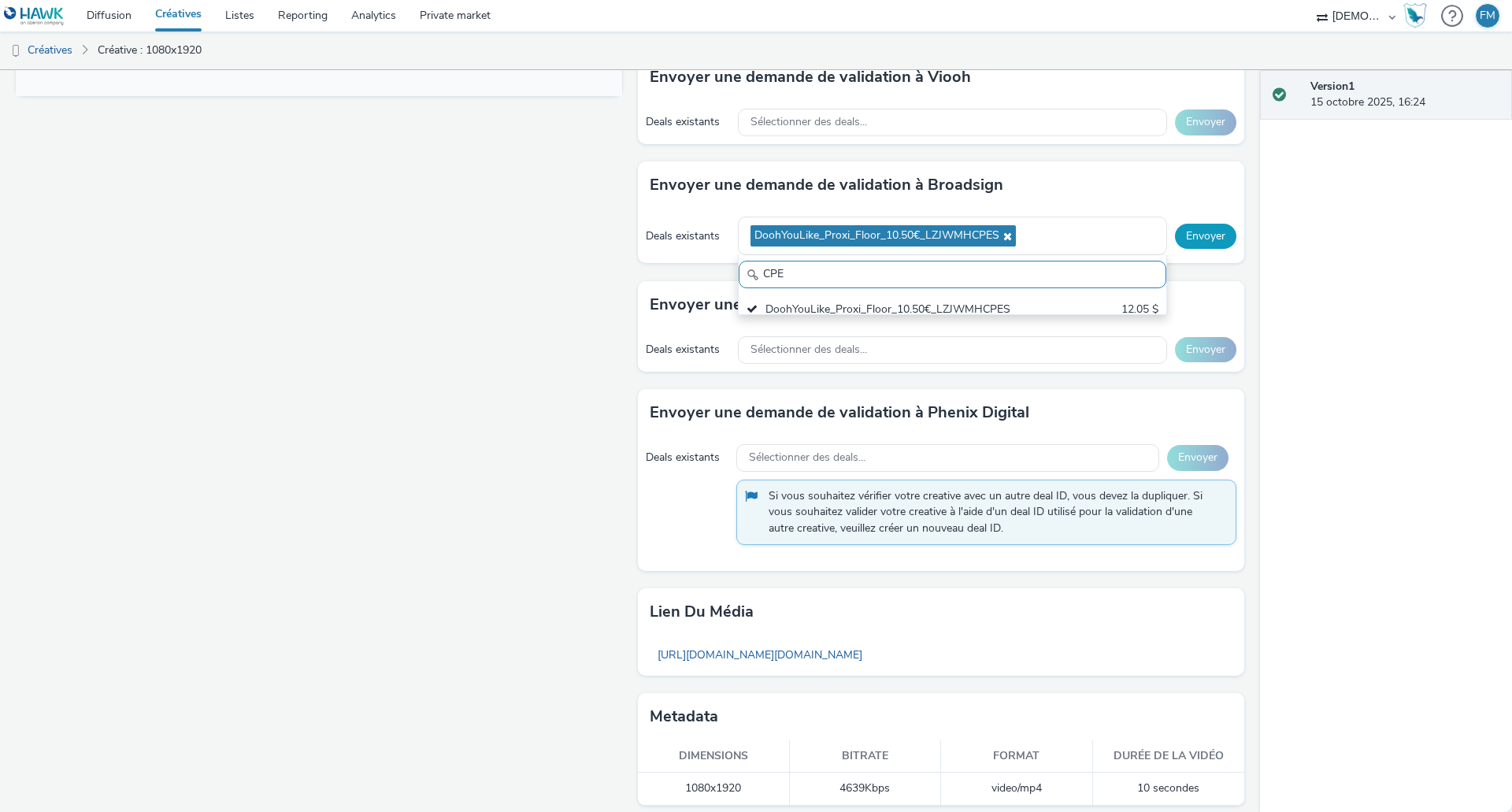
click at [1211, 233] on button "Envoyer" at bounding box center [1206, 237] width 61 height 26
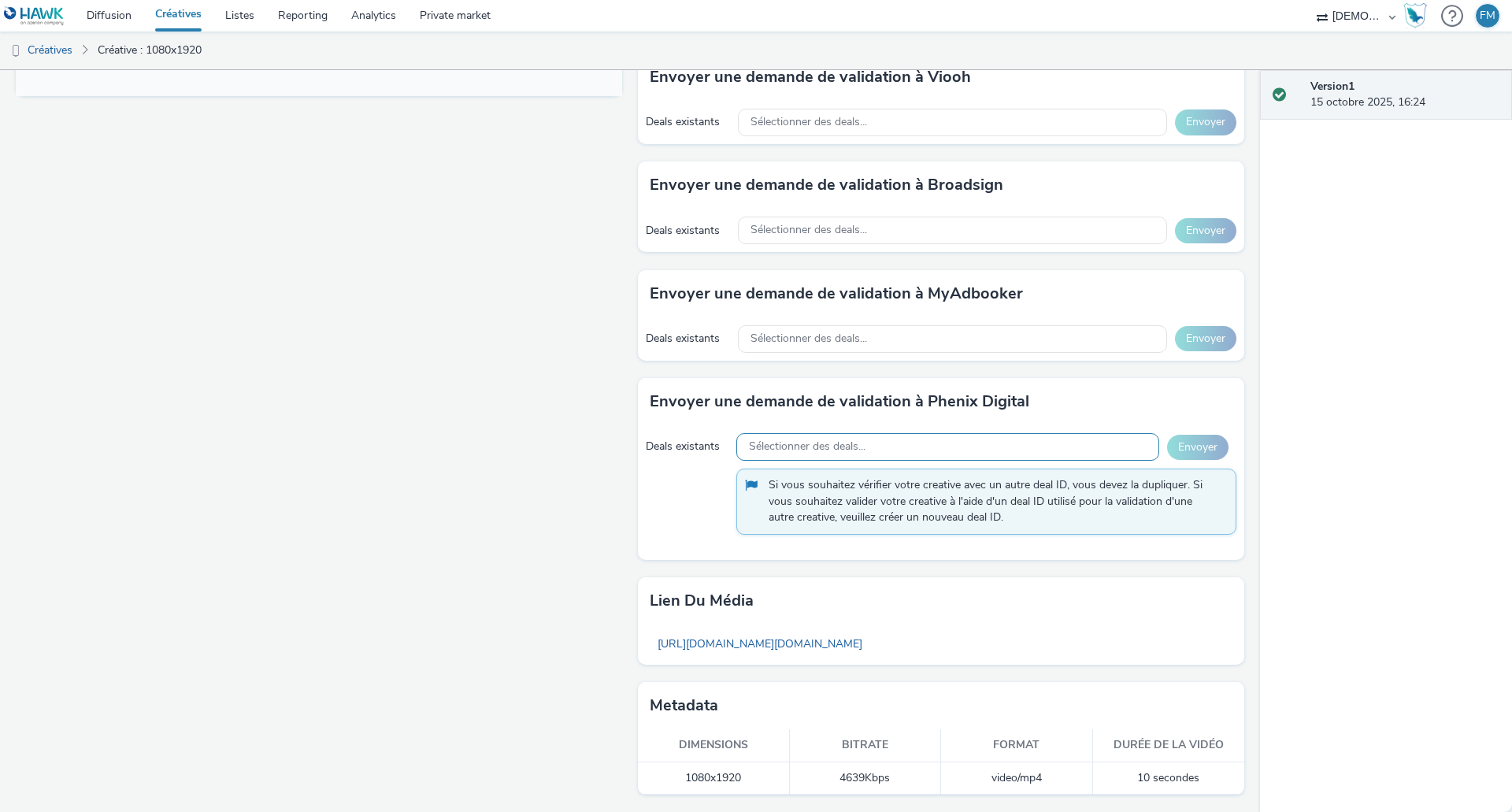
click at [808, 453] on span "Sélectionner des deals..." at bounding box center [807, 447] width 116 height 14
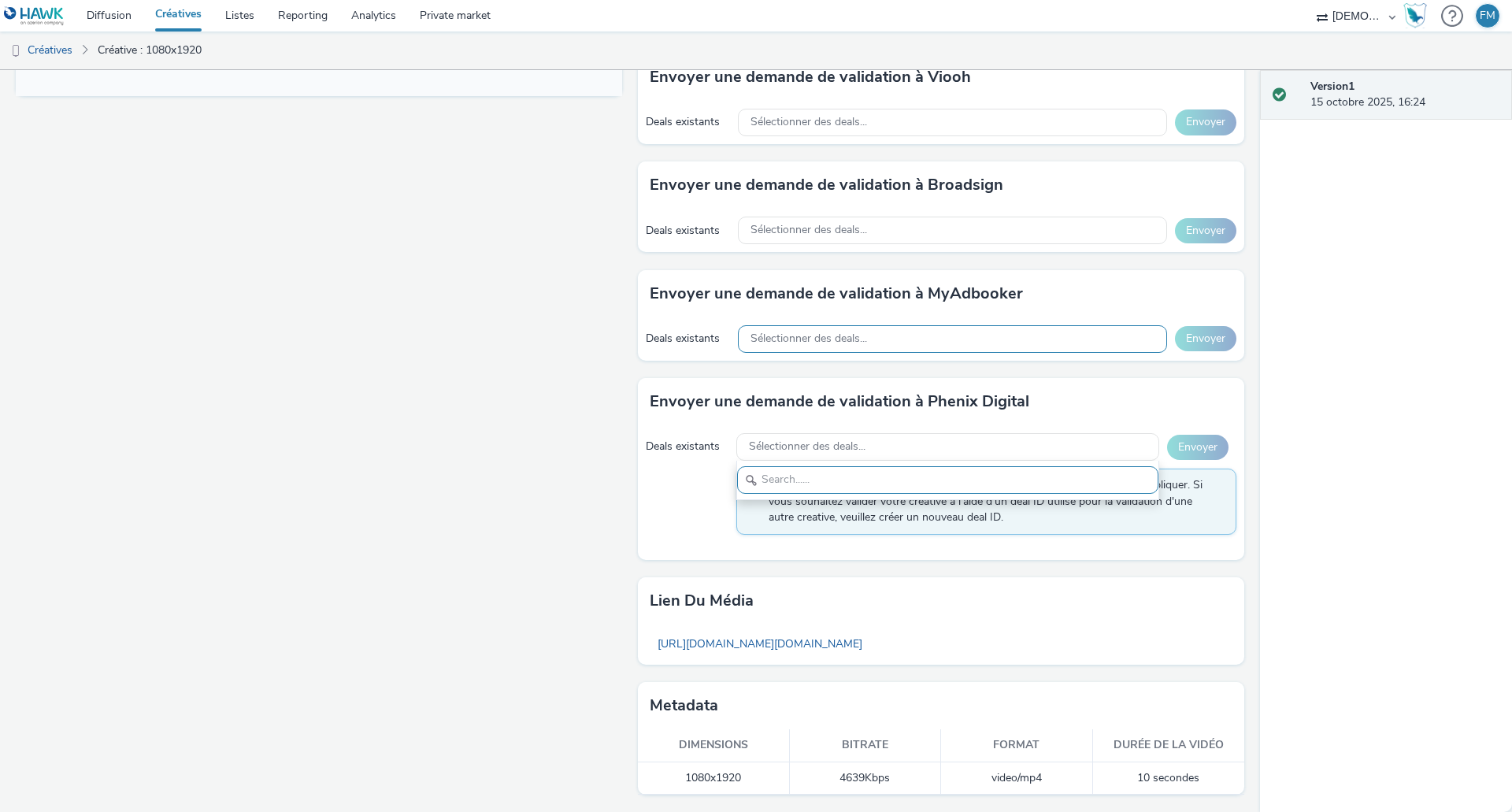
click at [887, 326] on div "Sélectionner des deals..." at bounding box center [952, 339] width 429 height 28
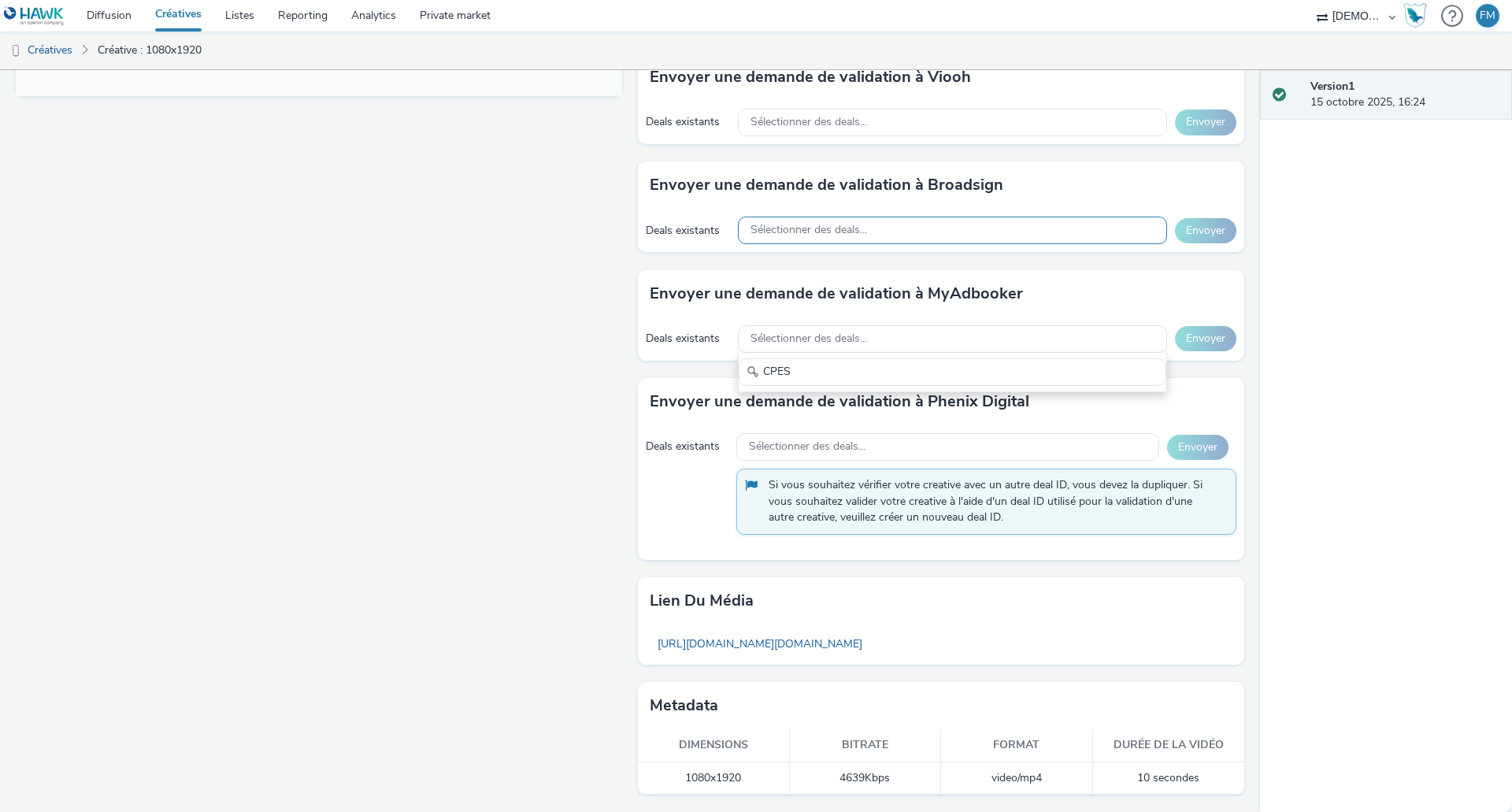
type input "CPES"
click at [871, 229] on div "Sélectionner des deals..." at bounding box center [952, 231] width 429 height 28
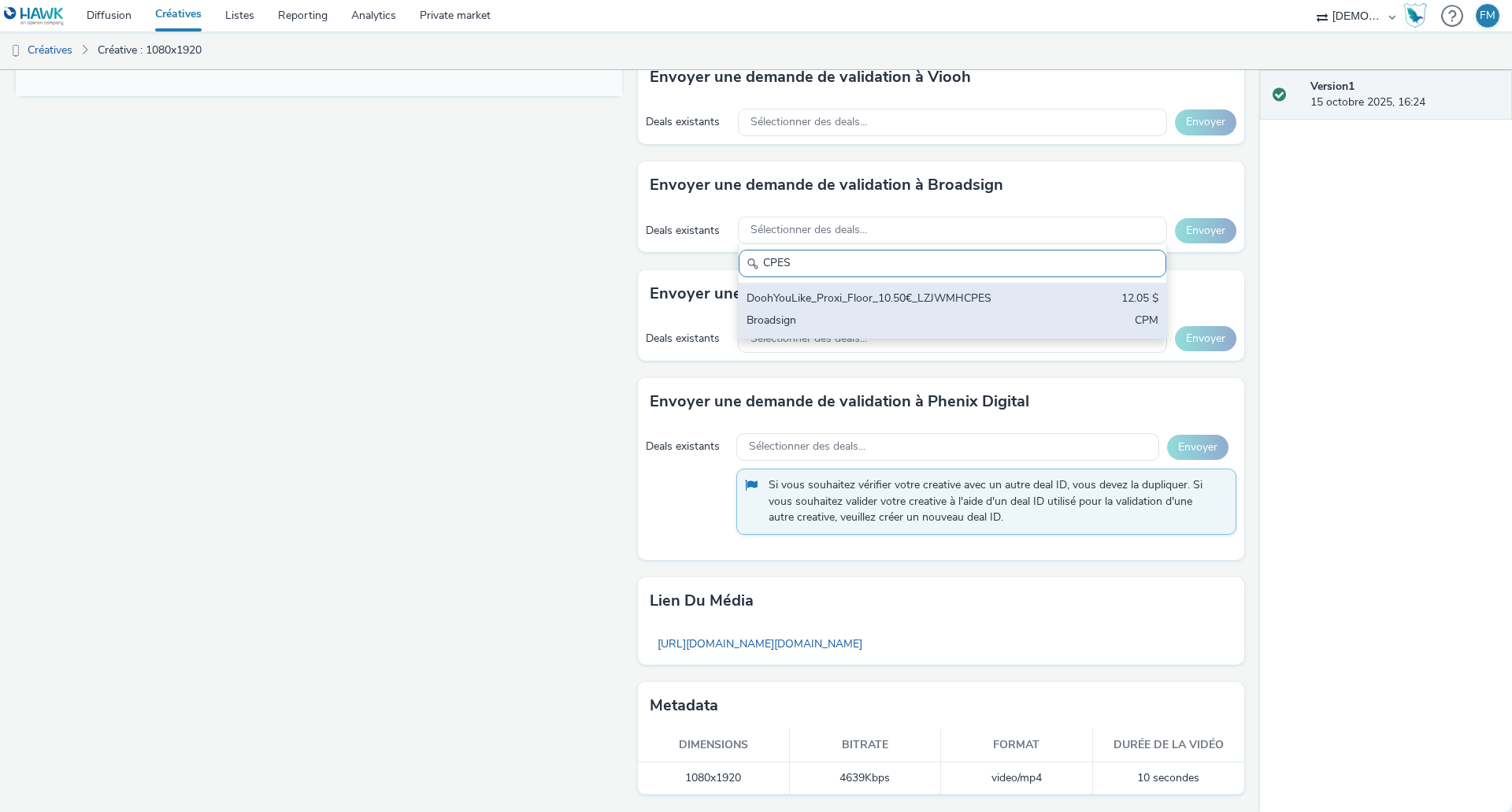
type input "CPES"
click at [824, 290] on div "DoohYouLike_Proxi_Floor_10.50€_LZJWMHCPES 12.05 $ Broadsign CPM" at bounding box center [953, 311] width 428 height 55
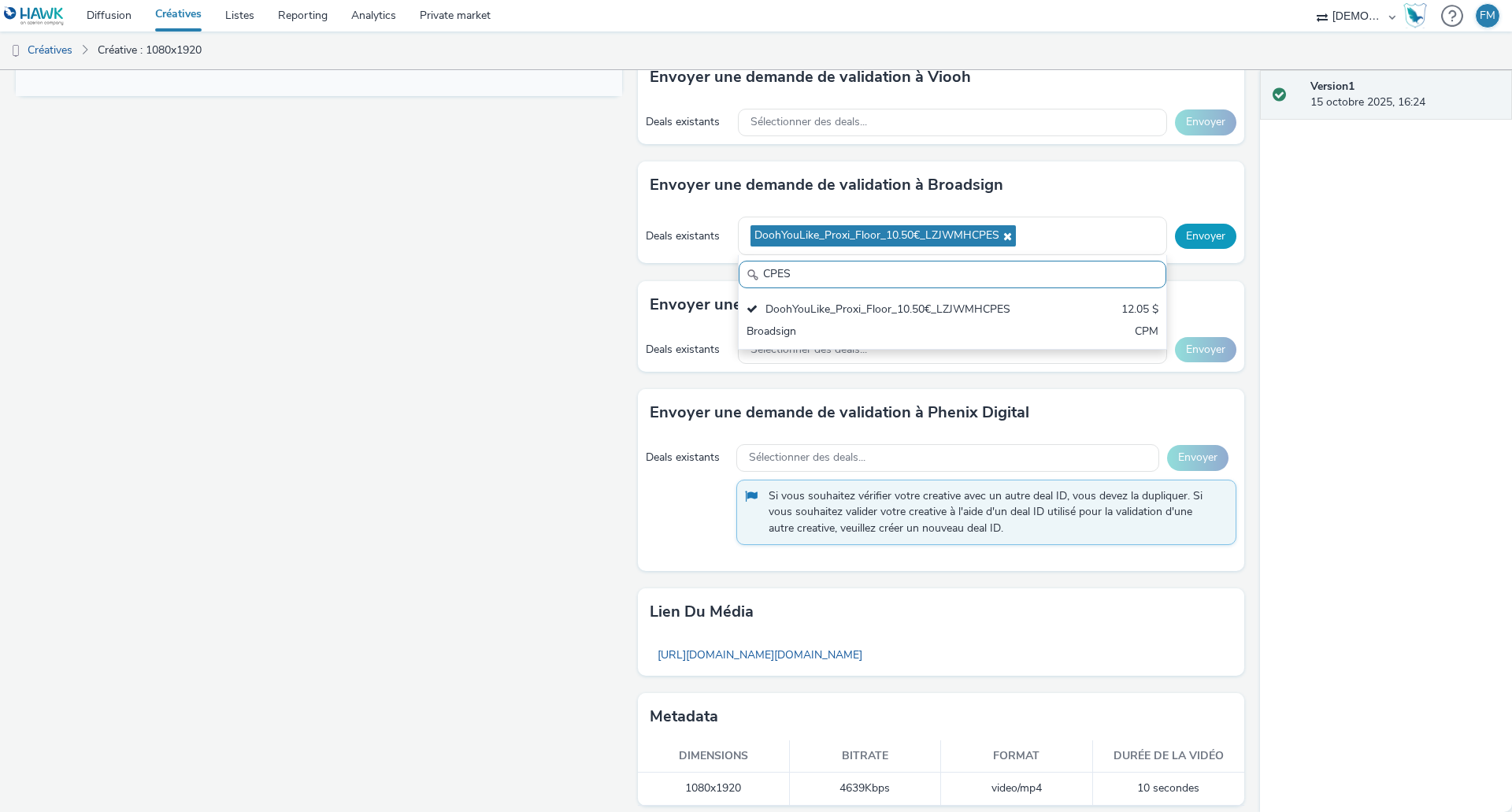
click at [1210, 243] on button "Envoyer" at bounding box center [1206, 237] width 61 height 26
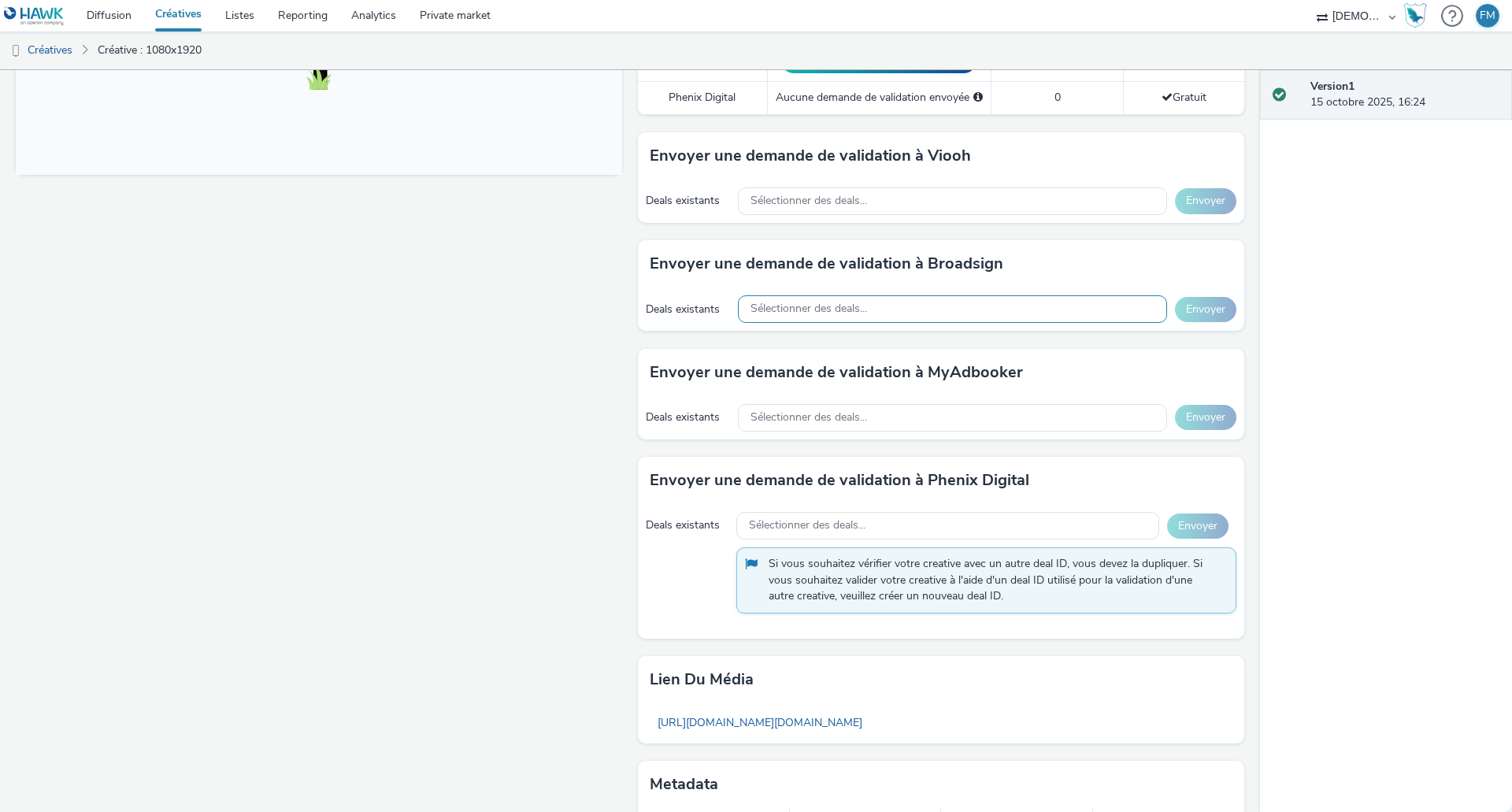
scroll to position [421, 0]
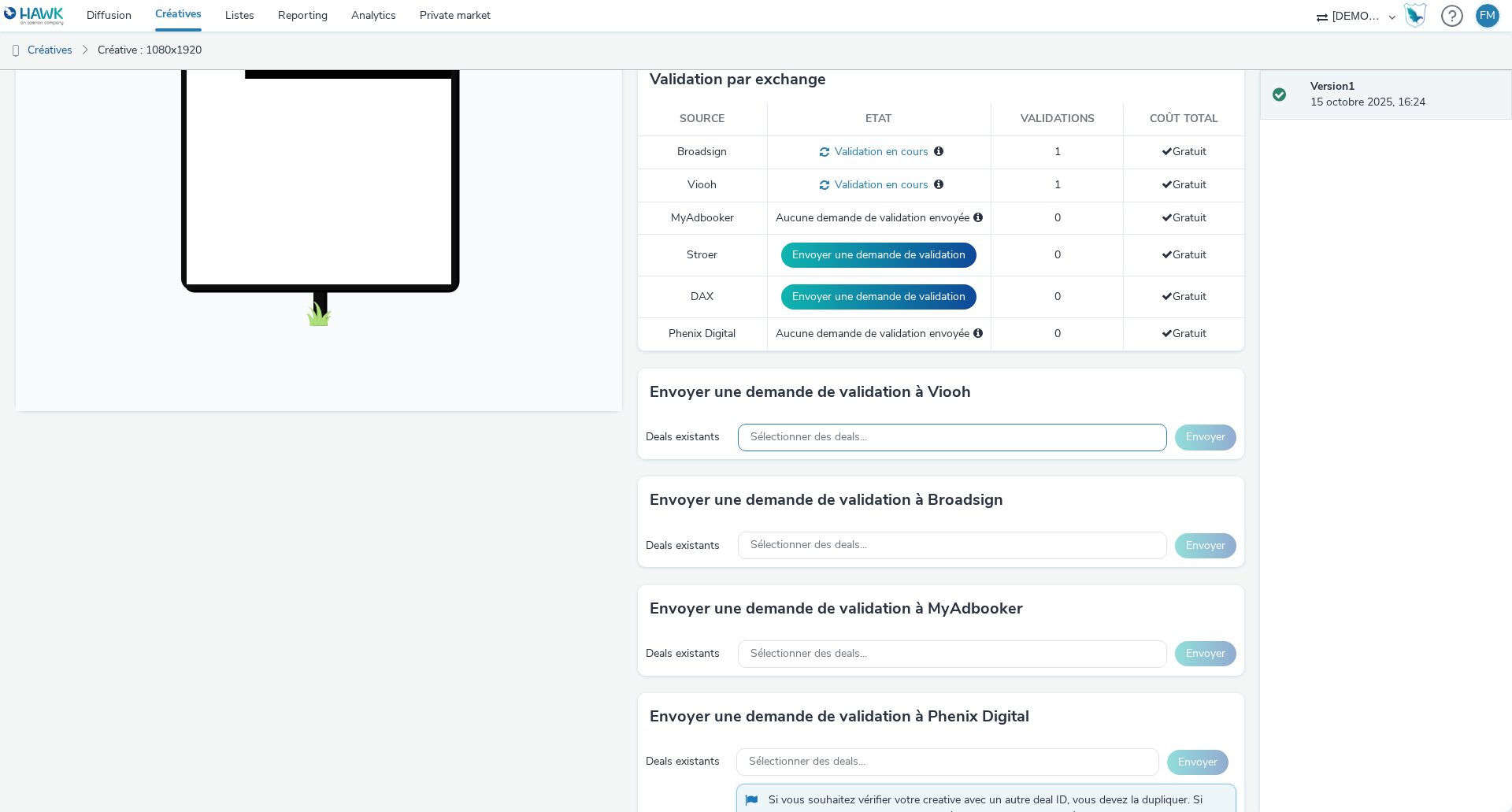
click at [792, 444] on span "Sélectionner des deals..." at bounding box center [809, 438] width 116 height 14
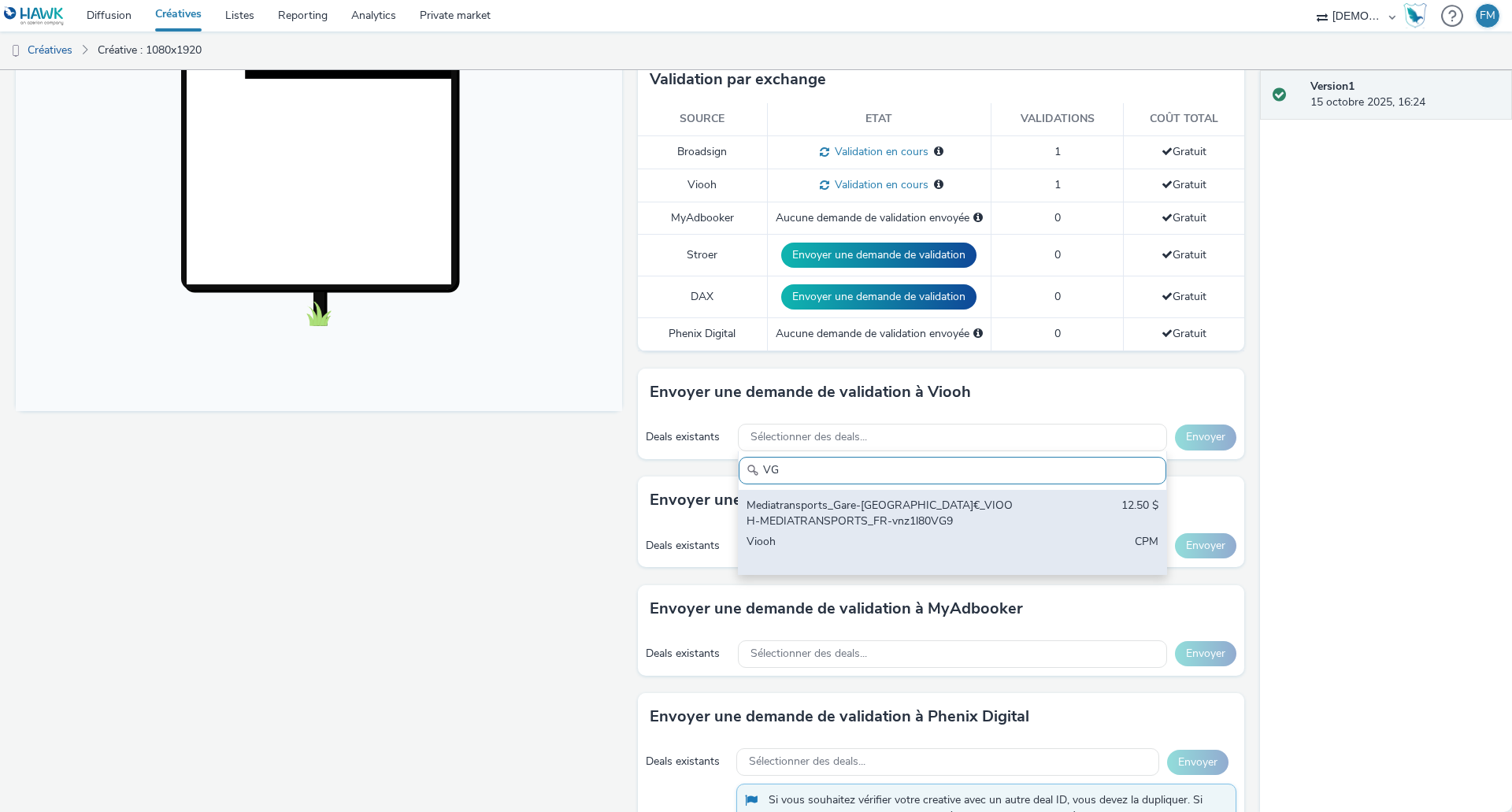
type input "VG"
click at [929, 511] on div "Mediatransports_Gare-France_2025_Floor_12€_VIOOH-MEDIATRANSPORTS_FR-vnz1l80VG9" at bounding box center [883, 514] width 272 height 33
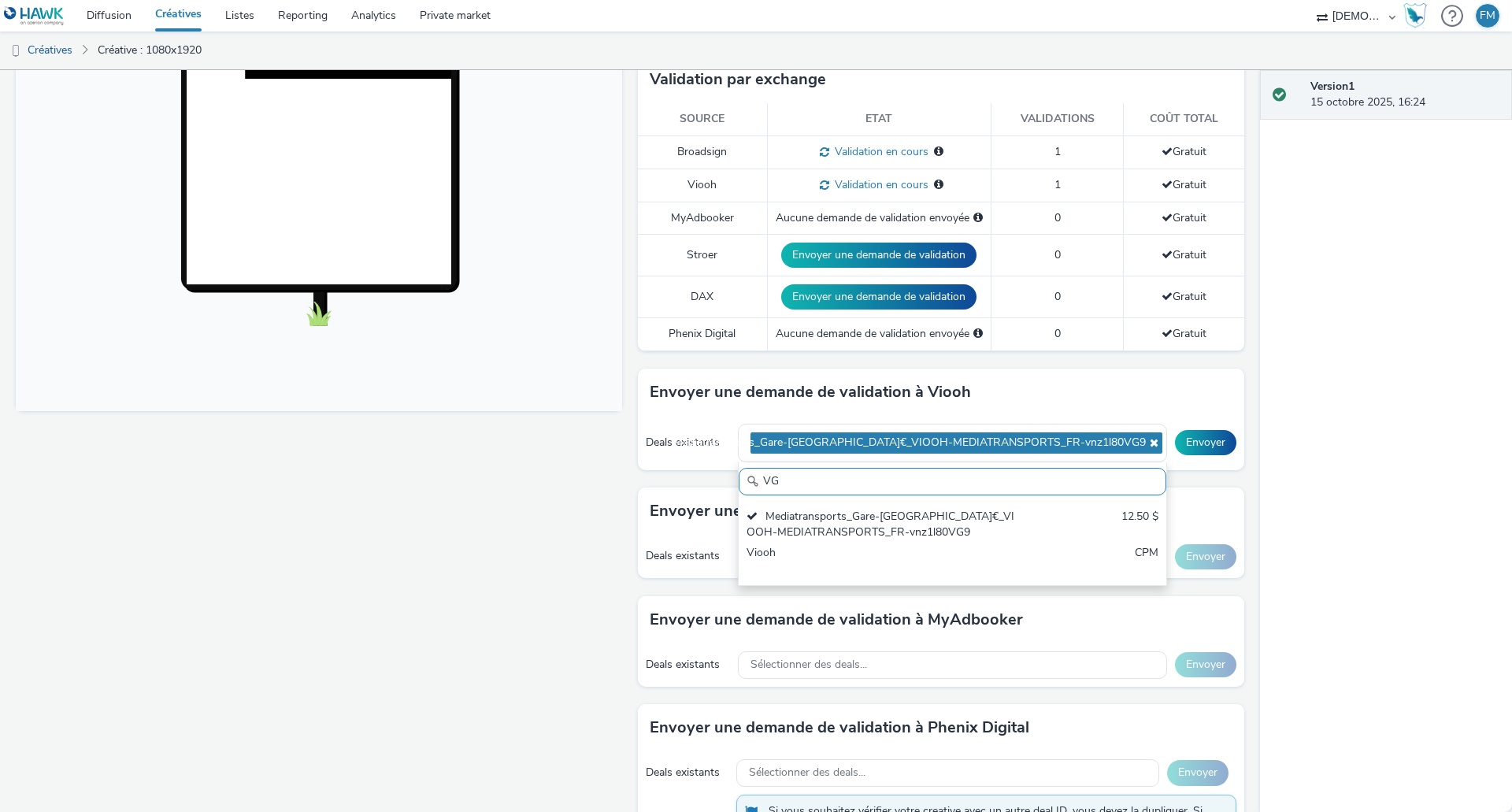
click at [1212, 428] on div "Deals existants Mediatransports_Gare-France_2025_Floor_12€_VIOOH-MEDIATRANSPORT…" at bounding box center [941, 443] width 607 height 54
click at [1205, 445] on button "Envoyer" at bounding box center [1206, 443] width 61 height 26
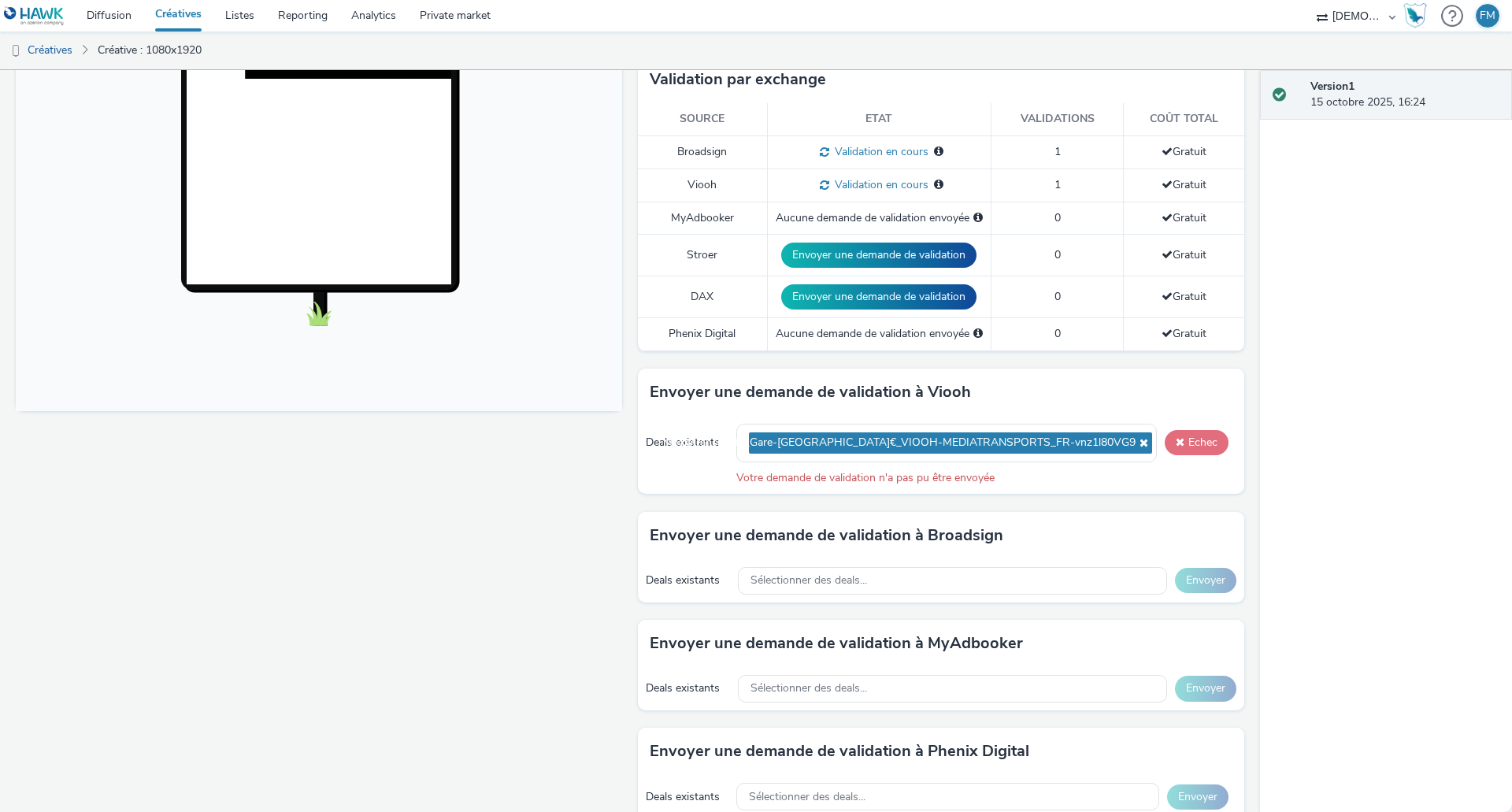
click at [1184, 442] on button "Echec" at bounding box center [1196, 443] width 64 height 26
click at [1176, 436] on span at bounding box center [1180, 441] width 9 height 11
click at [1136, 441] on icon at bounding box center [1142, 442] width 13 height 11
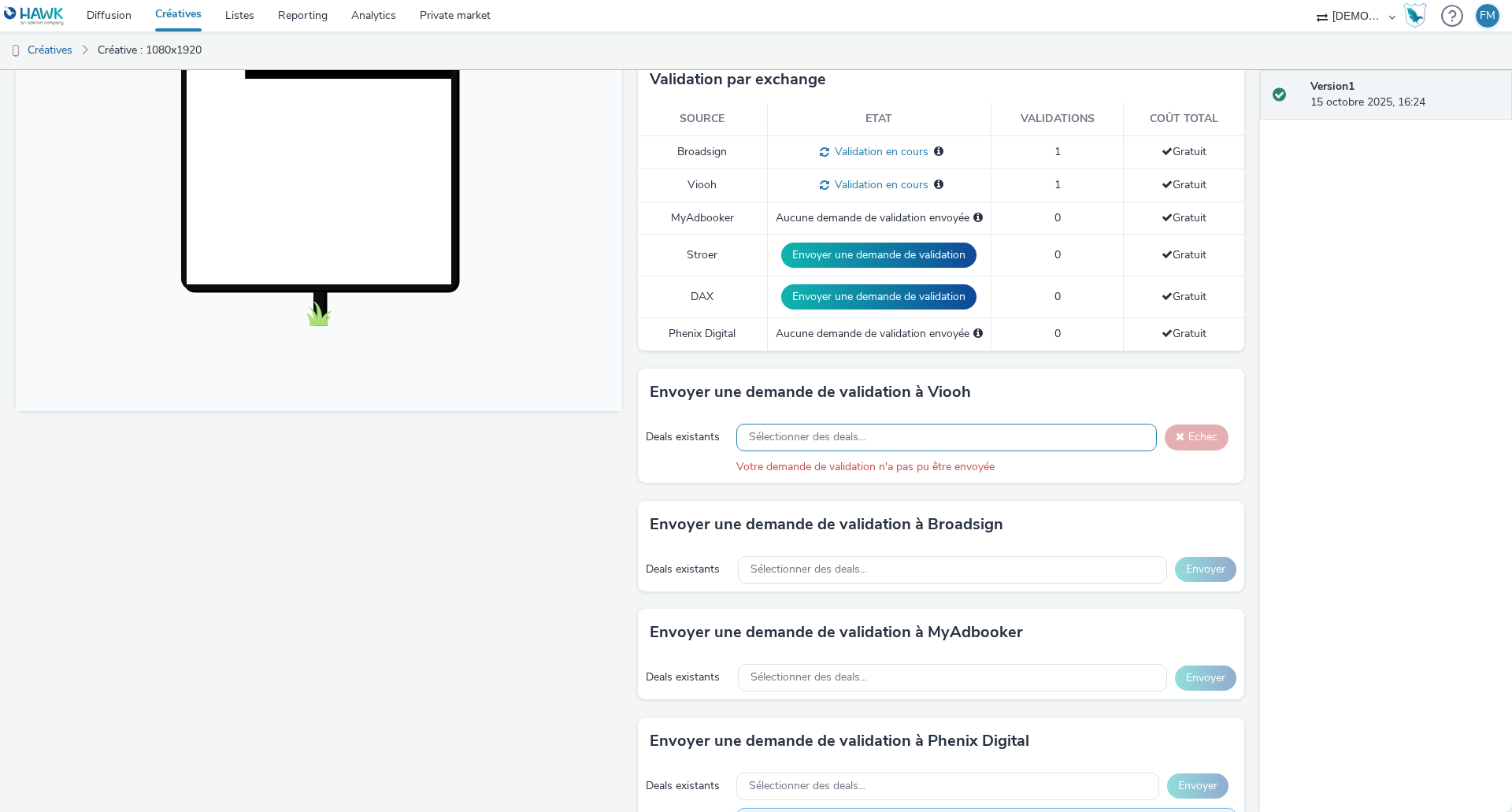
click at [1017, 430] on div "Sélectionner des deals..." at bounding box center [947, 438] width 420 height 28
drag, startPoint x: 851, startPoint y: 473, endPoint x: 673, endPoint y: 473, distance: 178.0
click at [673, 473] on div "Deals existants Sélectionner des deals... E0TD5SWFAM Echec Votre demande de val…" at bounding box center [941, 450] width 607 height 67
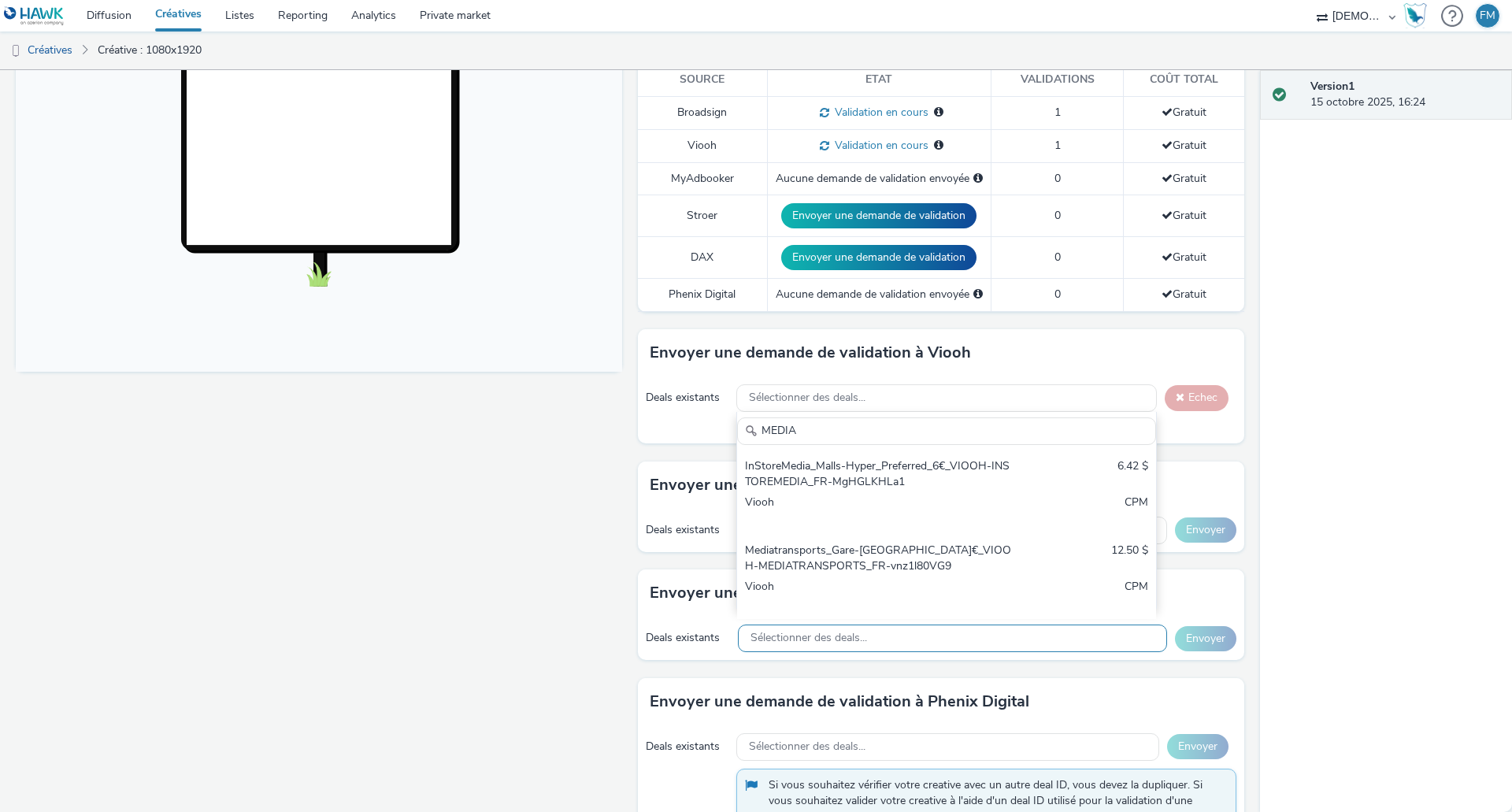
scroll to position [500, 0]
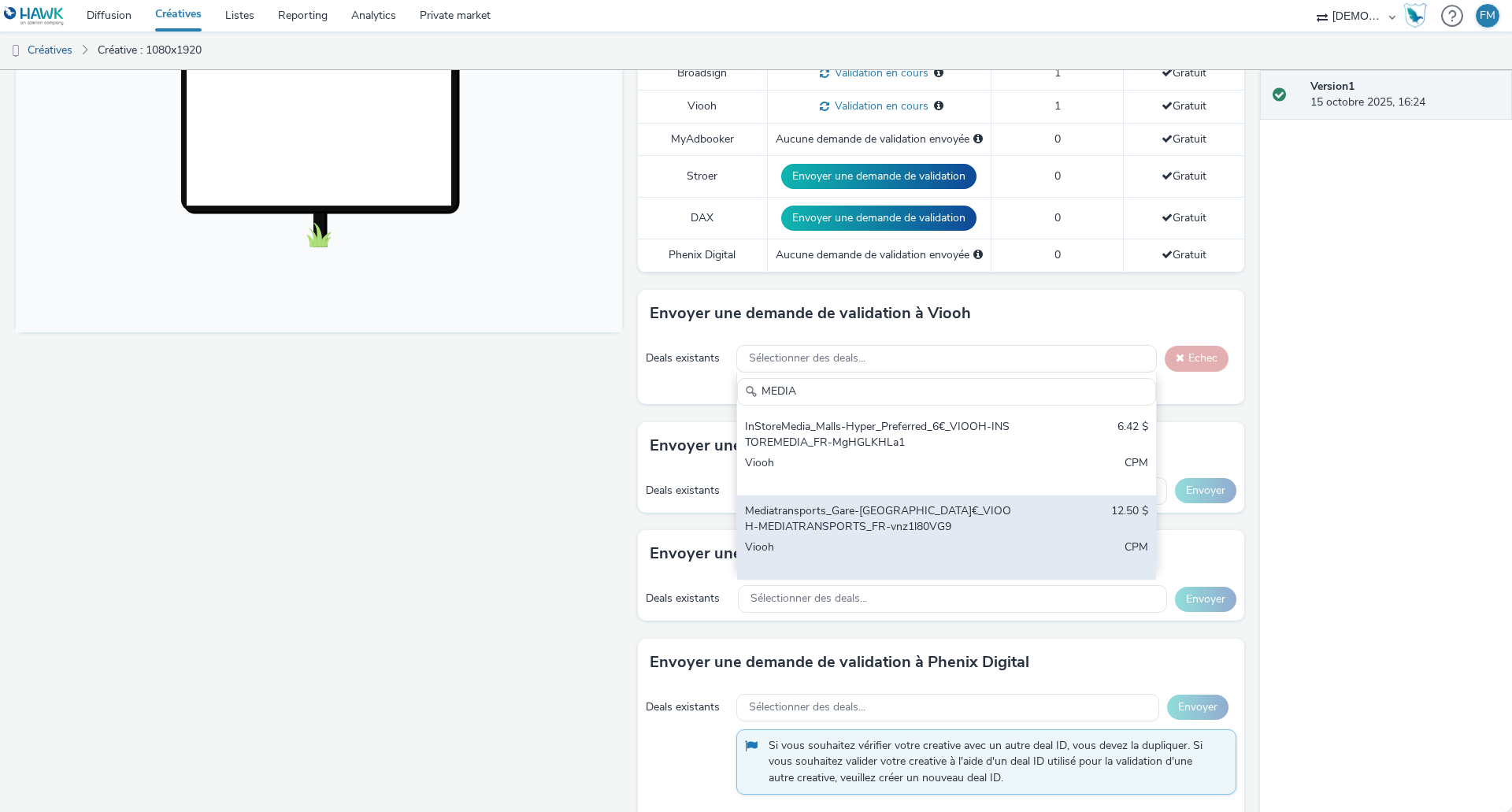
type input "MEDIA"
click at [835, 536] on div "Mediatransports_Gare-France_2025_Floor_12€_VIOOH-MEDIATRANSPORTS_FR-vnz1l80VG9 …" at bounding box center [947, 537] width 419 height 84
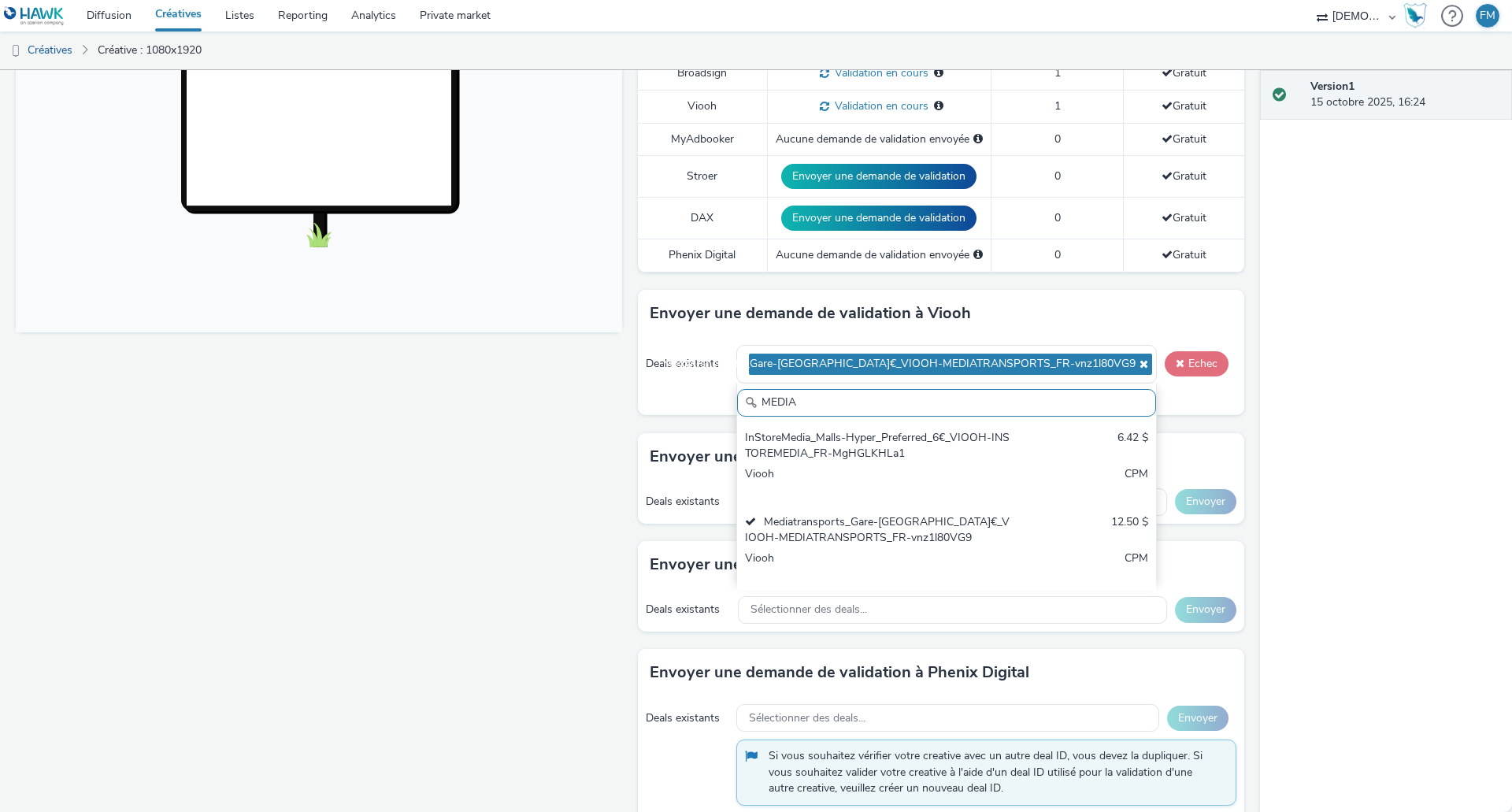
click at [1184, 362] on button "Echec" at bounding box center [1196, 364] width 64 height 26
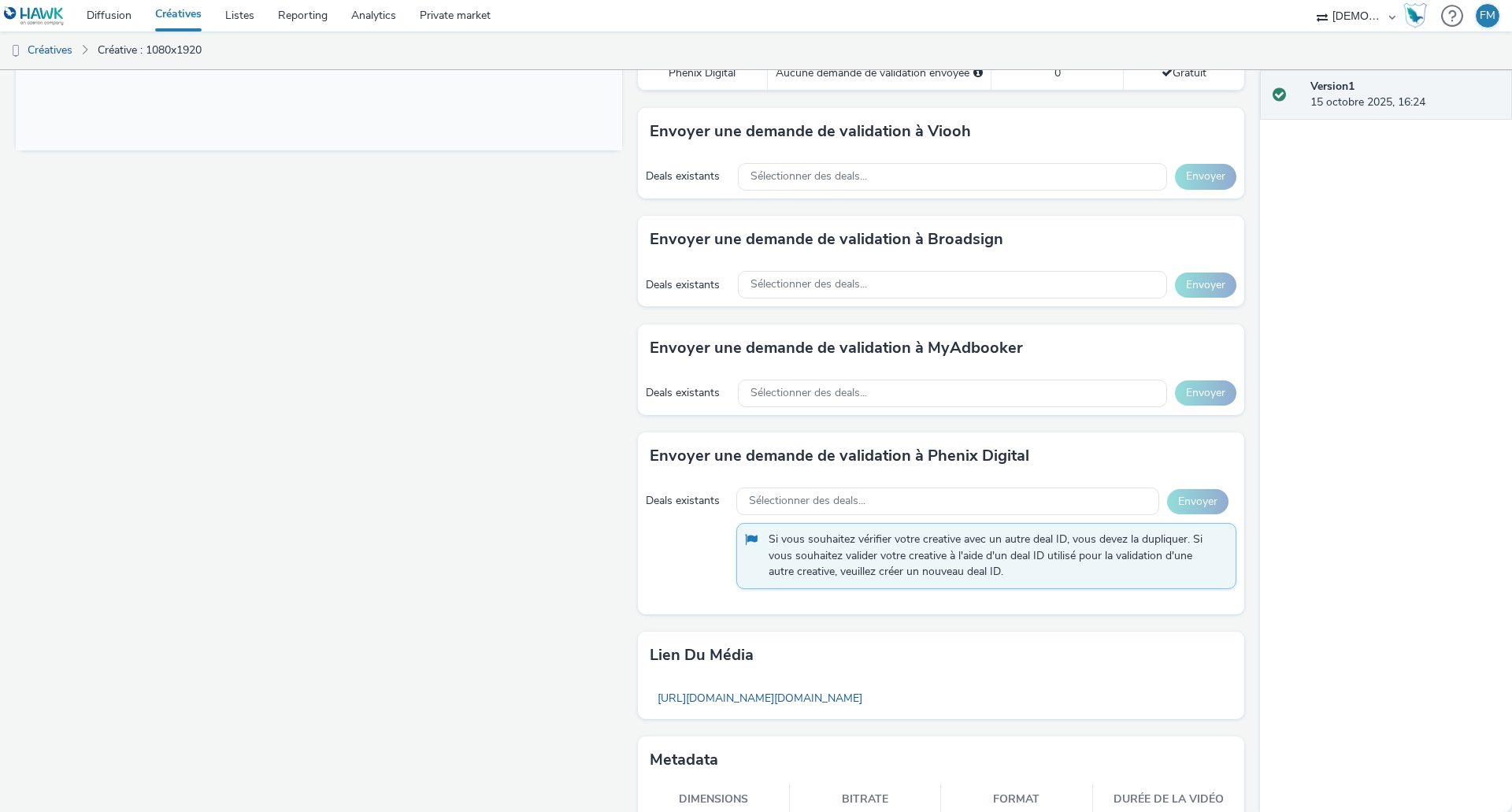
scroll to position [737, 0]
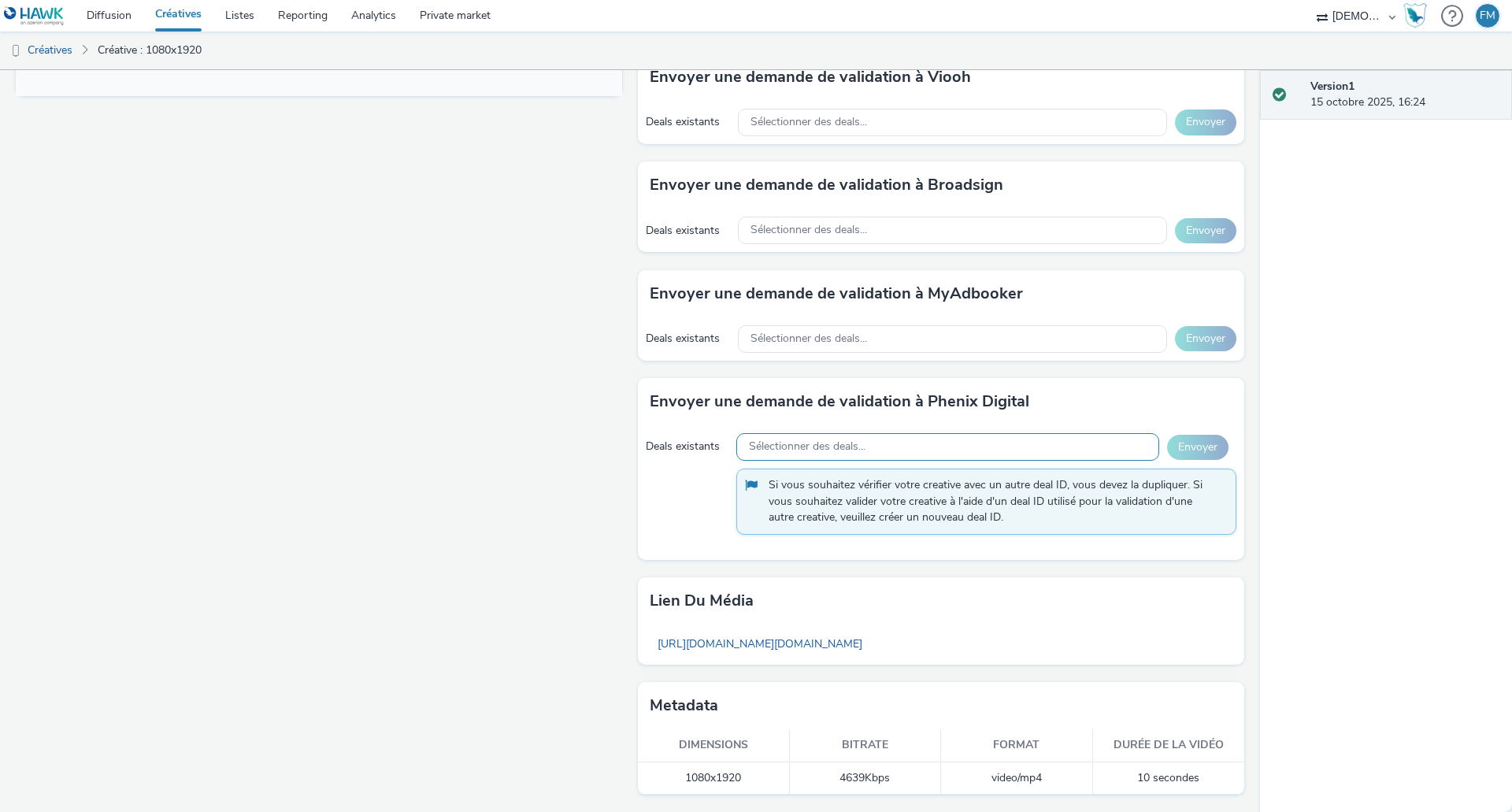
click at [793, 448] on span "Sélectionner des deals..." at bounding box center [807, 447] width 116 height 14
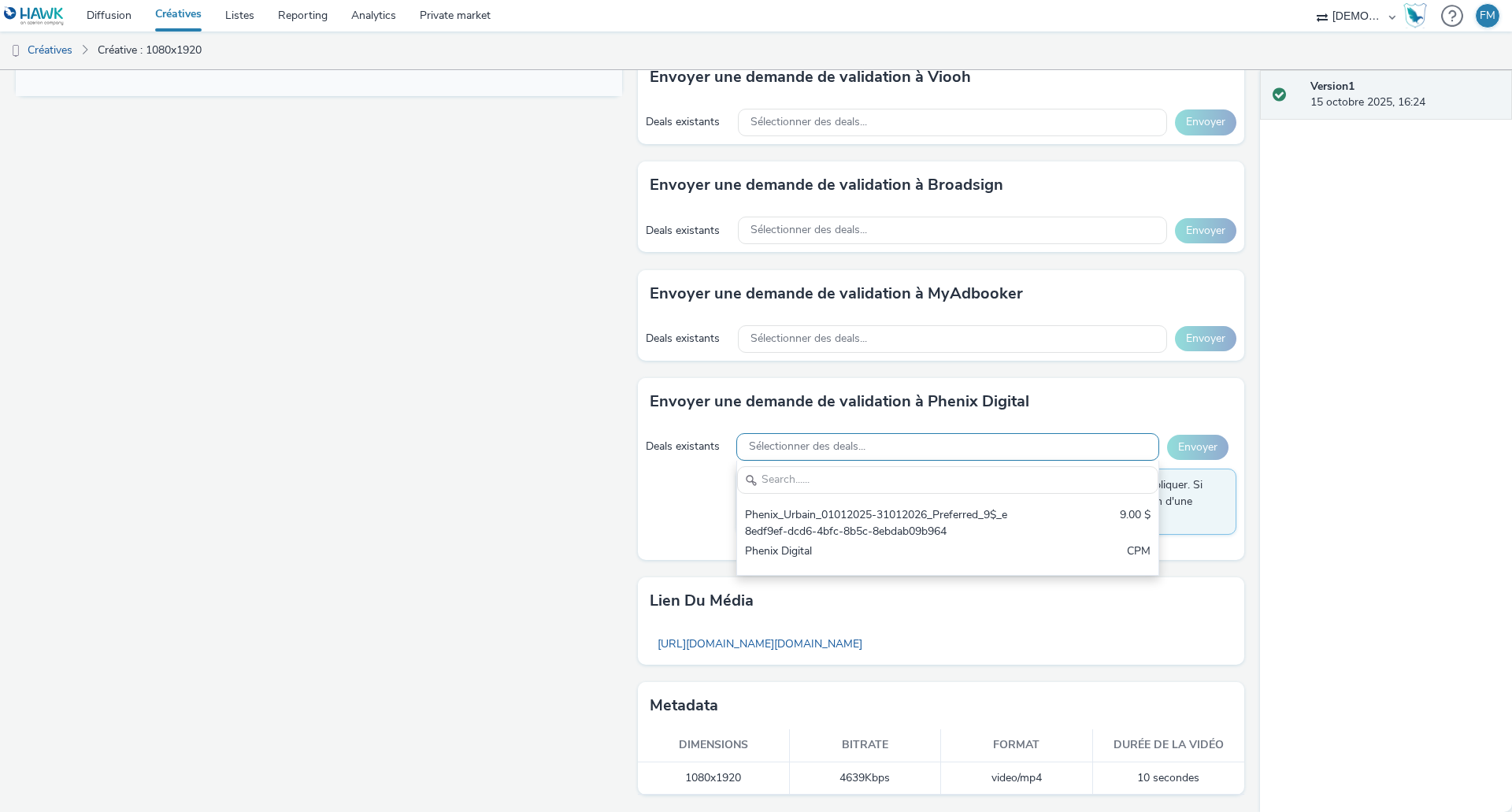
scroll to position [0, 0]
click at [764, 338] on span "Sélectionner des deals..." at bounding box center [809, 339] width 116 height 14
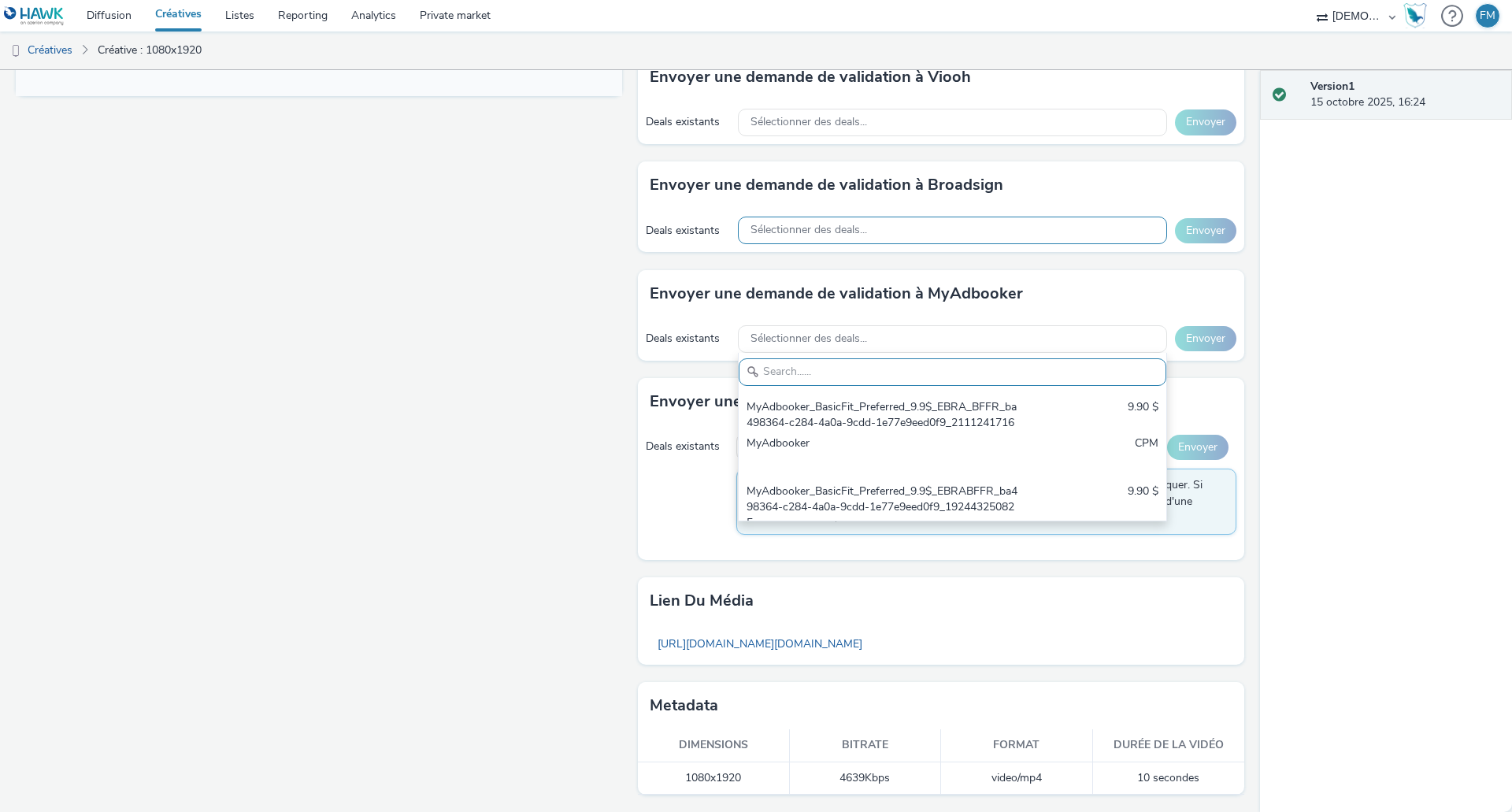
click at [807, 226] on span "Sélectionner des deals..." at bounding box center [809, 231] width 116 height 14
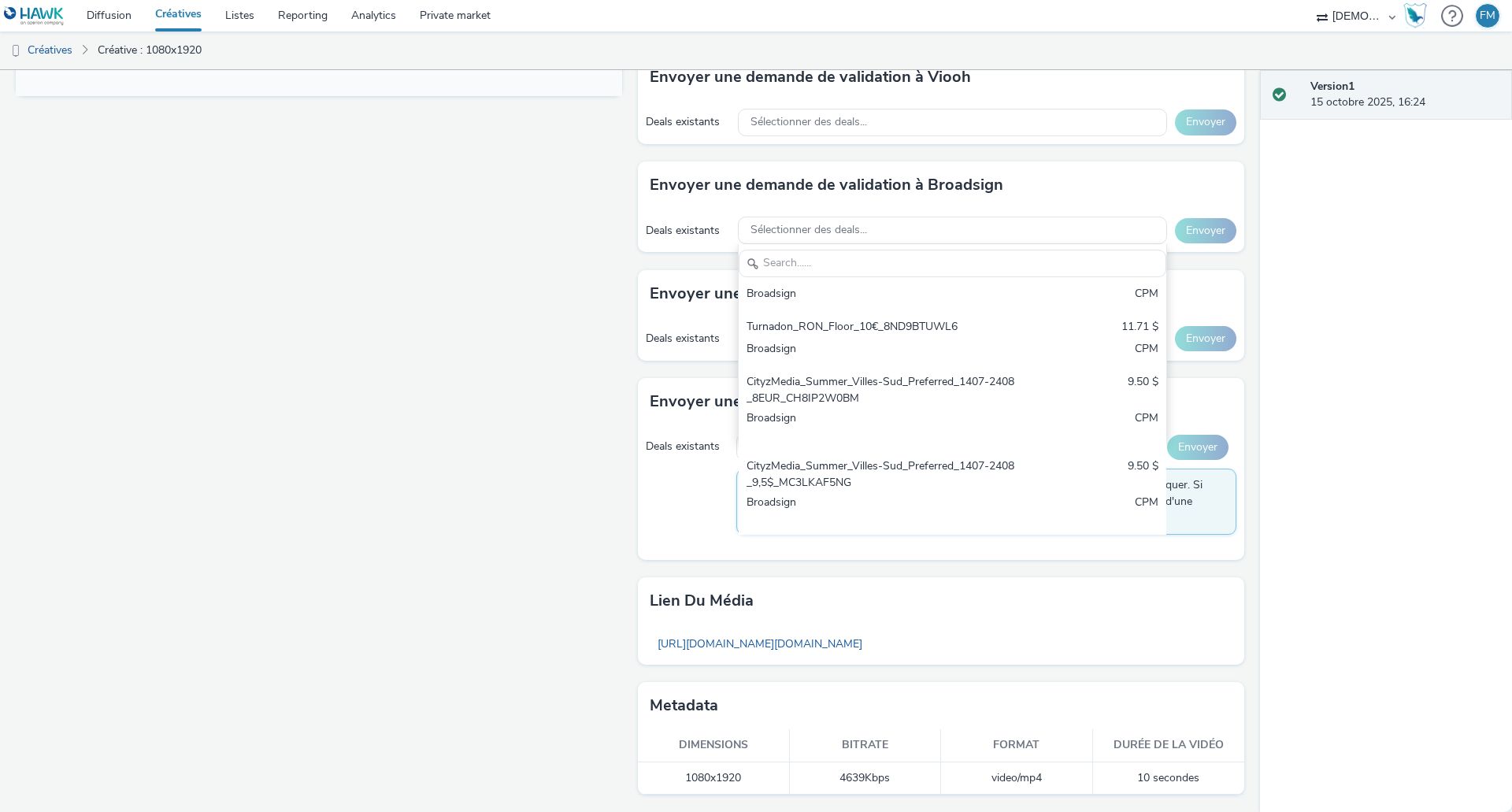
scroll to position [828, 0]
click at [573, 331] on div "Fullscreen" at bounding box center [323, 131] width 614 height 1363
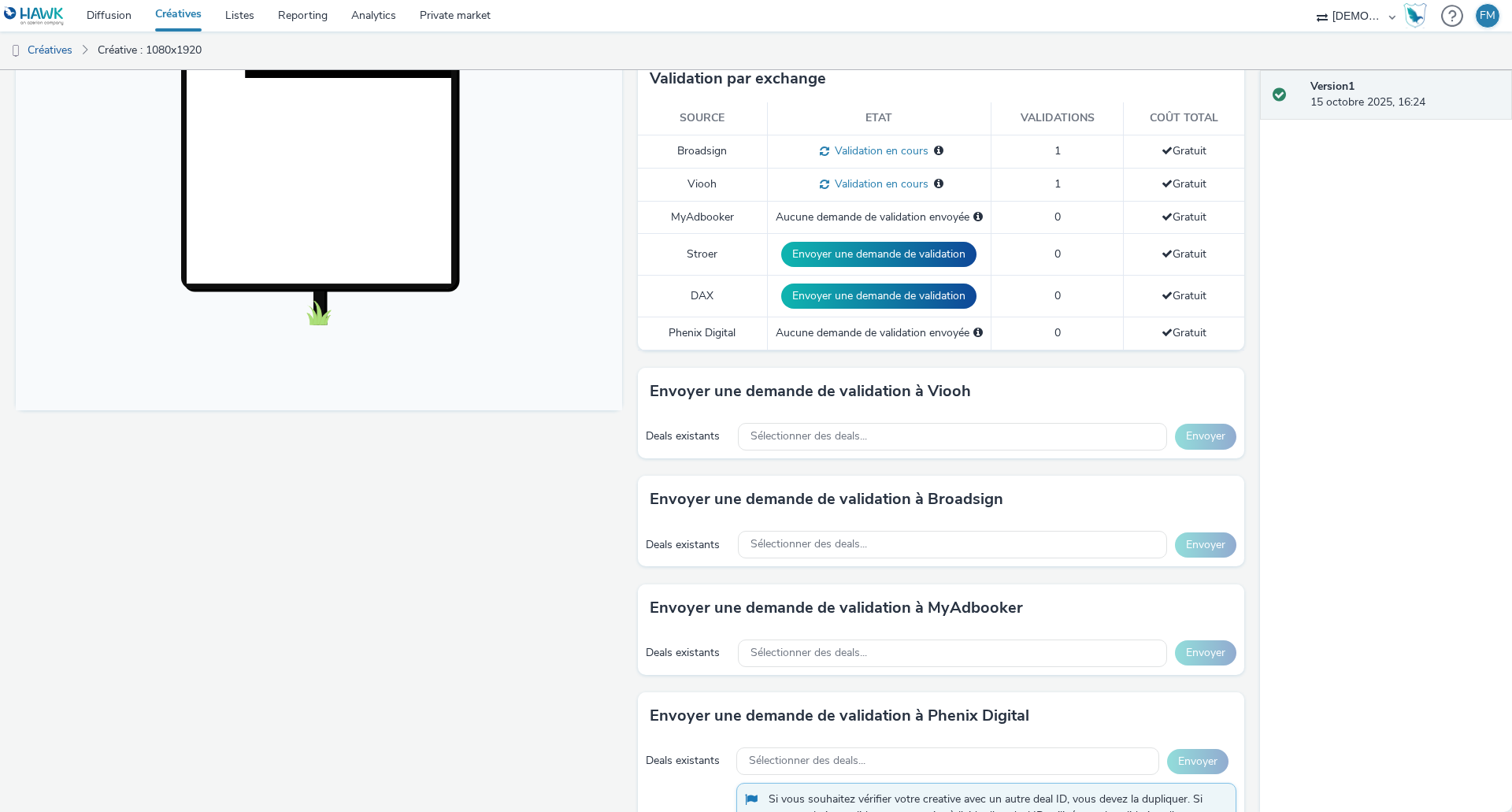
scroll to position [421, 0]
click at [836, 437] on span "Sélectionner des deals..." at bounding box center [809, 438] width 116 height 14
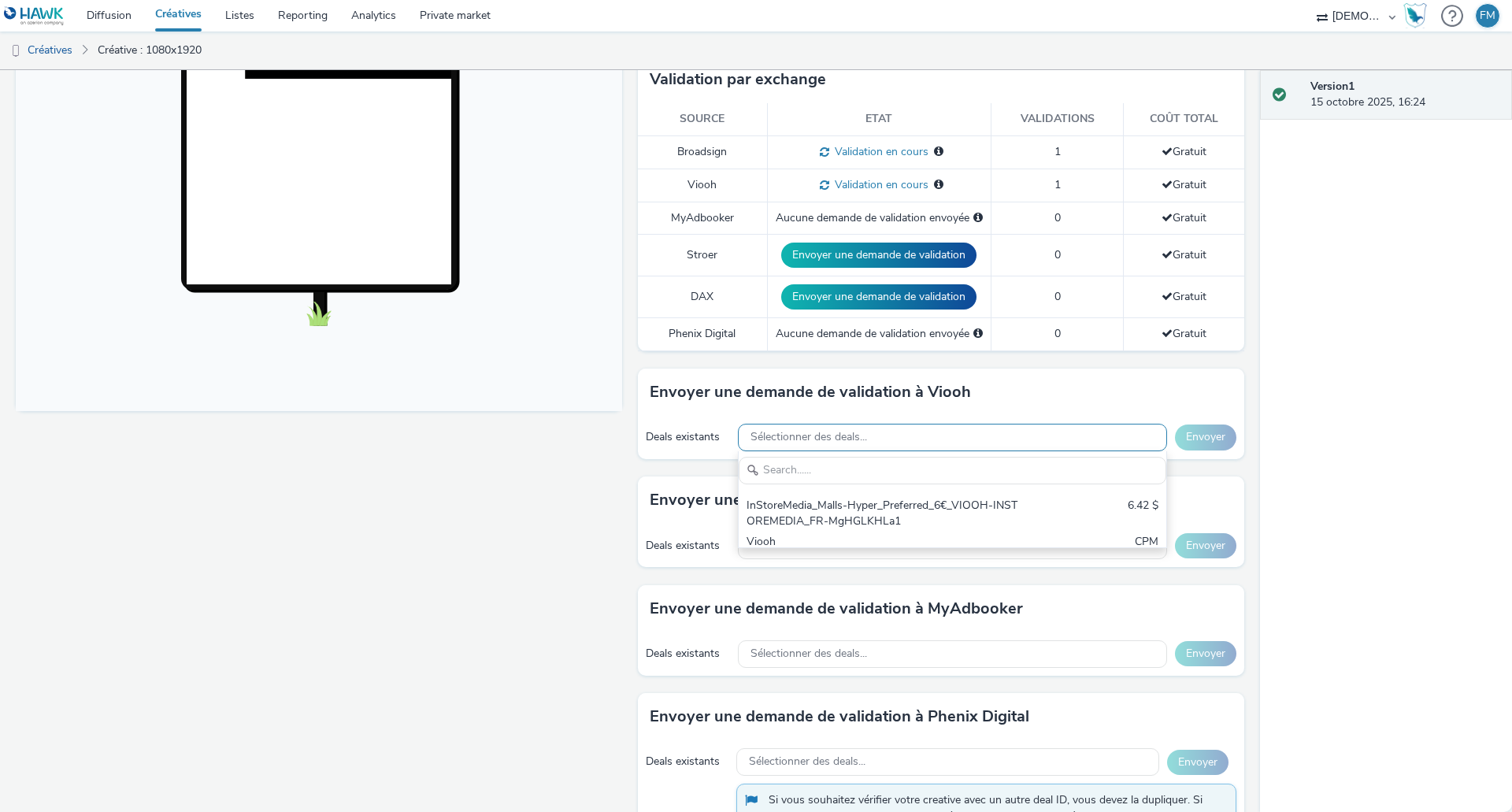
scroll to position [0, 0]
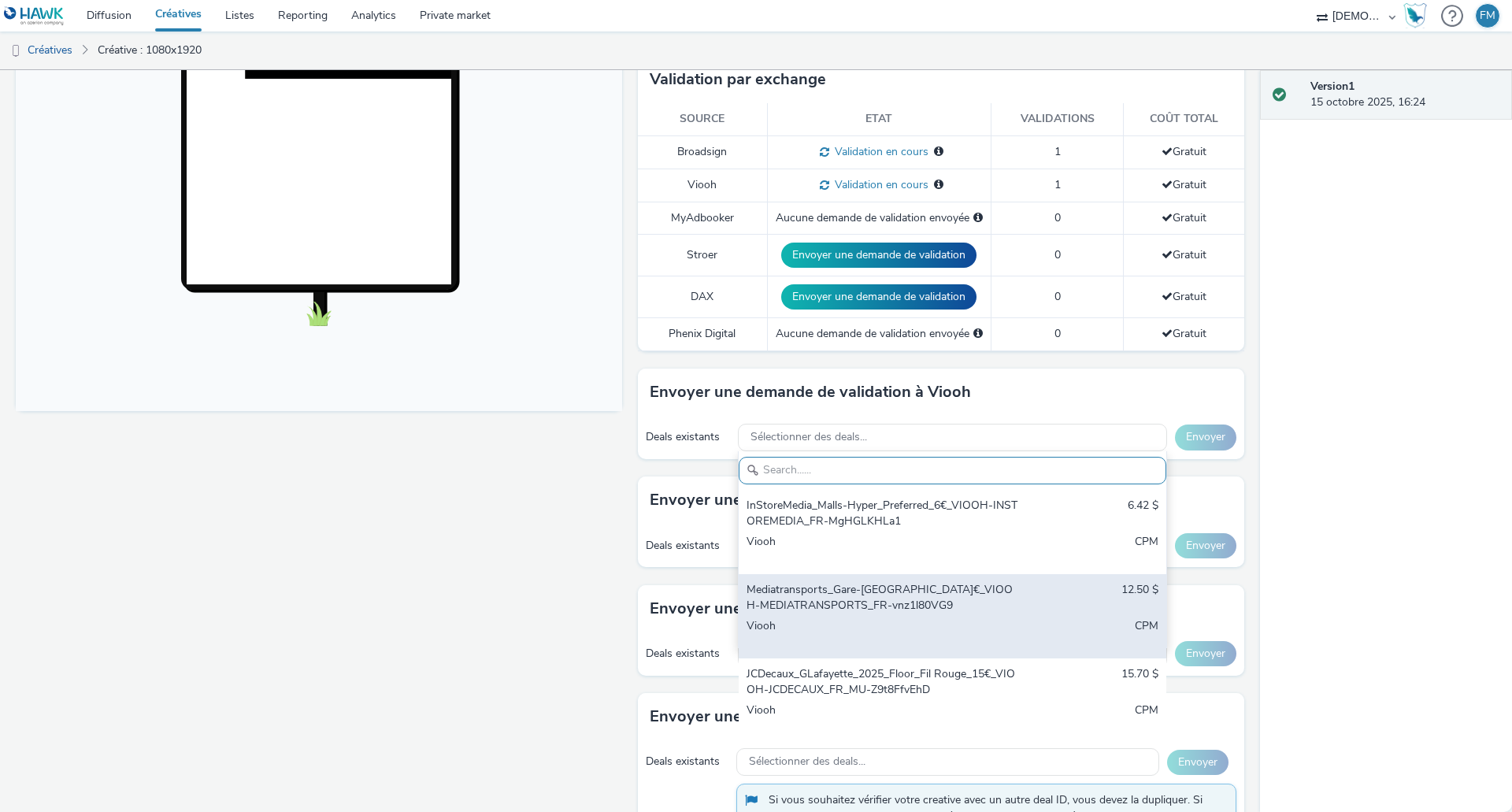
click at [835, 600] on div "Mediatransports_Gare-France_2025_Floor_12€_VIOOH-MEDIATRANSPORTS_FR-vnz1l80VG9" at bounding box center [883, 598] width 272 height 33
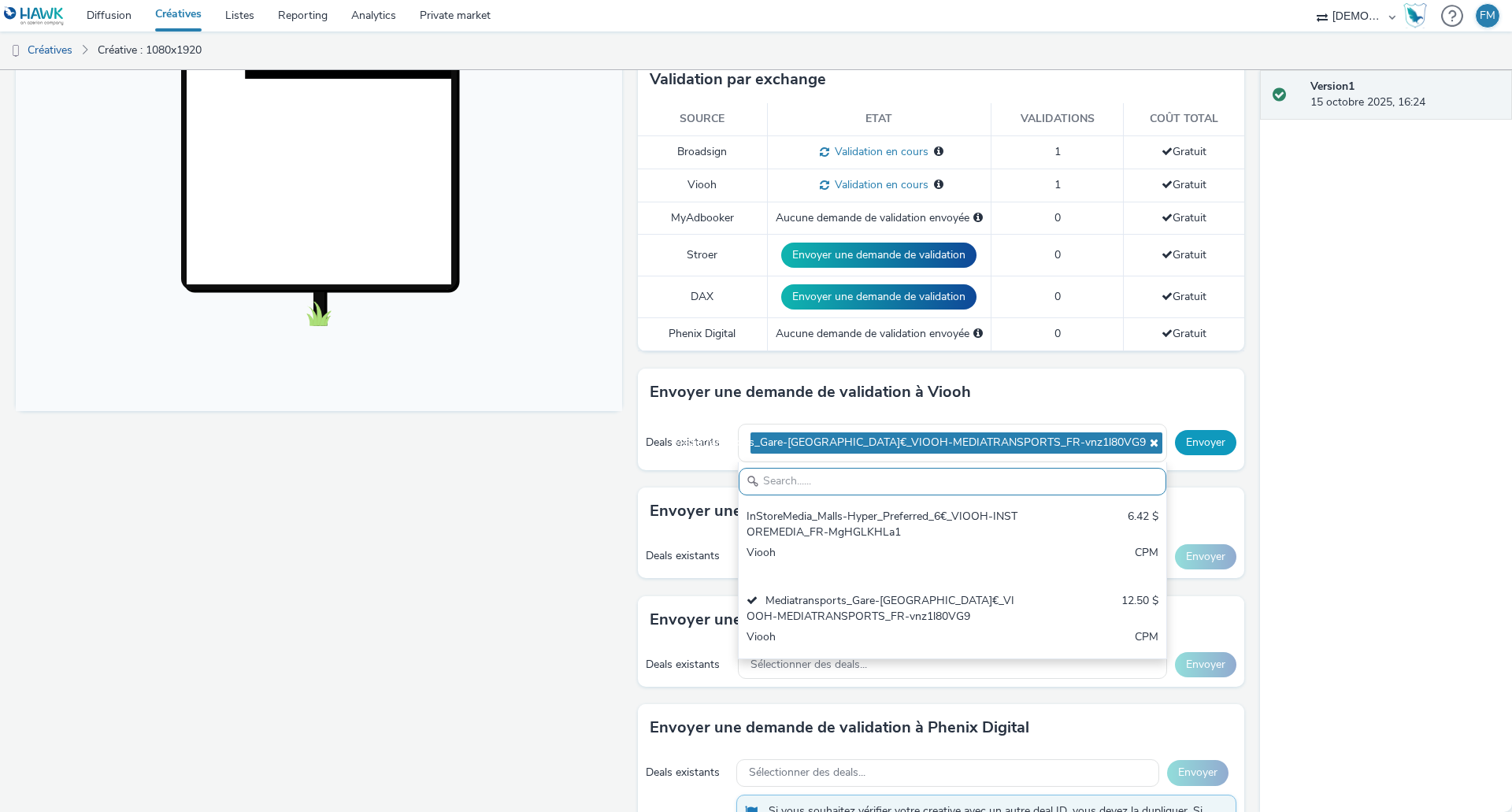
click at [1201, 446] on button "Envoyer" at bounding box center [1206, 443] width 61 height 26
